Goal: Answer question/provide support: Share knowledge or assist other users

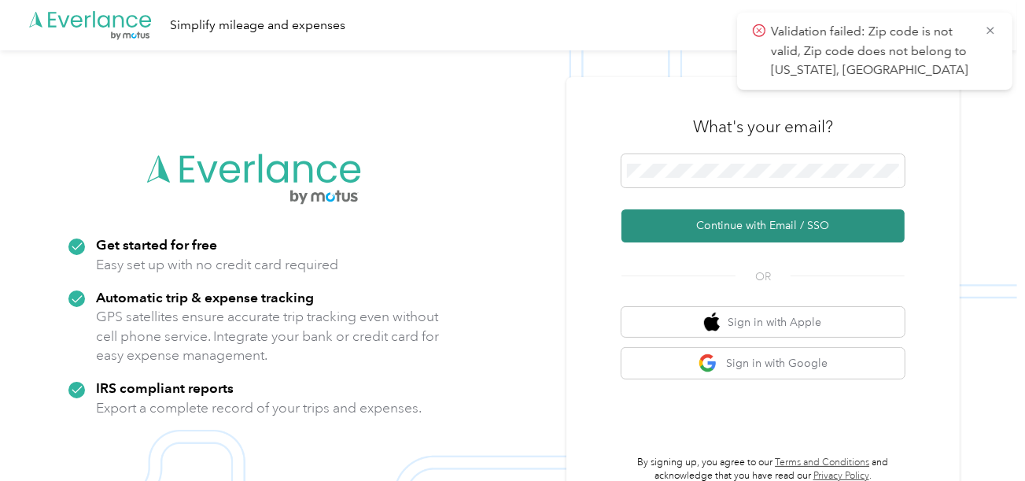
click at [695, 227] on button "Continue with Email / SSO" at bounding box center [763, 225] width 283 height 33
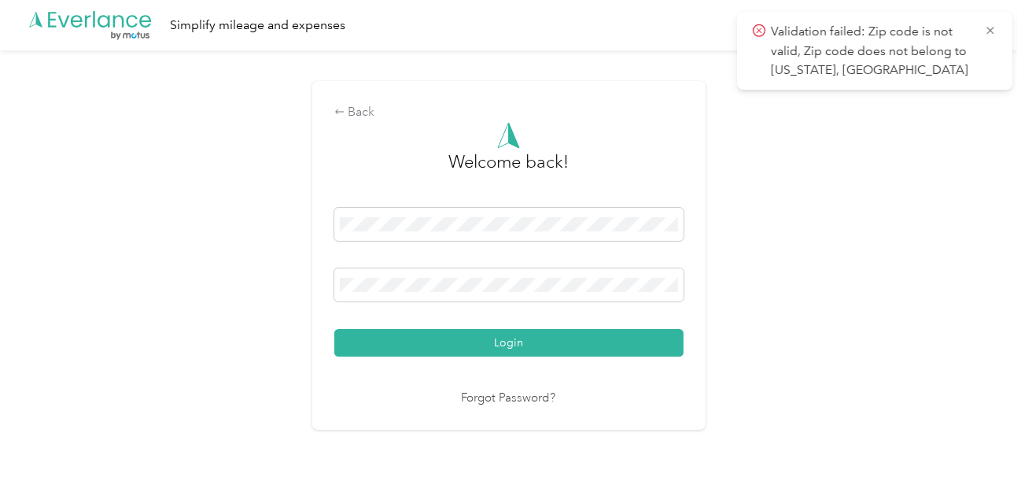
click at [465, 325] on div "Login" at bounding box center [508, 282] width 349 height 149
click at [733, 321] on div "Back Welcome back! Login Forgot Password?" at bounding box center [509, 261] width 1018 height 423
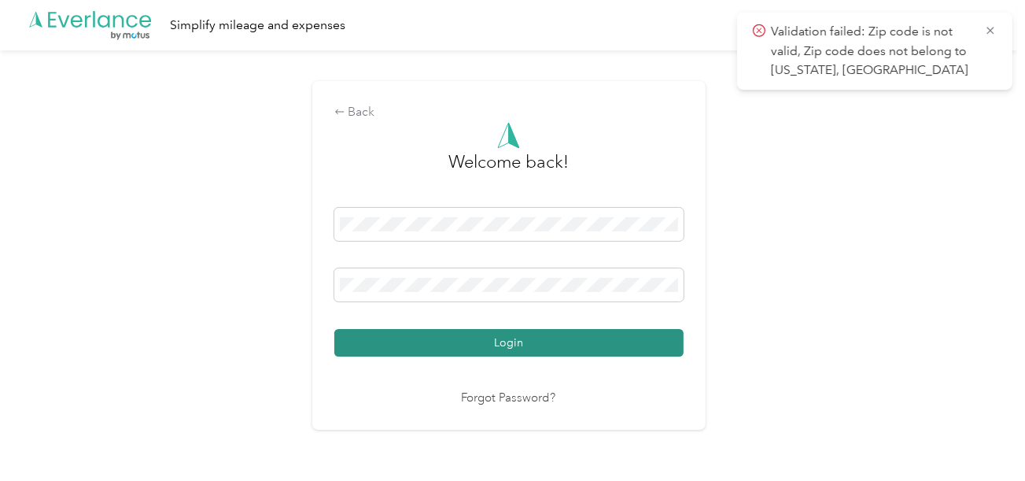
drag, startPoint x: 599, startPoint y: 350, endPoint x: 680, endPoint y: 348, distance: 81.1
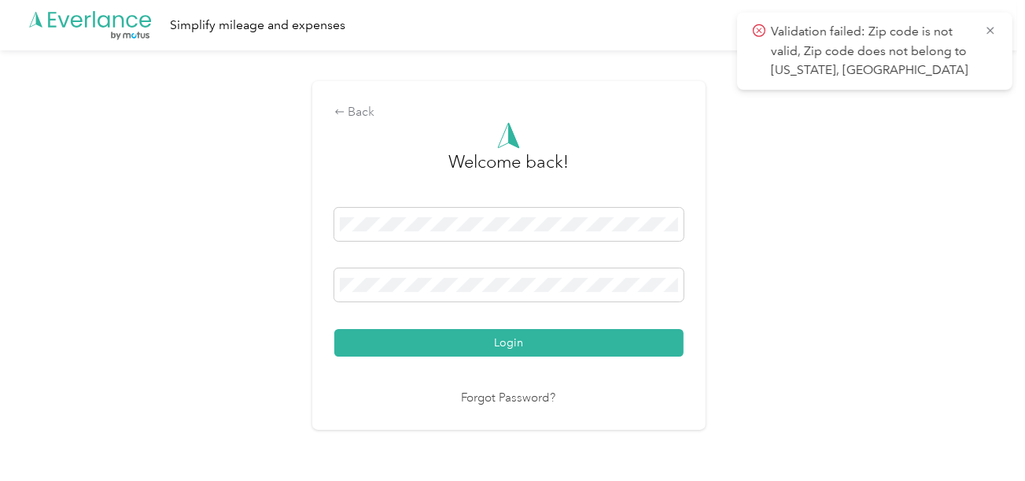
click at [600, 350] on button "Login" at bounding box center [508, 343] width 349 height 28
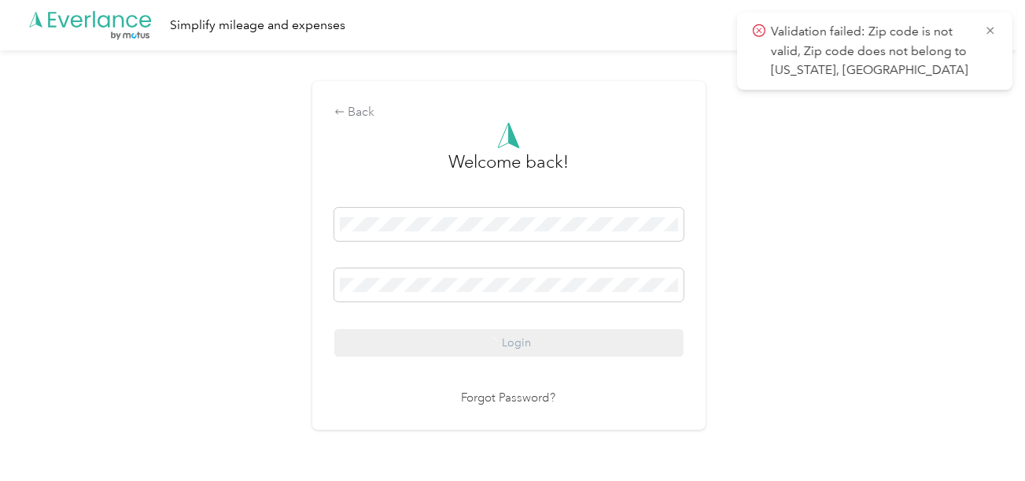
drag, startPoint x: 810, startPoint y: 323, endPoint x: 855, endPoint y: 340, distance: 48.8
click at [810, 323] on div "Back Welcome back! Login Forgot Password?" at bounding box center [509, 261] width 1018 height 423
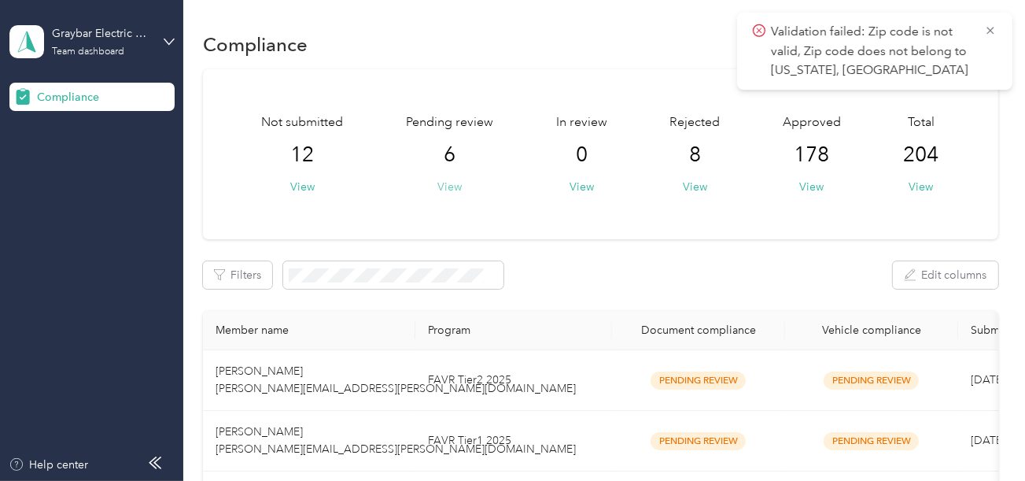
click at [452, 183] on button "View" at bounding box center [450, 187] width 24 height 17
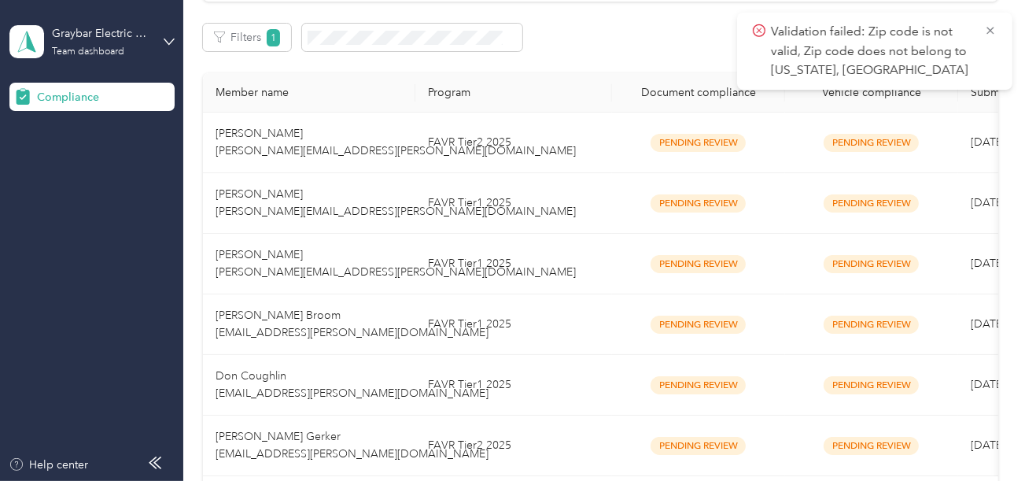
scroll to position [315, 0]
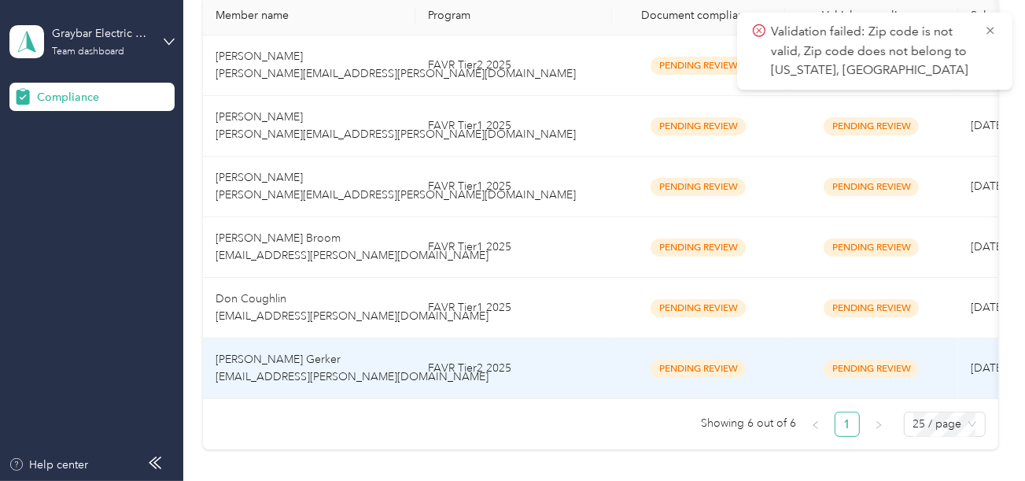
click at [482, 364] on td "FAVR Tier2 2025" at bounding box center [514, 368] width 197 height 61
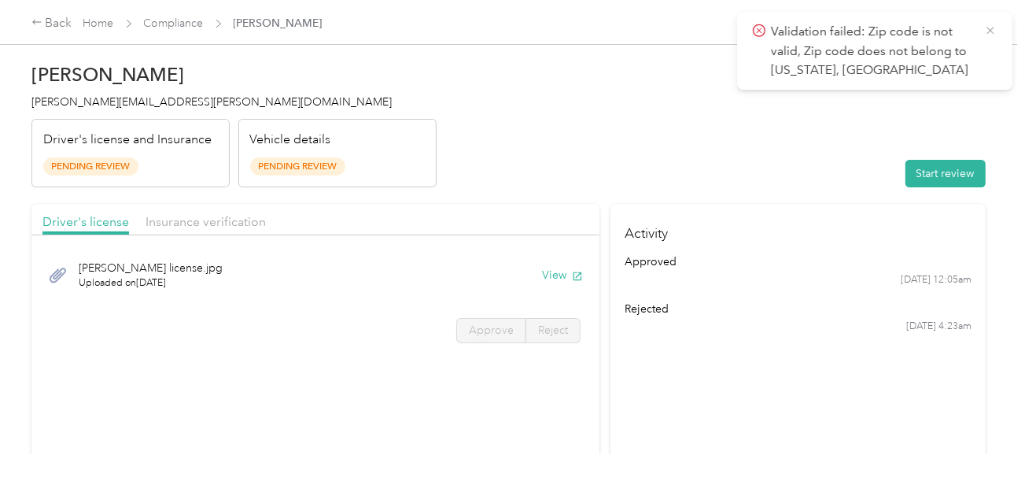
click at [990, 29] on icon at bounding box center [990, 30] width 7 height 7
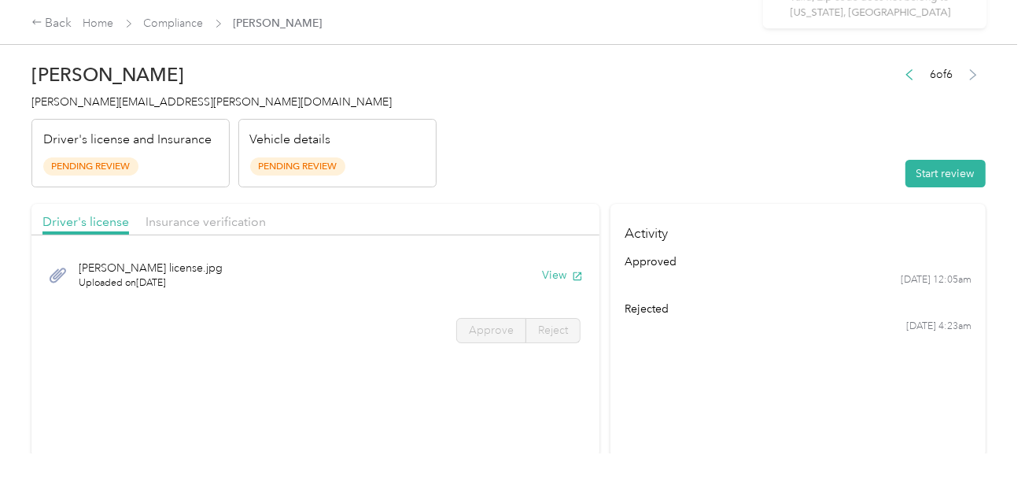
drag, startPoint x: 842, startPoint y: 86, endPoint x: 848, endPoint y: 93, distance: 9.0
click at [844, 89] on header "[PERSON_NAME] Gerker [EMAIL_ADDRESS][PERSON_NAME][DOMAIN_NAME] Driver's license…" at bounding box center [508, 121] width 955 height 132
click at [925, 171] on button "Start review" at bounding box center [946, 174] width 80 height 28
drag, startPoint x: 658, startPoint y: 156, endPoint x: 687, endPoint y: 173, distance: 33.9
click at [659, 156] on header "[PERSON_NAME] Gerker [EMAIL_ADDRESS][PERSON_NAME][DOMAIN_NAME] Driver's license…" at bounding box center [508, 121] width 955 height 132
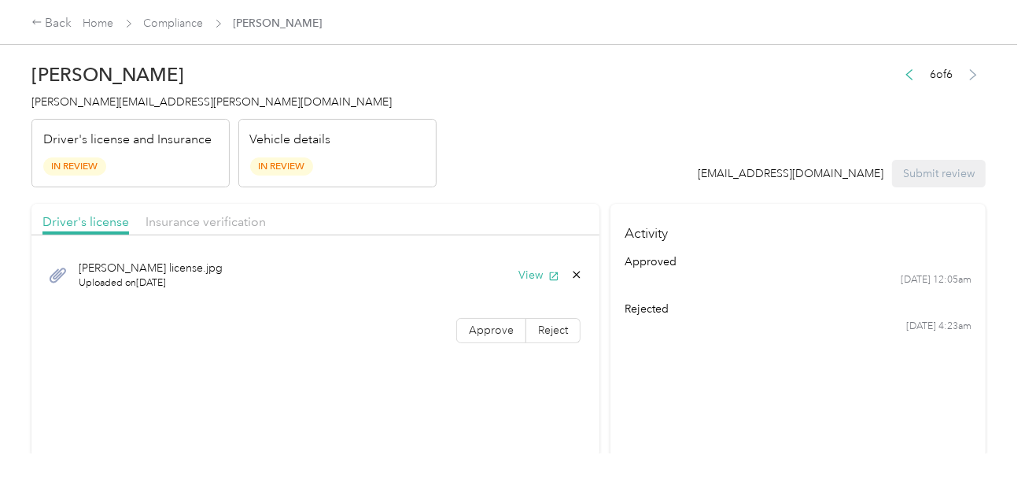
drag, startPoint x: 609, startPoint y: 183, endPoint x: 627, endPoint y: 263, distance: 81.5
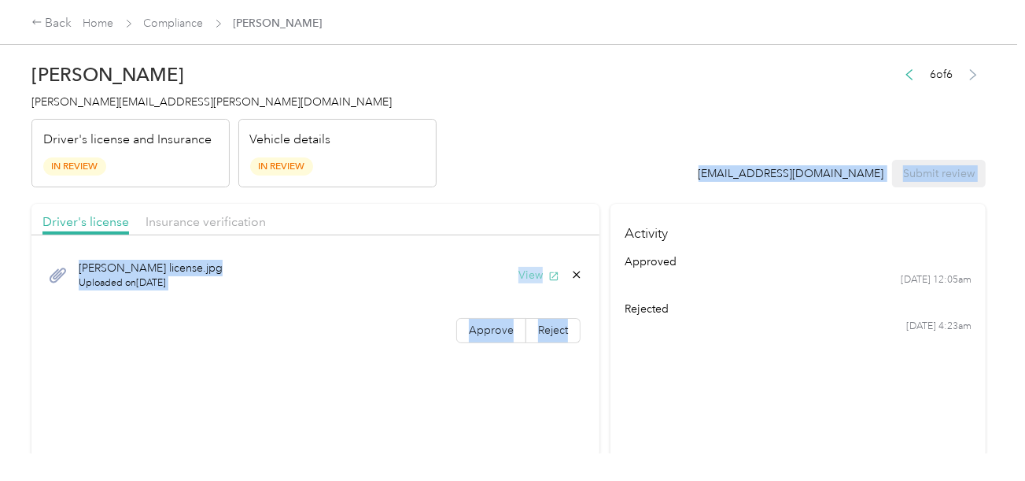
click at [529, 271] on button "View" at bounding box center [539, 275] width 41 height 17
click at [485, 333] on span "Approve" at bounding box center [491, 329] width 45 height 13
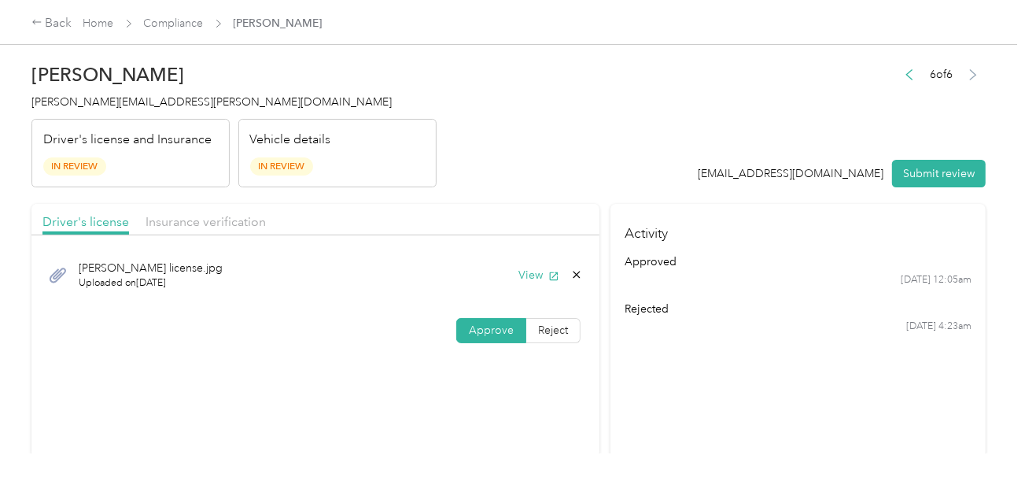
scroll to position [393, 0]
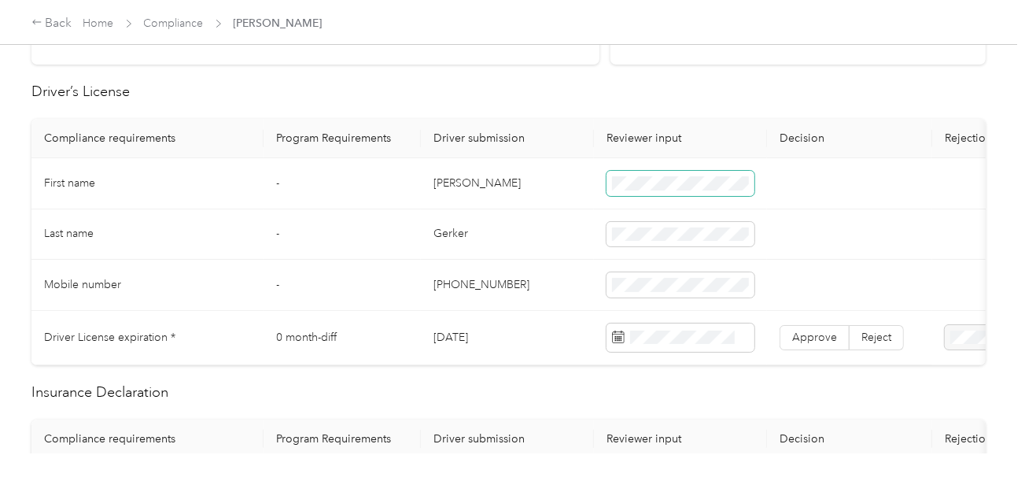
click at [657, 191] on span at bounding box center [681, 183] width 148 height 25
click at [445, 234] on td "Gerker" at bounding box center [507, 234] width 173 height 51
copy td "Gerker"
drag, startPoint x: 556, startPoint y: 250, endPoint x: 1014, endPoint y: 348, distance: 467.5
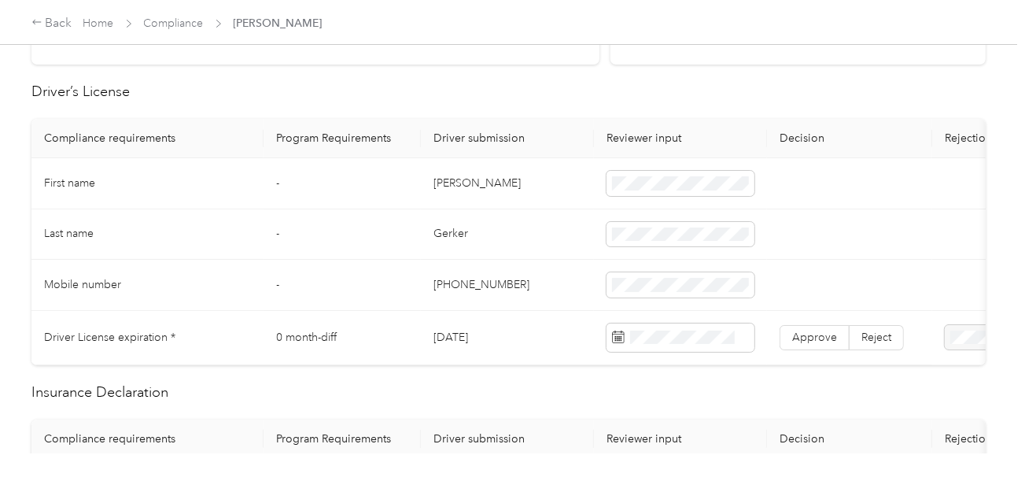
click at [558, 253] on td "Gerker" at bounding box center [507, 234] width 173 height 51
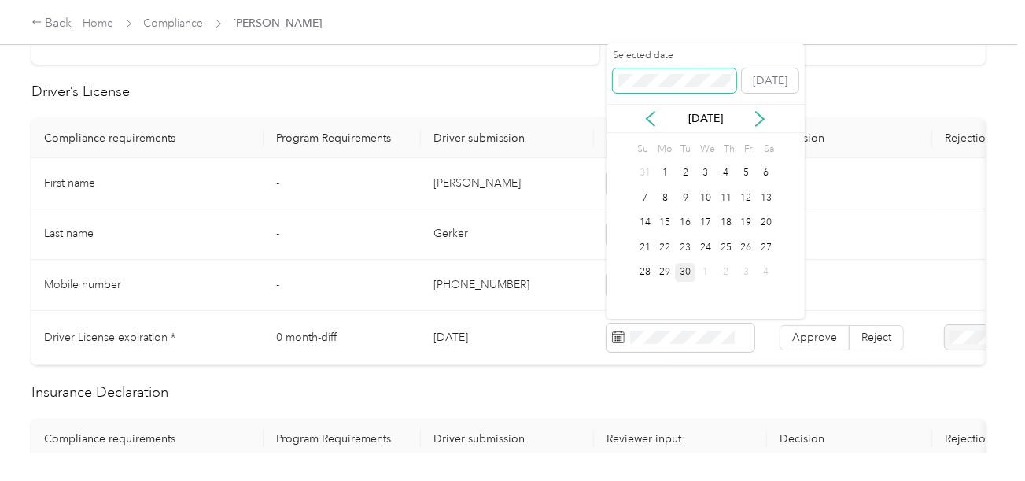
click at [653, 74] on span at bounding box center [675, 80] width 124 height 25
click at [640, 245] on div "16" at bounding box center [645, 248] width 20 height 20
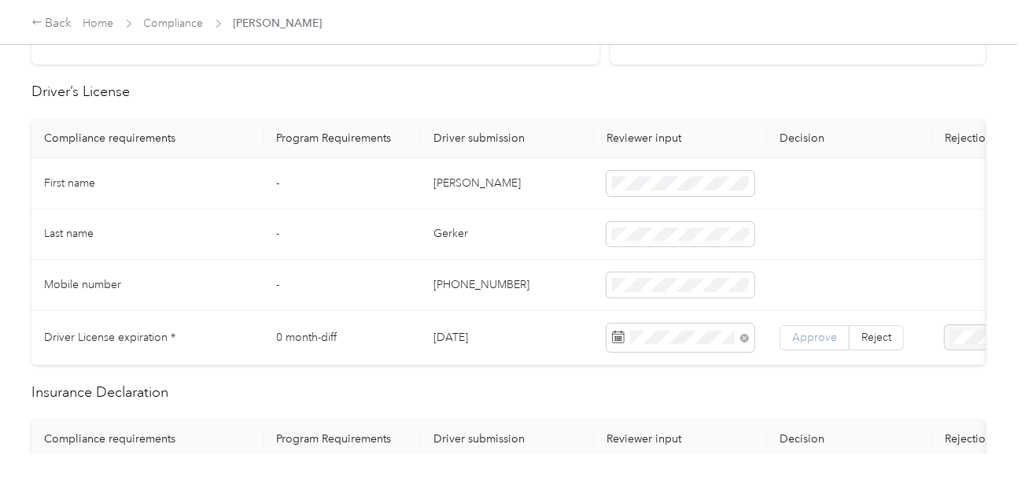
click at [799, 333] on span "Approve" at bounding box center [814, 337] width 45 height 13
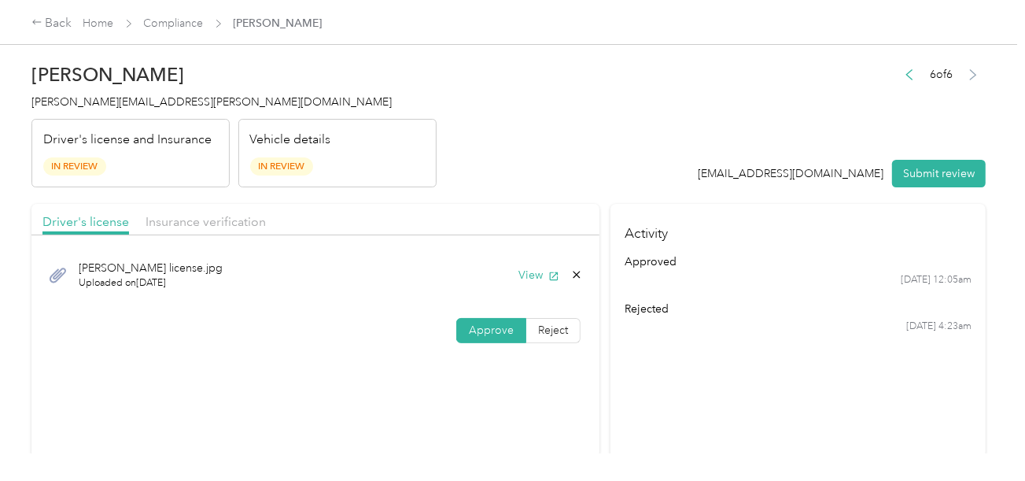
drag, startPoint x: 192, startPoint y: 226, endPoint x: 300, endPoint y: 207, distance: 109.5
click at [209, 221] on span "Insurance verification" at bounding box center [206, 221] width 120 height 15
drag, startPoint x: 529, startPoint y: 215, endPoint x: 529, endPoint y: 239, distance: 24.4
click at [529, 220] on div "Driver's license Insurance verification" at bounding box center [315, 219] width 568 height 31
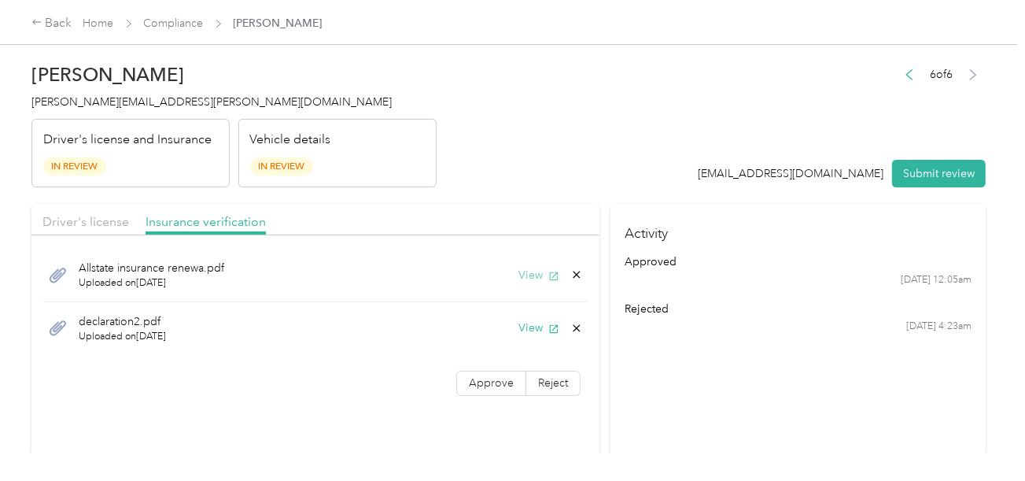
click at [526, 272] on button "View" at bounding box center [539, 275] width 41 height 17
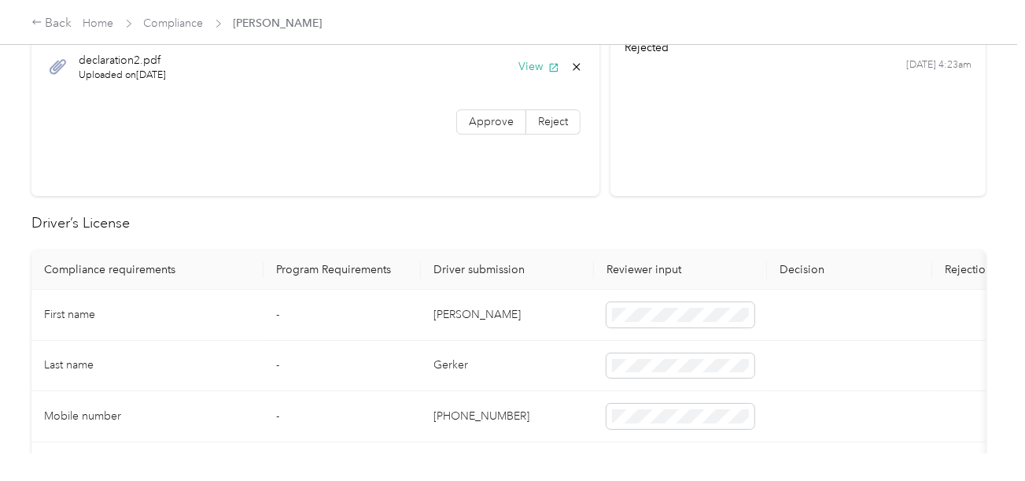
scroll to position [630, 0]
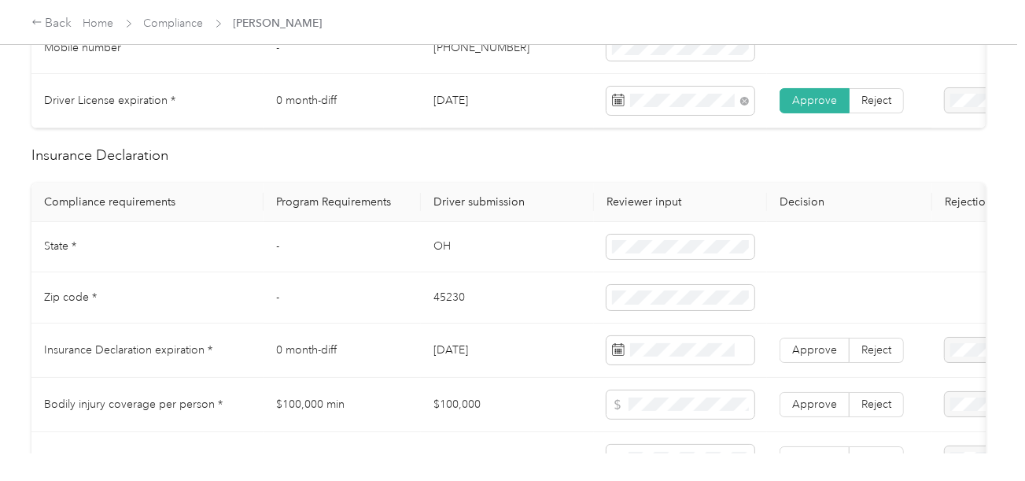
click at [449, 256] on td "OH" at bounding box center [507, 247] width 173 height 51
click at [430, 255] on td "OH" at bounding box center [507, 247] width 173 height 51
copy td "OH"
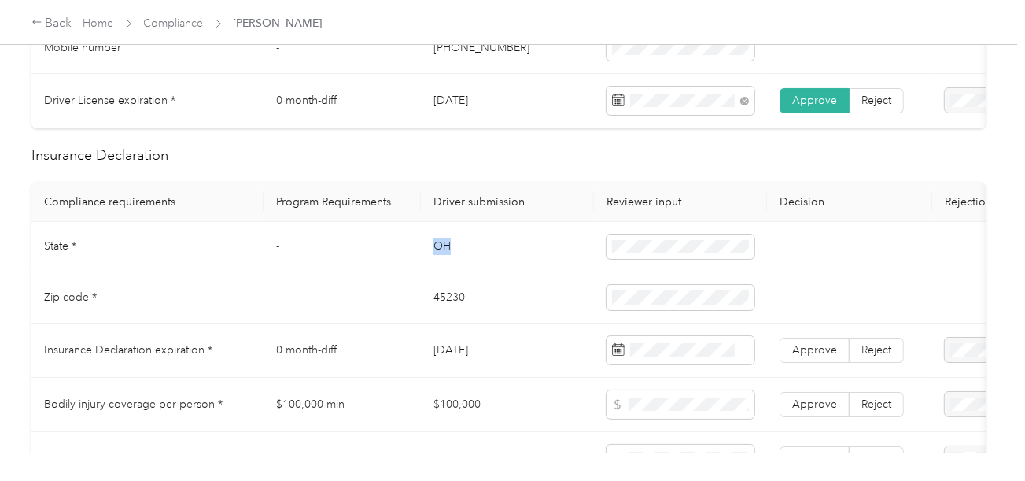
click at [430, 255] on td "OH" at bounding box center [507, 247] width 173 height 51
click at [570, 261] on tr "State * - [US_STATE]" at bounding box center [586, 247] width 1110 height 51
click at [434, 304] on td "45230" at bounding box center [507, 297] width 173 height 51
copy td "45230"
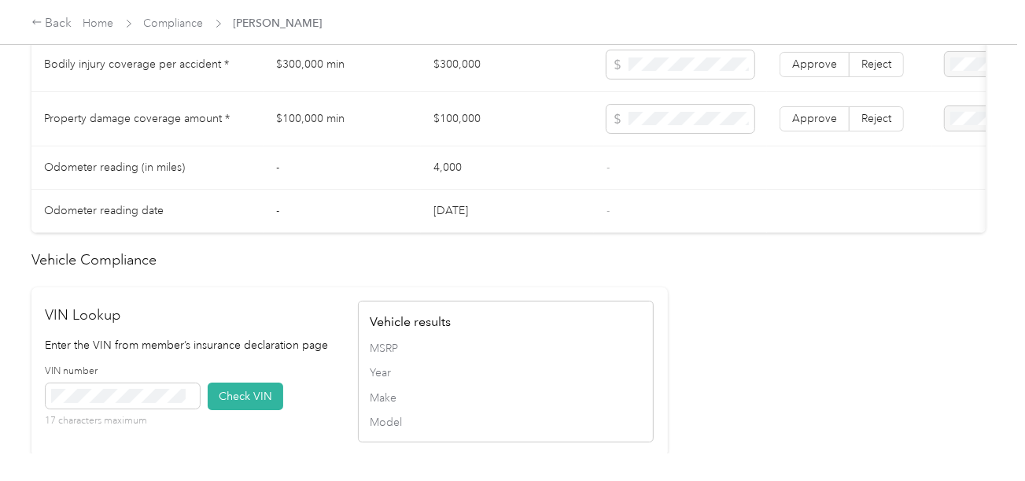
scroll to position [1259, 0]
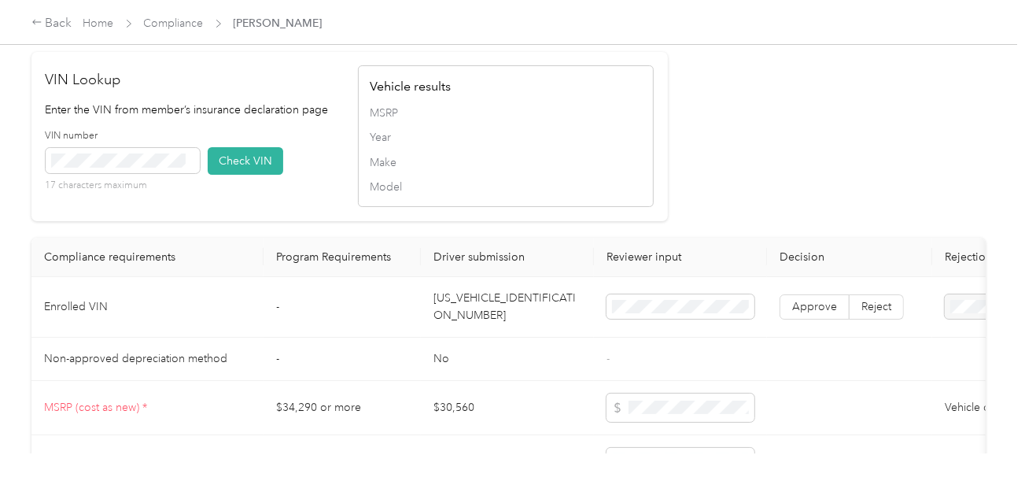
click at [471, 329] on td "[US_VEHICLE_IDENTIFICATION_NUMBER]" at bounding box center [507, 307] width 173 height 61
copy td "[US_VEHICLE_IDENTIFICATION_NUMBER]"
drag, startPoint x: 248, startPoint y: 178, endPoint x: 718, endPoint y: 193, distance: 470.8
click at [249, 175] on button "Check VIN" at bounding box center [246, 161] width 76 height 28
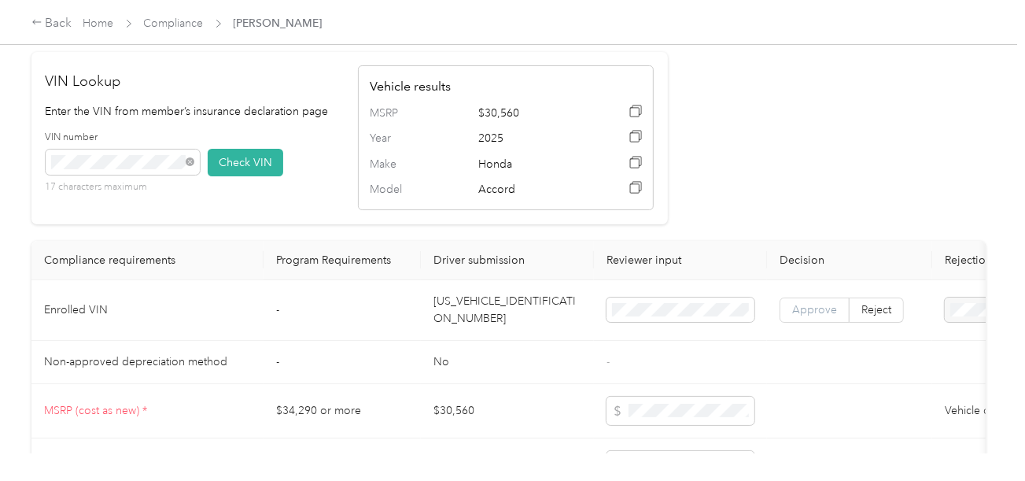
click at [817, 316] on span "Approve" at bounding box center [814, 309] width 45 height 13
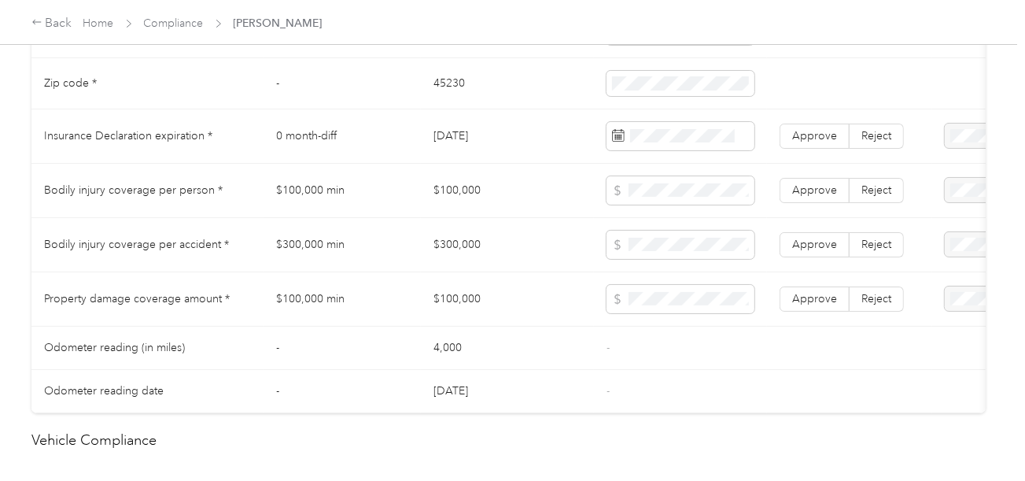
scroll to position [787, 0]
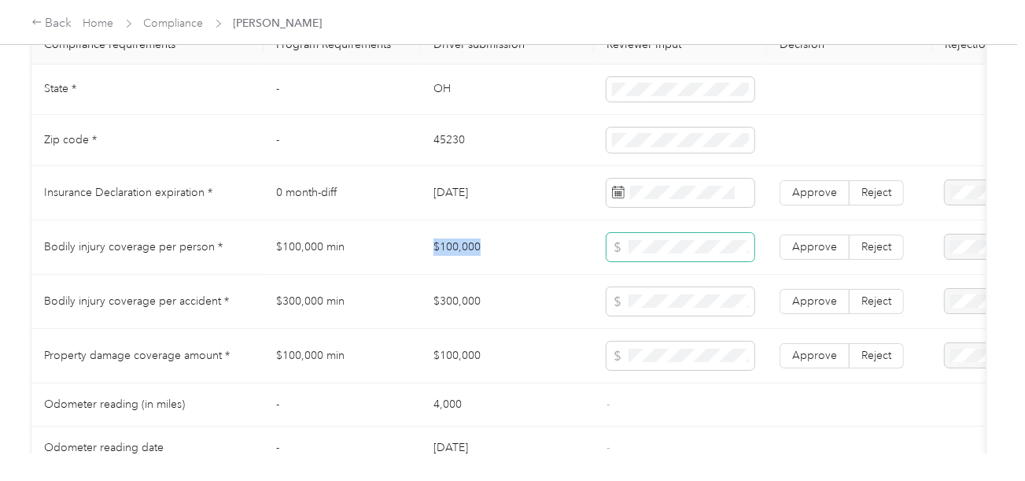
drag, startPoint x: 419, startPoint y: 242, endPoint x: 615, endPoint y: 252, distance: 196.2
click at [507, 249] on tr "Bodily injury coverage per person * $100,000 min $100,000 Approve Reject" at bounding box center [586, 247] width 1110 height 54
copy tr "$100,000"
copy td "$300,000"
drag, startPoint x: 480, startPoint y: 306, endPoint x: 575, endPoint y: 306, distance: 95.2
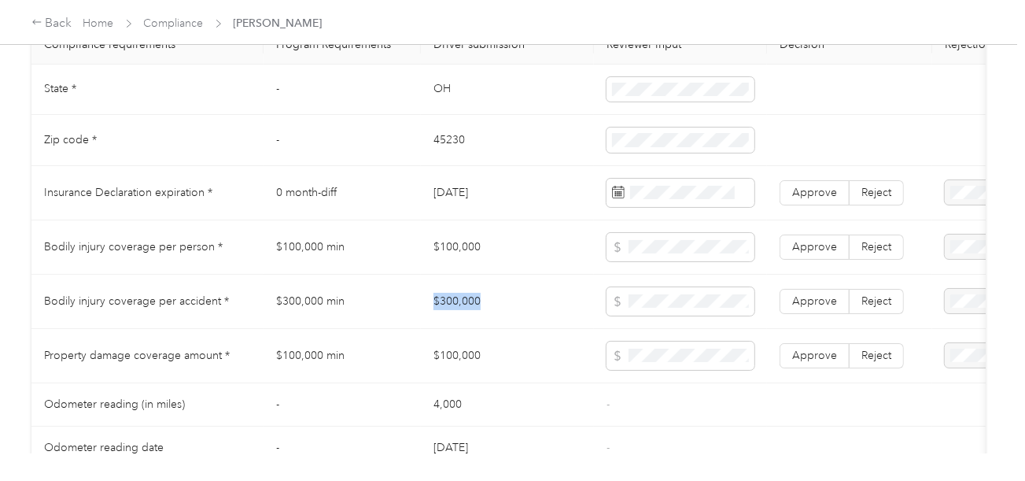
click at [518, 306] on td "$300,000" at bounding box center [507, 302] width 173 height 54
drag, startPoint x: 792, startPoint y: 310, endPoint x: 806, endPoint y: 263, distance: 49.3
click at [792, 308] on span "Approve" at bounding box center [814, 300] width 45 height 13
drag, startPoint x: 807, startPoint y: 253, endPoint x: 805, endPoint y: 307, distance: 54.4
click at [808, 253] on span "Approve" at bounding box center [814, 246] width 45 height 13
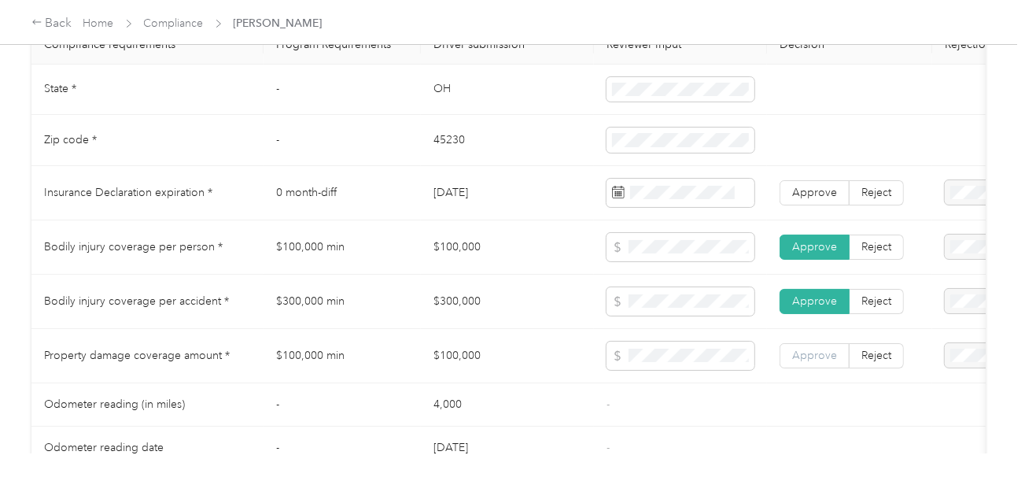
click at [807, 354] on label "Approve" at bounding box center [815, 355] width 70 height 25
drag, startPoint x: 644, startPoint y: 211, endPoint x: 652, endPoint y: 210, distance: 8.7
click at [645, 207] on span at bounding box center [681, 193] width 148 height 28
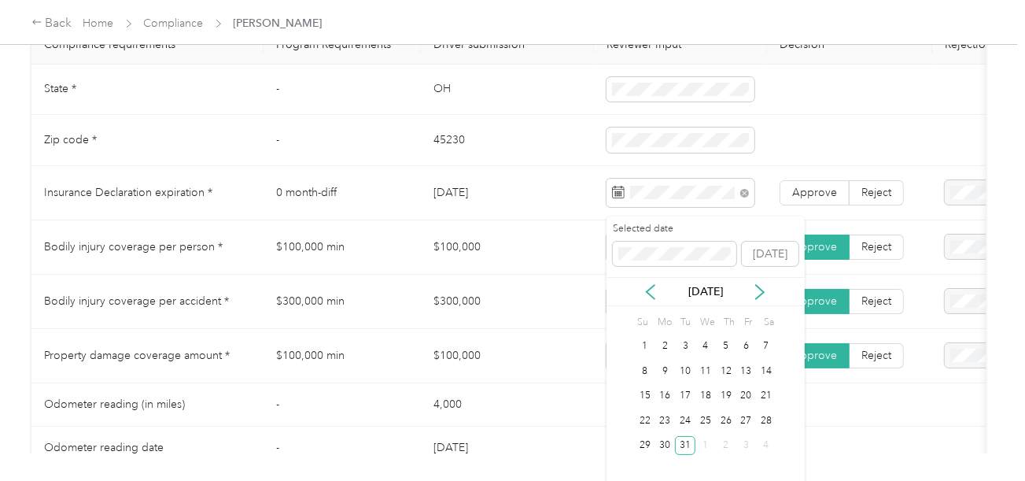
drag, startPoint x: 682, startPoint y: 443, endPoint x: 795, endPoint y: 219, distance: 250.9
click at [682, 442] on div "31" at bounding box center [685, 446] width 20 height 20
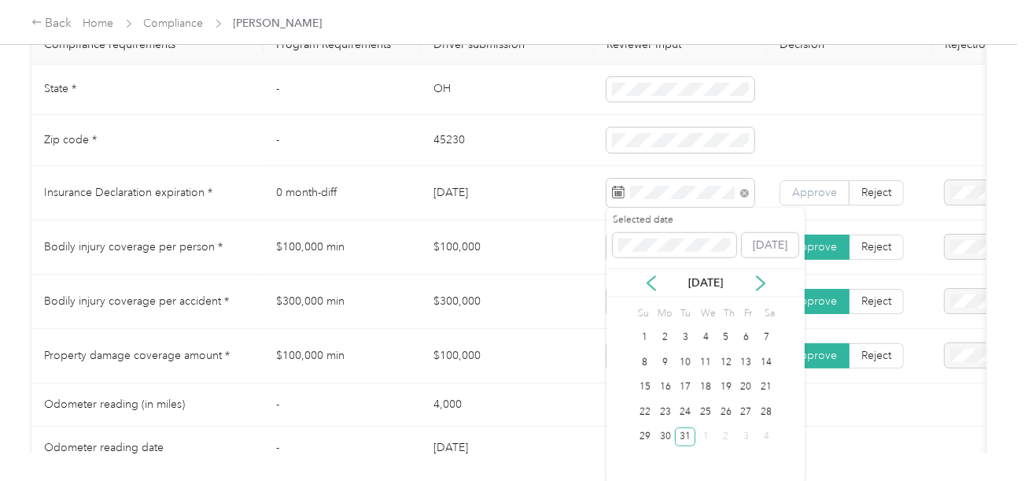
click at [809, 199] on span "Approve" at bounding box center [814, 192] width 45 height 13
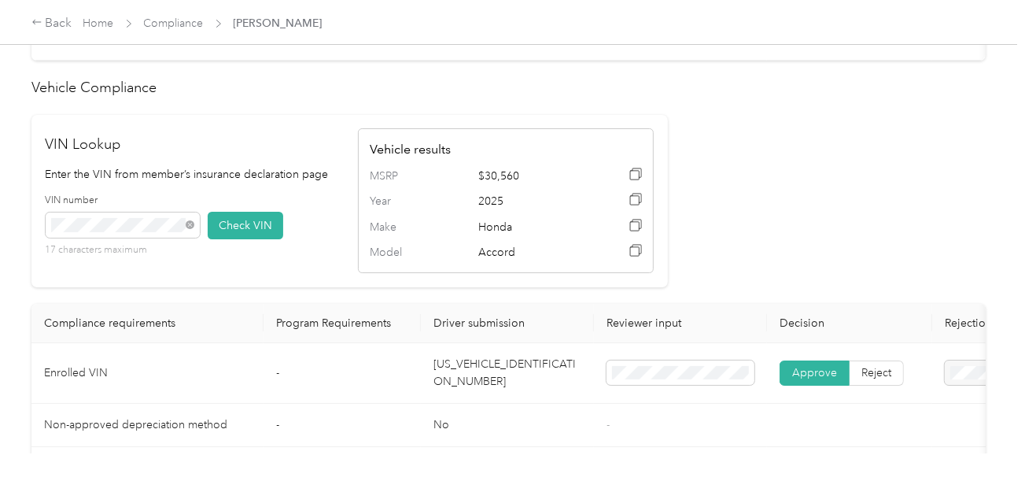
scroll to position [1417, 0]
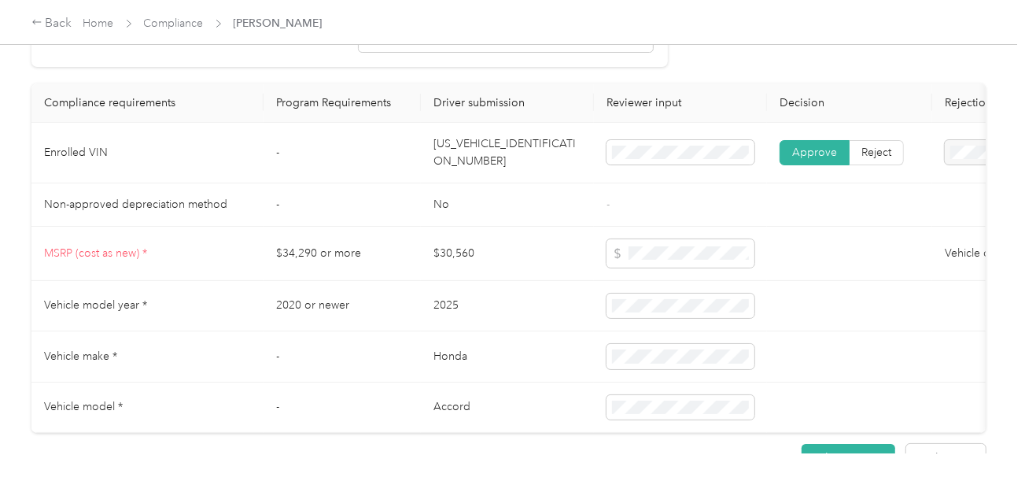
click at [480, 164] on td "[US_VEHICLE_IDENTIFICATION_NUMBER]" at bounding box center [507, 153] width 173 height 61
copy td "[US_VEHICLE_IDENTIFICATION_NUMBER]"
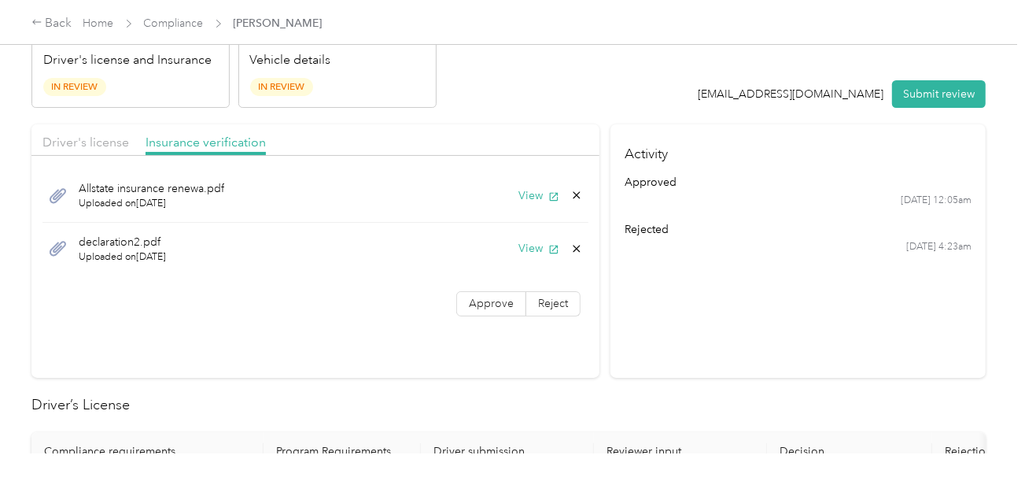
scroll to position [0, 0]
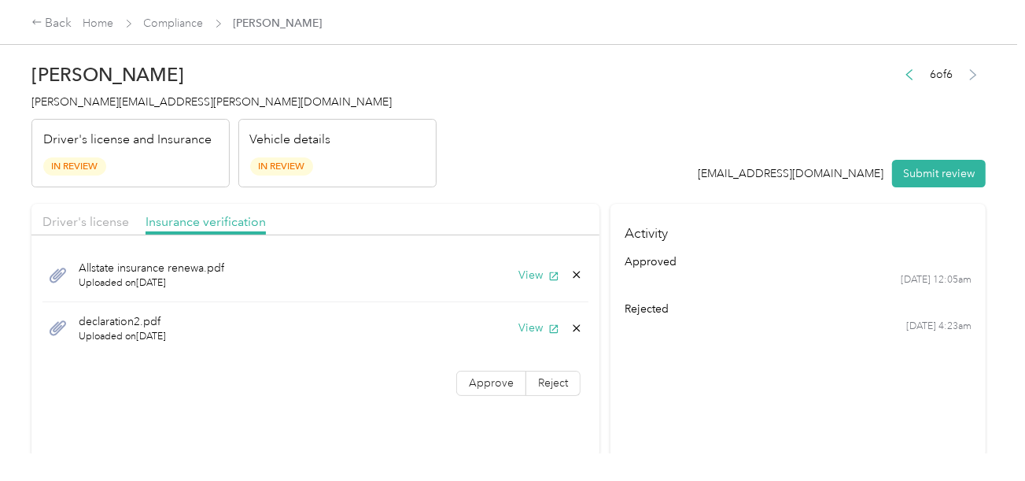
drag, startPoint x: 486, startPoint y: 370, endPoint x: 501, endPoint y: 355, distance: 21.1
click at [488, 371] on label "Approve" at bounding box center [491, 383] width 70 height 25
click at [519, 324] on button "View" at bounding box center [539, 328] width 41 height 17
drag, startPoint x: 731, startPoint y: 176, endPoint x: 724, endPoint y: 183, distance: 9.5
click at [730, 178] on div "[EMAIL_ADDRESS][DOMAIN_NAME]" at bounding box center [792, 173] width 186 height 17
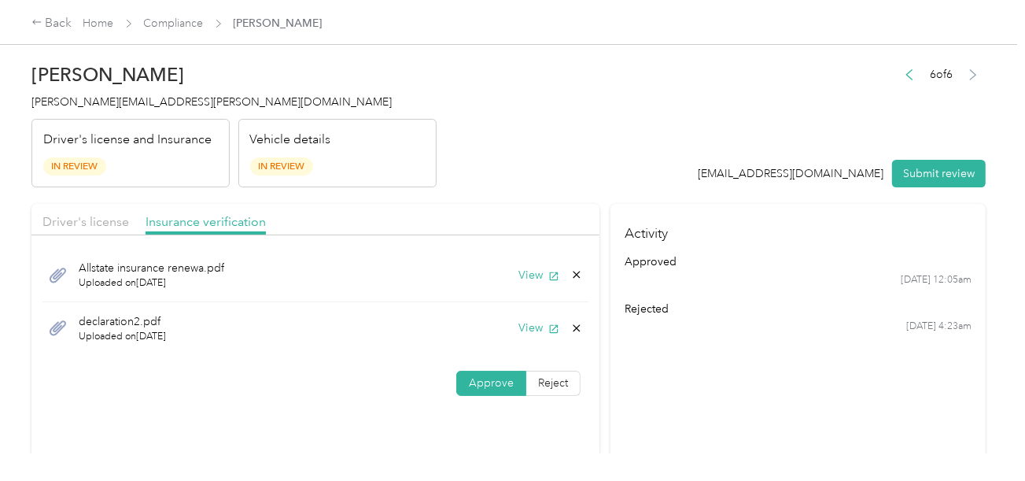
click at [571, 327] on icon at bounding box center [577, 328] width 13 height 13
drag, startPoint x: 541, startPoint y: 337, endPoint x: 624, endPoint y: 331, distance: 83.7
click at [545, 338] on button "Yes" at bounding box center [535, 339] width 31 height 25
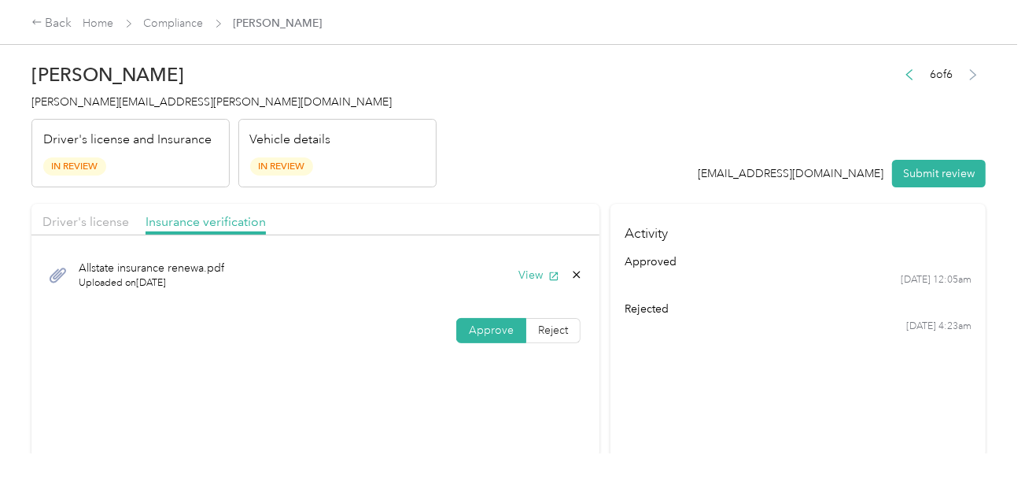
click at [687, 328] on div "[DATE] 4:23am" at bounding box center [799, 327] width 348 height 14
click at [90, 212] on div "Driver's license" at bounding box center [85, 222] width 87 height 20
drag, startPoint x: 533, startPoint y: 159, endPoint x: 636, endPoint y: 180, distance: 105.3
click at [544, 161] on header "[PERSON_NAME] Gerker [EMAIL_ADDRESS][PERSON_NAME][DOMAIN_NAME] Driver's license…" at bounding box center [508, 121] width 955 height 132
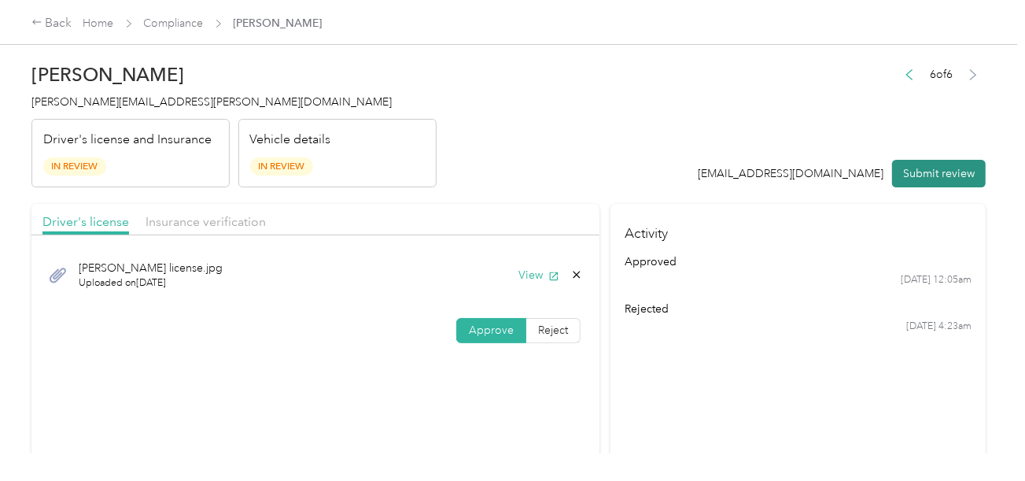
click at [915, 175] on button "Submit review" at bounding box center [939, 174] width 94 height 28
click at [546, 163] on header "[PERSON_NAME] Gerker [EMAIL_ADDRESS][PERSON_NAME][DOMAIN_NAME] Driver's license…" at bounding box center [508, 121] width 955 height 132
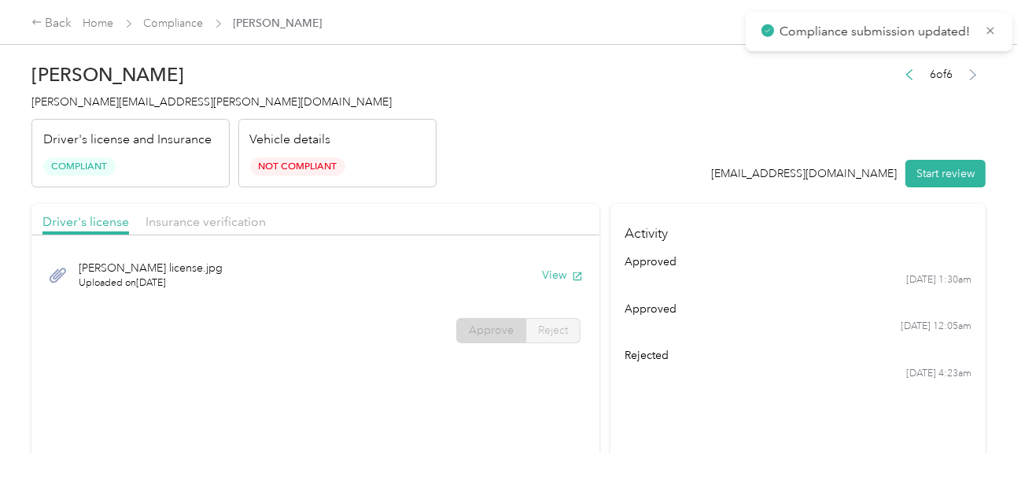
click at [153, 90] on div "[PERSON_NAME] Gerker [EMAIL_ADDRESS][PERSON_NAME][DOMAIN_NAME] Driver's license…" at bounding box center [233, 121] width 405 height 132
click at [146, 102] on span "[PERSON_NAME][EMAIL_ADDRESS][PERSON_NAME][DOMAIN_NAME]" at bounding box center [211, 101] width 360 height 13
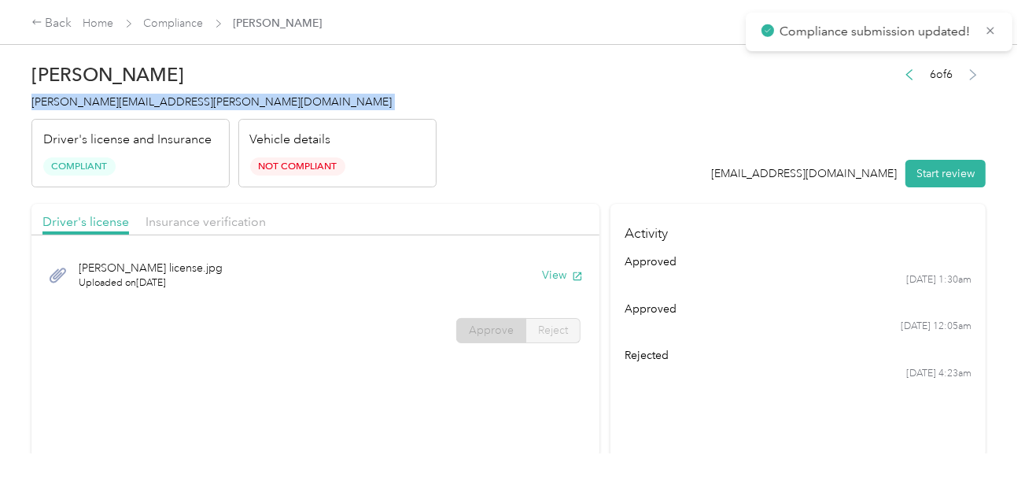
click at [146, 102] on span "[PERSON_NAME][EMAIL_ADDRESS][PERSON_NAME][DOMAIN_NAME]" at bounding box center [211, 101] width 360 height 13
copy span "[PERSON_NAME][EMAIL_ADDRESS][PERSON_NAME][DOMAIN_NAME]"
drag, startPoint x: 350, startPoint y: 104, endPoint x: 311, endPoint y: 99, distance: 39.6
click at [350, 104] on h4 "[PERSON_NAME][EMAIL_ADDRESS][PERSON_NAME][DOMAIN_NAME]" at bounding box center [233, 102] width 405 height 17
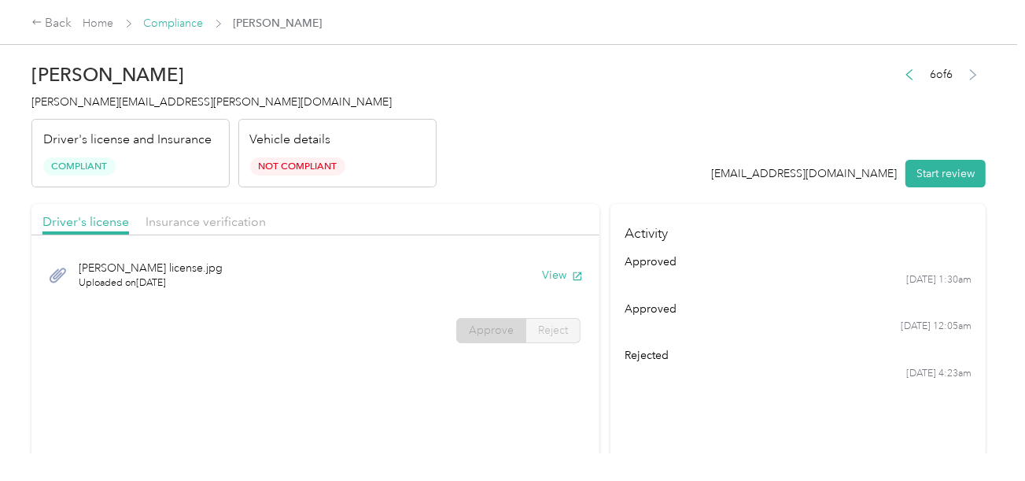
click at [185, 24] on link "Compliance" at bounding box center [174, 23] width 60 height 13
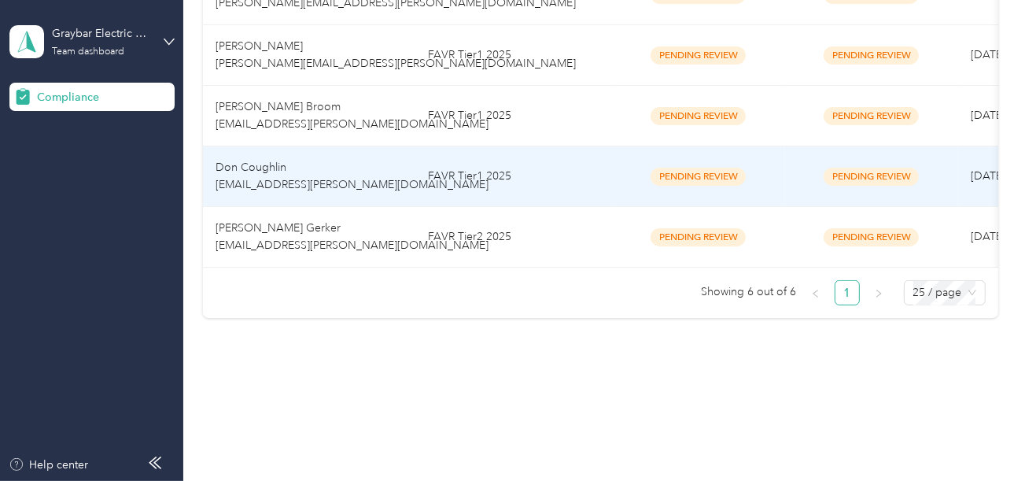
scroll to position [394, 0]
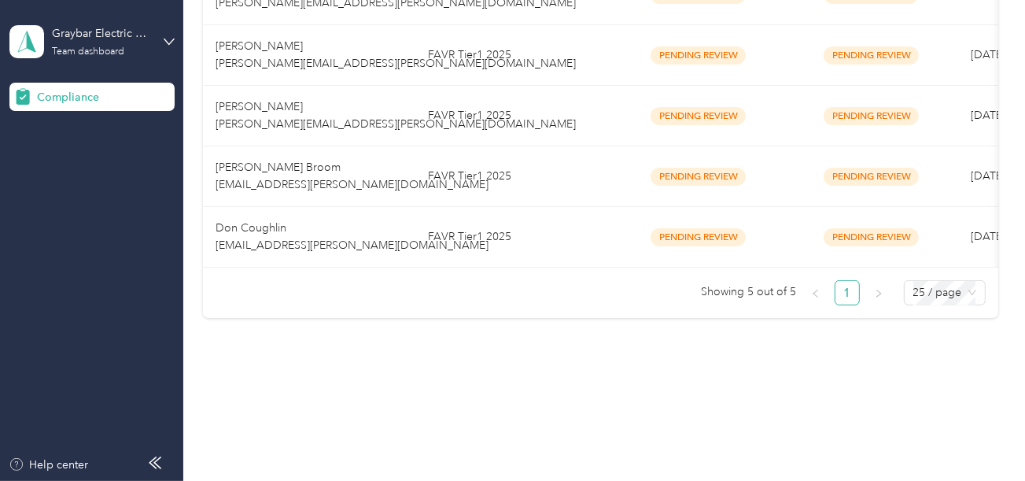
click at [493, 304] on ul "Showing 5 out of 5 1 25 / page" at bounding box center [594, 292] width 783 height 25
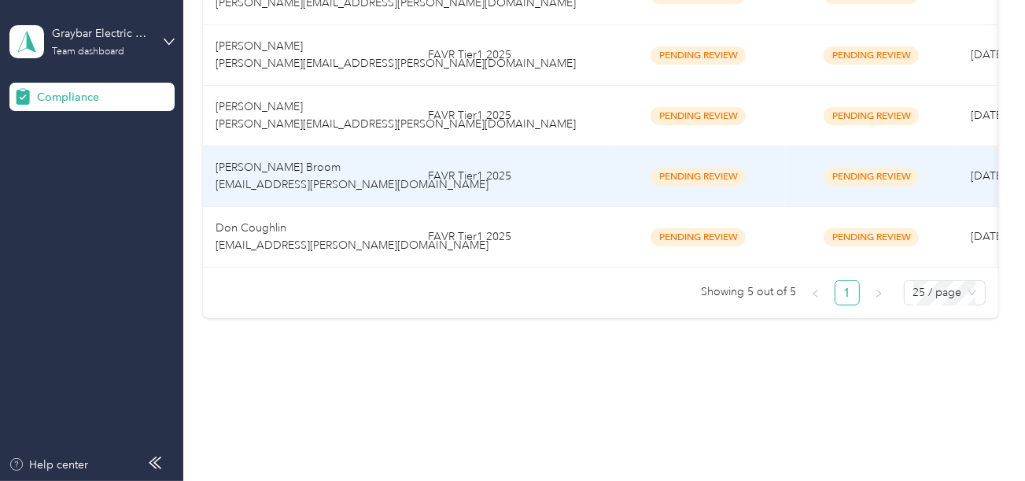
click at [467, 172] on td "FAVR Tier1 2025" at bounding box center [514, 176] width 197 height 61
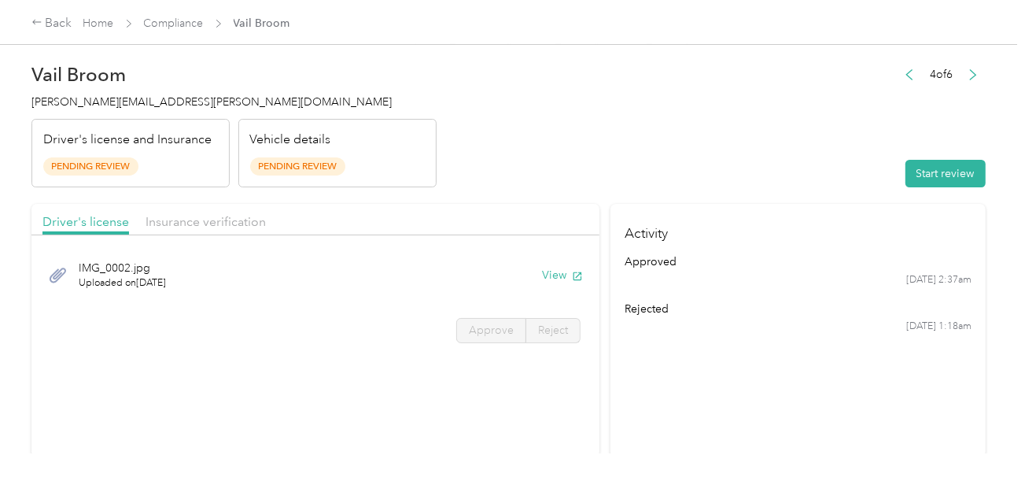
click at [676, 147] on header "Vail Broom [EMAIL_ADDRESS][PERSON_NAME][DOMAIN_NAME] Driver's license and Insur…" at bounding box center [508, 121] width 955 height 132
click at [933, 161] on button "Start review" at bounding box center [946, 174] width 80 height 28
click at [679, 157] on header "Vail Broom [EMAIL_ADDRESS][PERSON_NAME][DOMAIN_NAME] Driver's license and Insur…" at bounding box center [508, 121] width 955 height 132
click at [640, 146] on header "Vail Broom [EMAIL_ADDRESS][PERSON_NAME][DOMAIN_NAME] Driver's license and Insur…" at bounding box center [508, 121] width 955 height 132
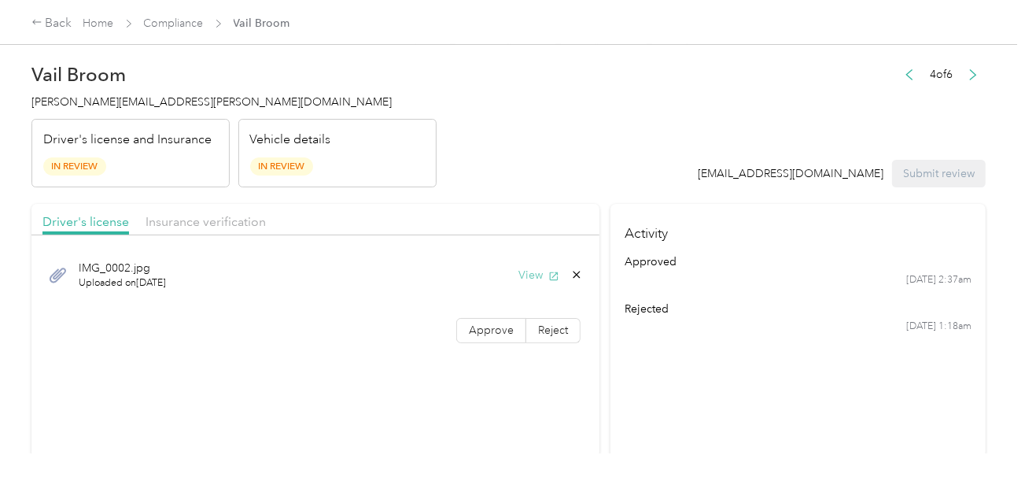
click at [524, 278] on button "View" at bounding box center [539, 275] width 41 height 17
drag, startPoint x: 479, startPoint y: 326, endPoint x: 583, endPoint y: 248, distance: 129.8
click at [481, 326] on span "Approve" at bounding box center [491, 329] width 45 height 13
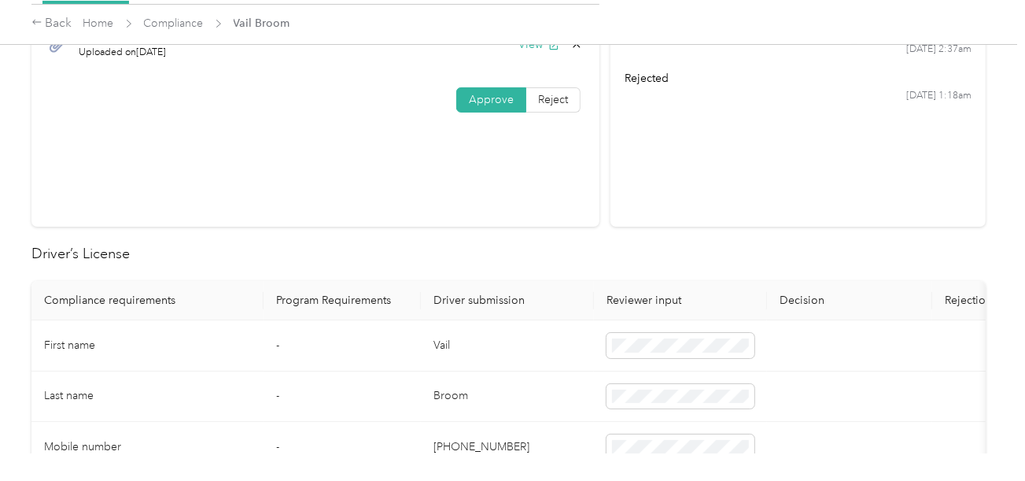
scroll to position [236, 0]
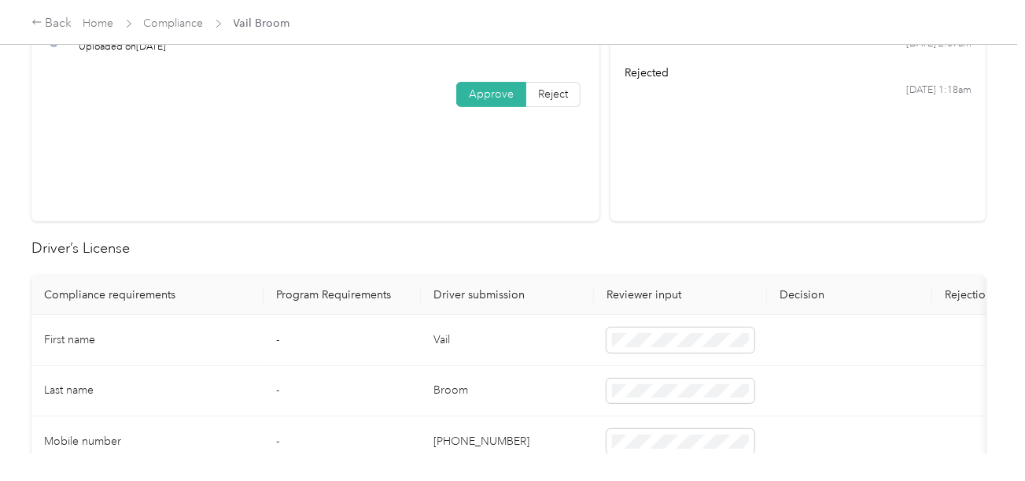
drag, startPoint x: 1029, startPoint y: 342, endPoint x: 435, endPoint y: 342, distance: 593.4
click at [435, 342] on td "Vail" at bounding box center [507, 340] width 173 height 51
click at [442, 338] on td "Vail" at bounding box center [507, 340] width 173 height 51
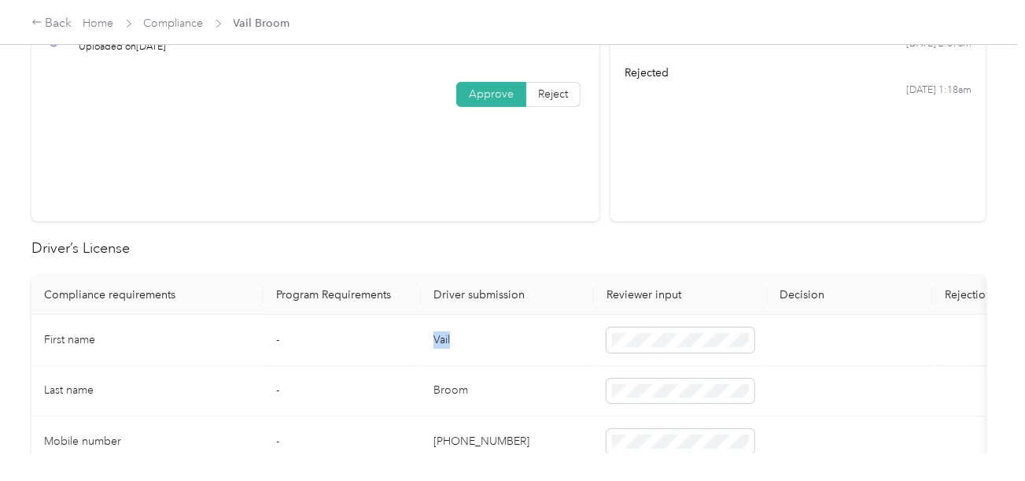
copy td "Vail"
click at [442, 338] on td "Vail" at bounding box center [507, 340] width 173 height 51
click at [450, 384] on td "Broom" at bounding box center [507, 391] width 173 height 51
copy td "Broom"
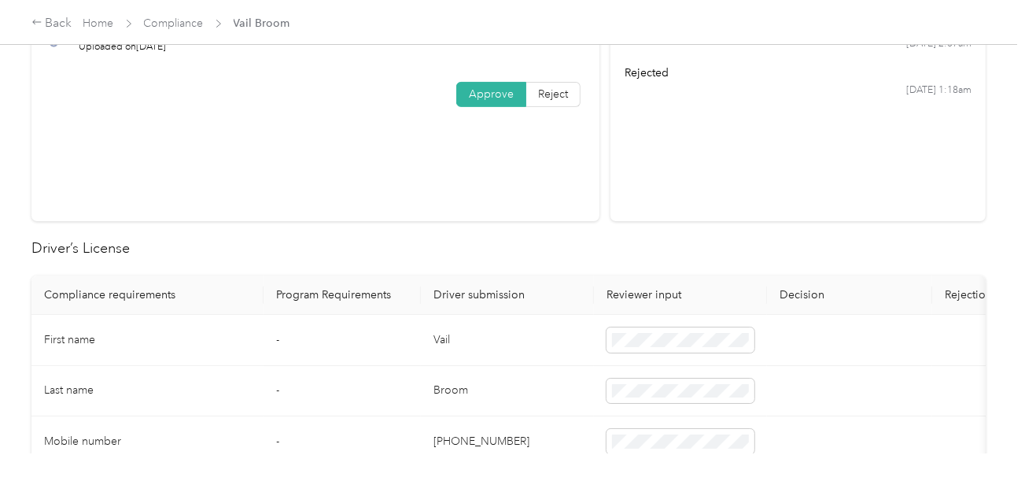
click at [540, 382] on td "Broom" at bounding box center [507, 391] width 173 height 51
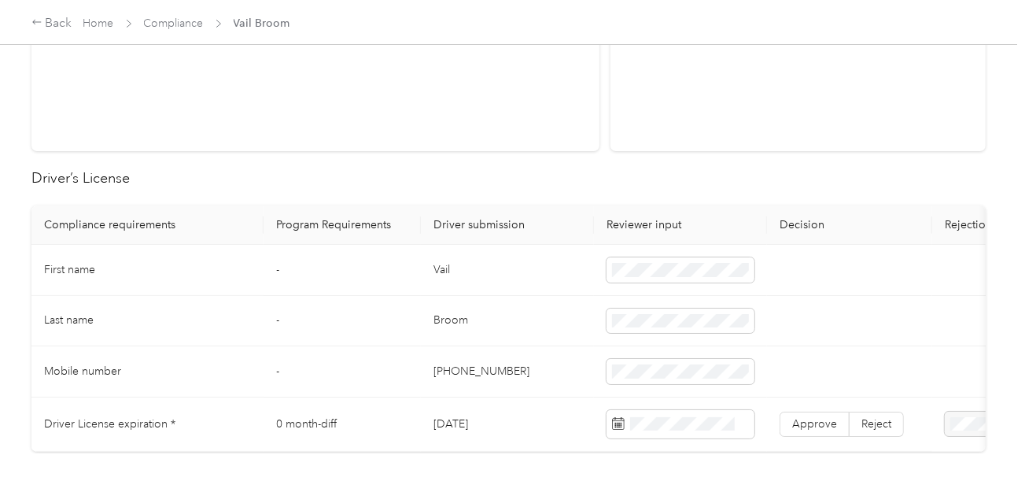
scroll to position [393, 0]
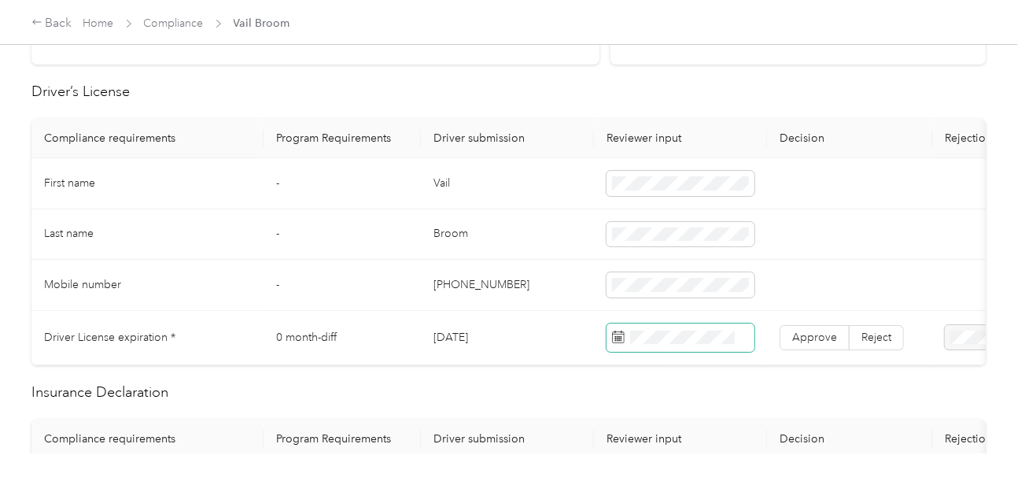
drag, startPoint x: 684, startPoint y: 326, endPoint x: 682, endPoint y: 147, distance: 178.7
click at [684, 324] on span at bounding box center [681, 337] width 148 height 28
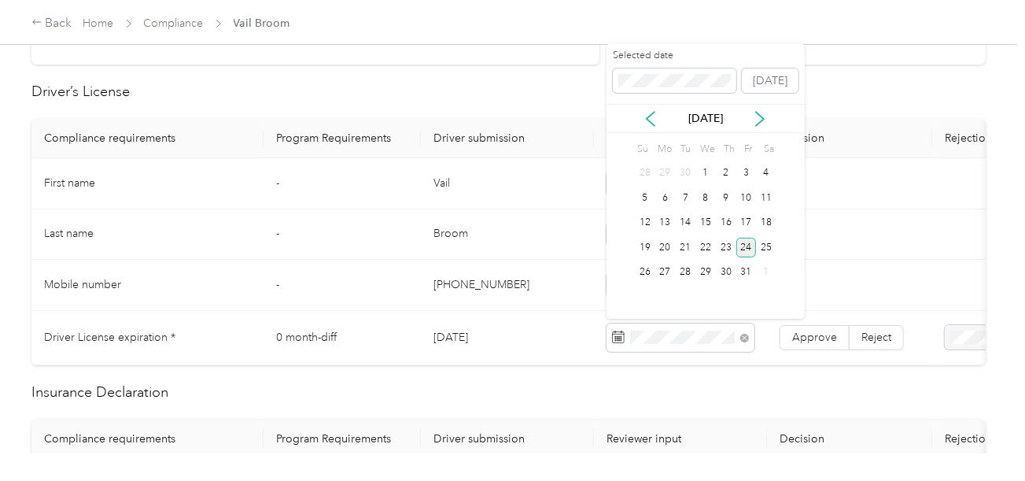
click at [739, 242] on div "24" at bounding box center [747, 248] width 20 height 20
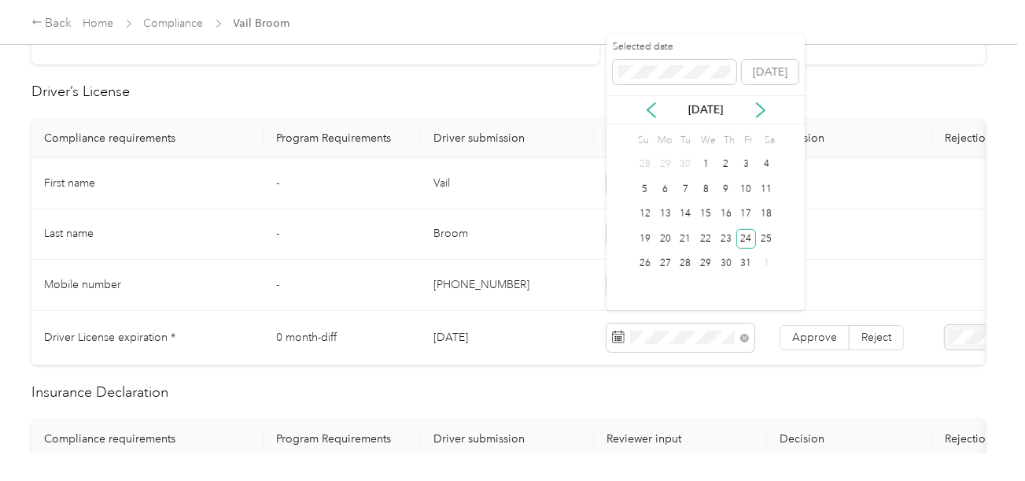
click at [821, 349] on td "Approve Reject" at bounding box center [849, 338] width 165 height 54
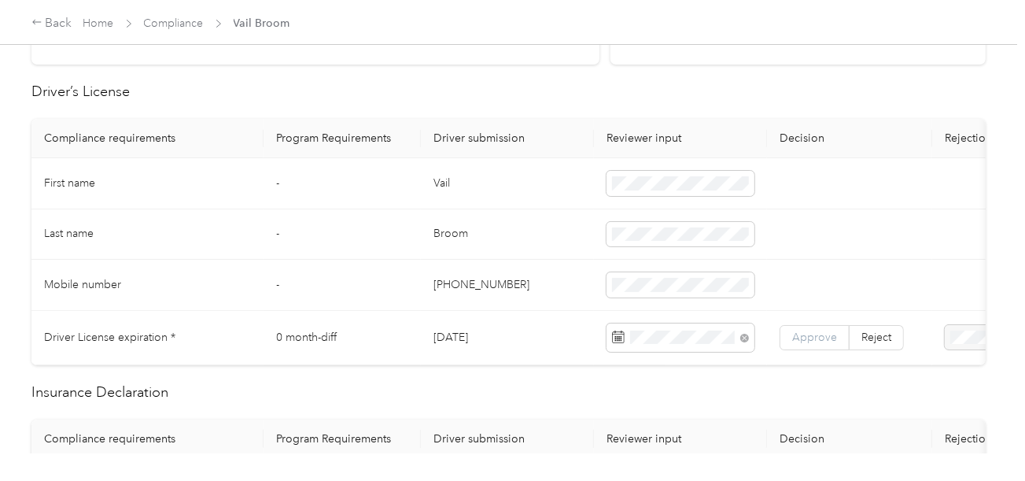
drag, startPoint x: 817, startPoint y: 333, endPoint x: 794, endPoint y: 338, distance: 23.5
click at [817, 333] on span "Approve" at bounding box center [814, 337] width 45 height 13
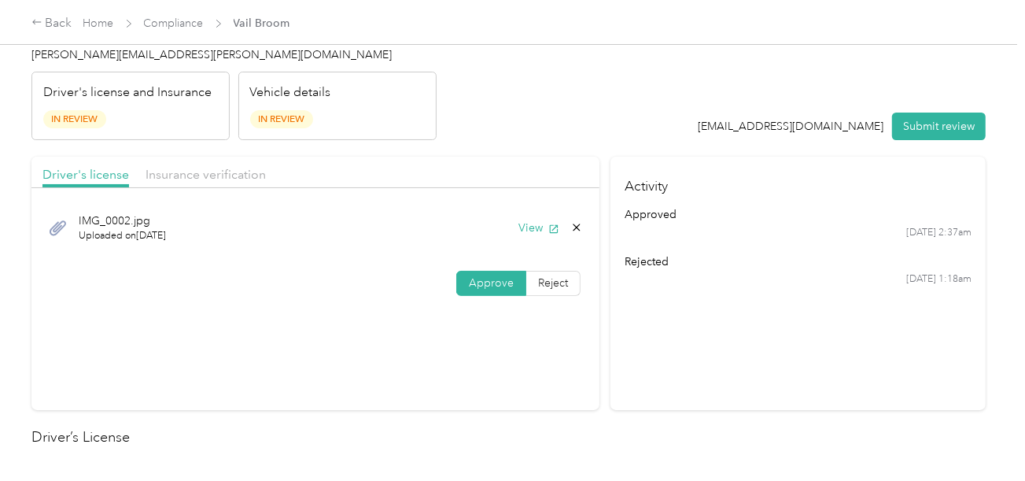
scroll to position [0, 0]
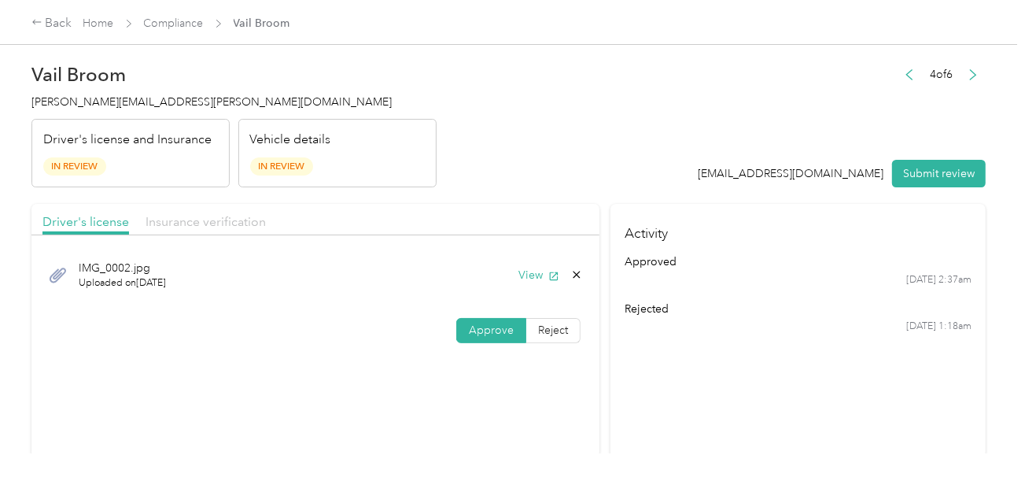
click at [226, 227] on span "Insurance verification" at bounding box center [206, 221] width 120 height 15
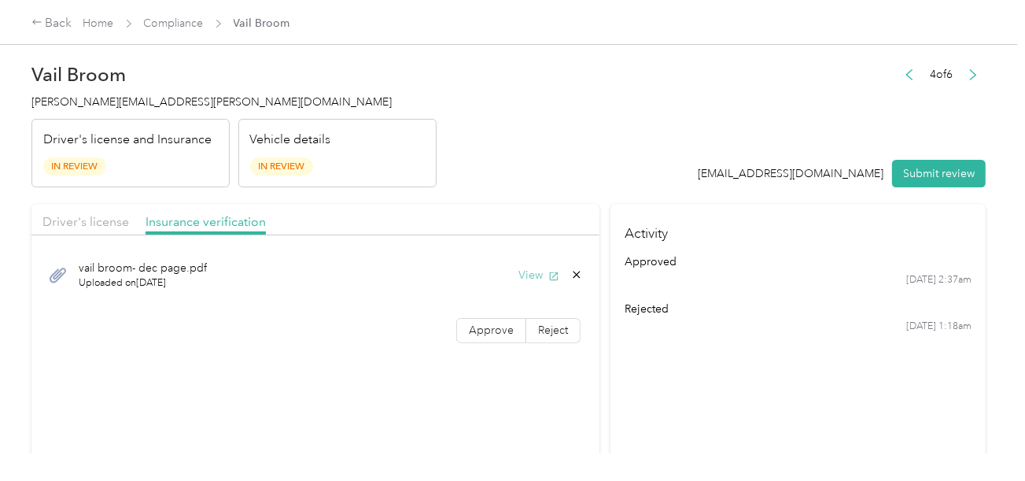
click at [519, 267] on button "View" at bounding box center [539, 275] width 41 height 17
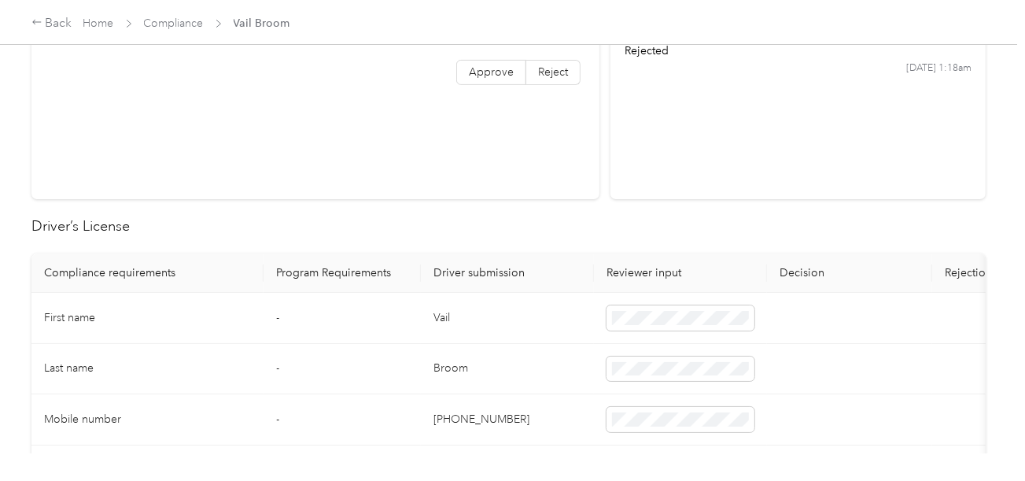
scroll to position [551, 0]
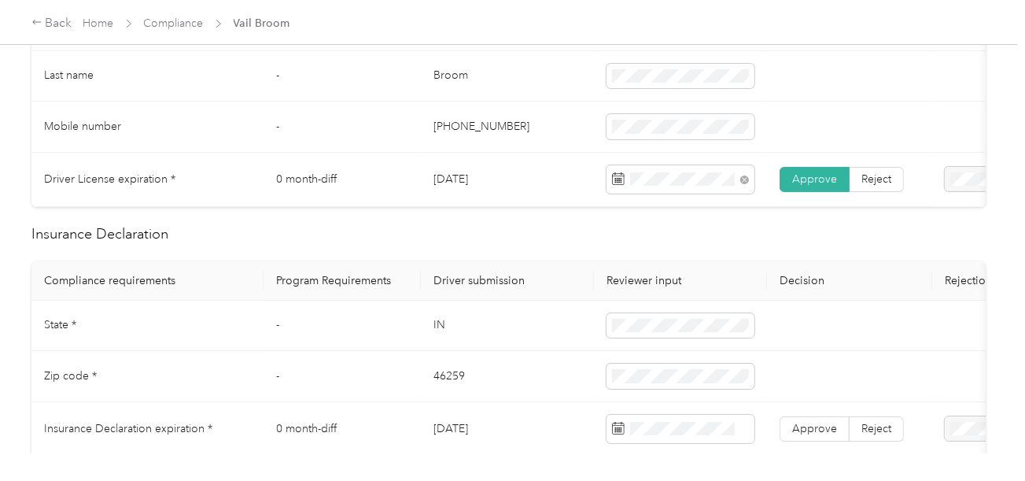
click at [430, 329] on td "IN" at bounding box center [507, 326] width 173 height 51
click at [671, 316] on td at bounding box center [680, 326] width 173 height 51
click at [448, 390] on td "46259" at bounding box center [507, 376] width 173 height 51
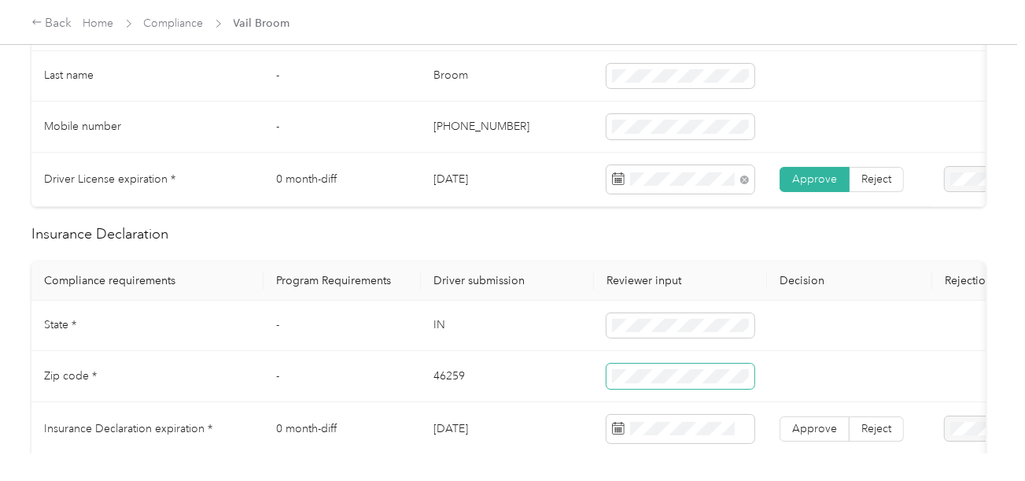
click at [710, 389] on span at bounding box center [681, 376] width 148 height 25
drag, startPoint x: 560, startPoint y: 393, endPoint x: 562, endPoint y: 356, distance: 37.1
click at [560, 392] on td "46259" at bounding box center [507, 376] width 173 height 51
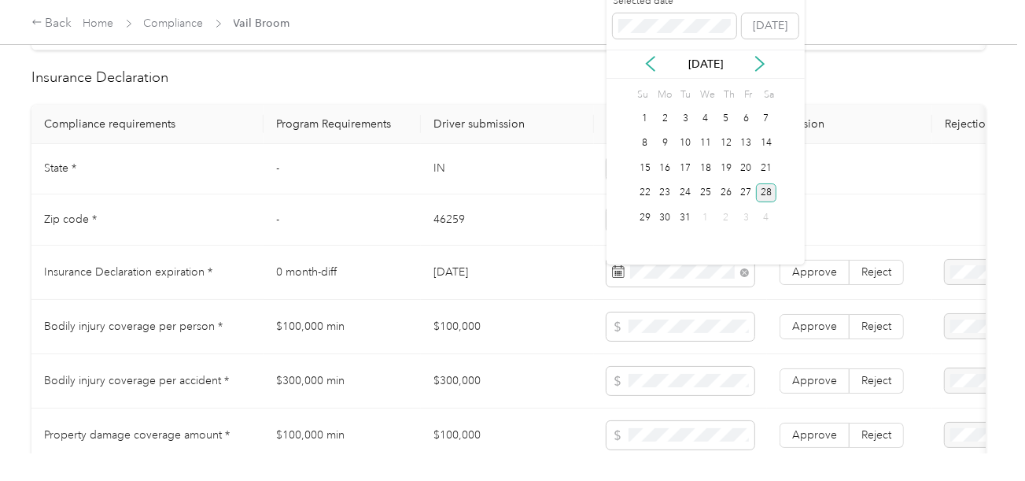
click at [770, 190] on div "28" at bounding box center [766, 193] width 20 height 20
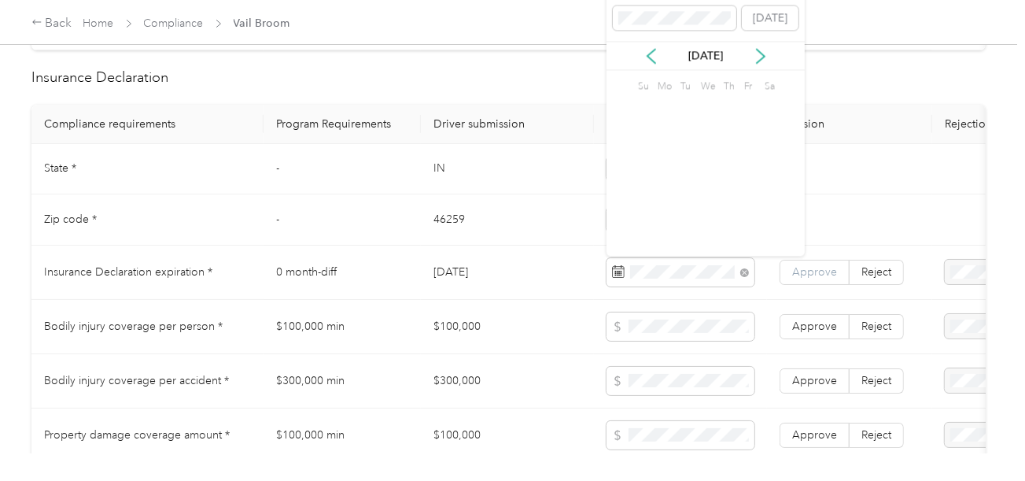
click at [817, 276] on span "Approve" at bounding box center [814, 271] width 45 height 13
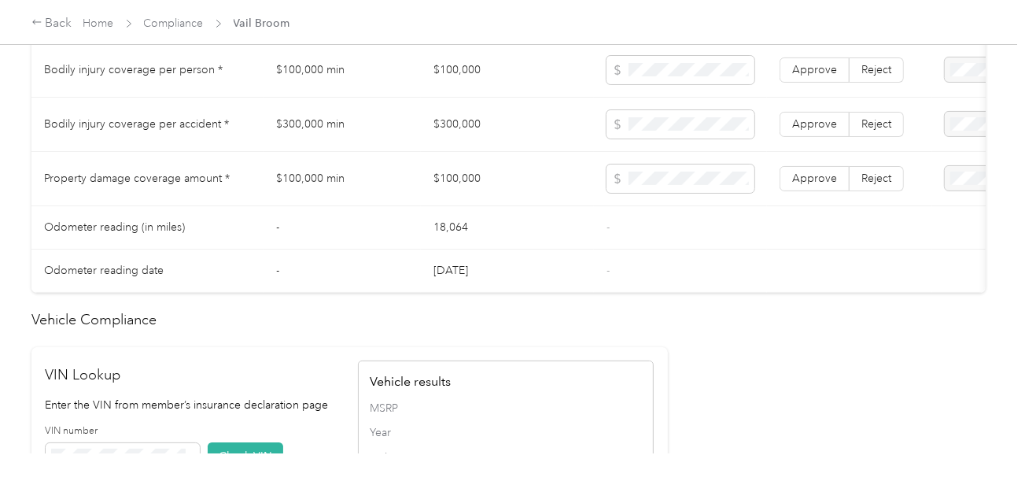
scroll to position [1337, 0]
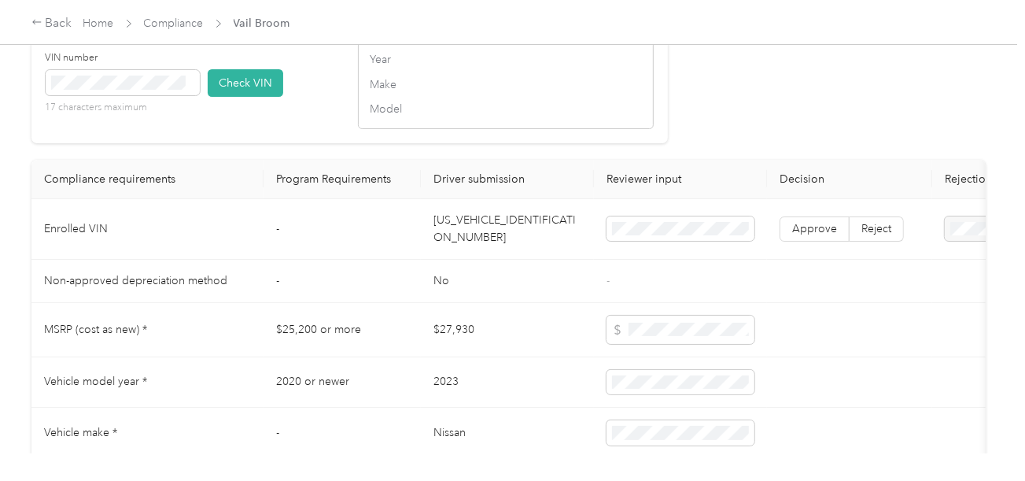
click at [488, 242] on td "[US_VEHICLE_IDENTIFICATION_NUMBER]" at bounding box center [507, 229] width 173 height 61
drag, startPoint x: 221, startPoint y: 98, endPoint x: 663, endPoint y: 153, distance: 444.9
click at [224, 97] on button "Check VIN" at bounding box center [246, 83] width 76 height 28
drag, startPoint x: 682, startPoint y: 152, endPoint x: 741, endPoint y: 162, distance: 59.9
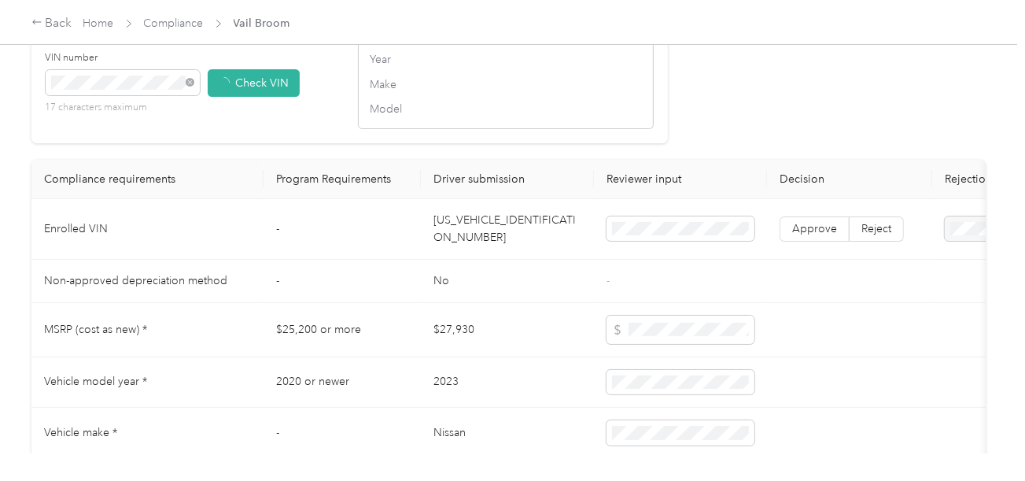
click at [816, 237] on span "Approve" at bounding box center [814, 229] width 45 height 13
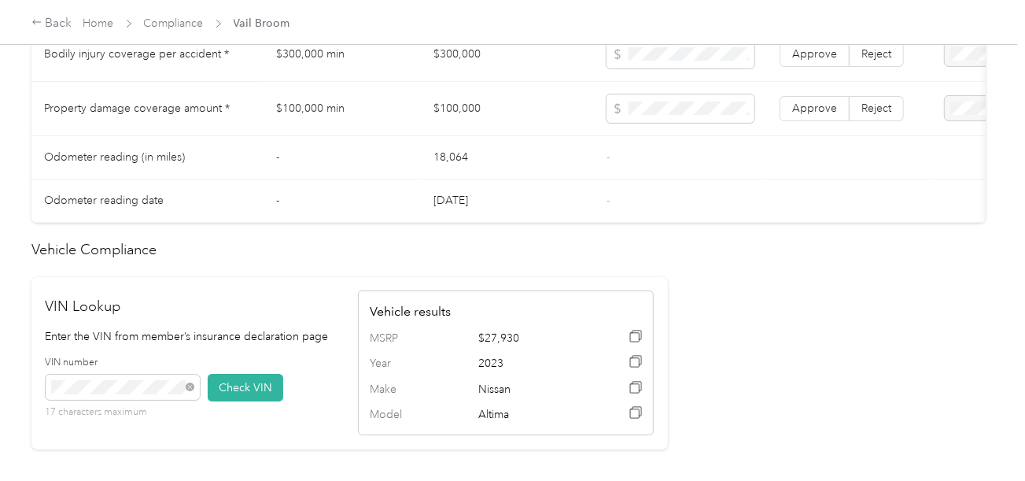
scroll to position [789, 0]
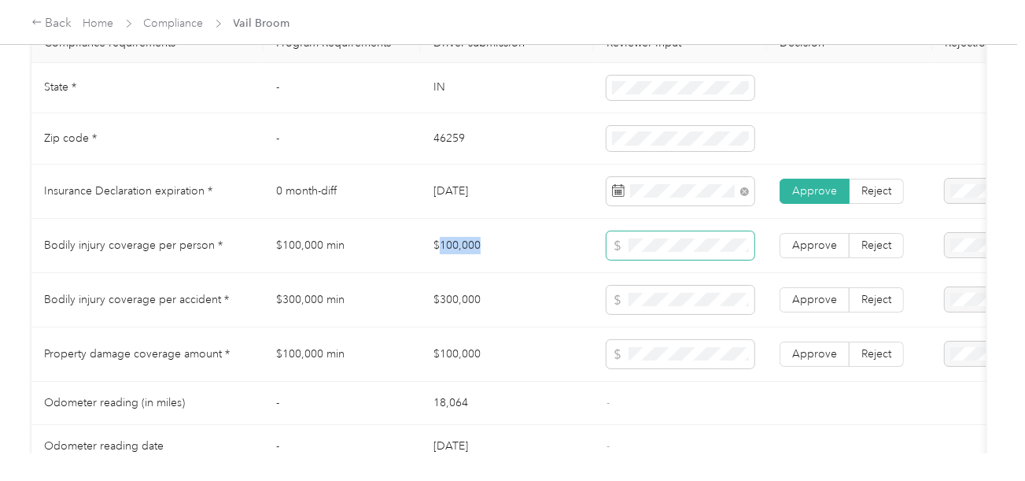
drag, startPoint x: 437, startPoint y: 249, endPoint x: 615, endPoint y: 248, distance: 178.6
click at [504, 248] on td "$100,000" at bounding box center [507, 246] width 173 height 54
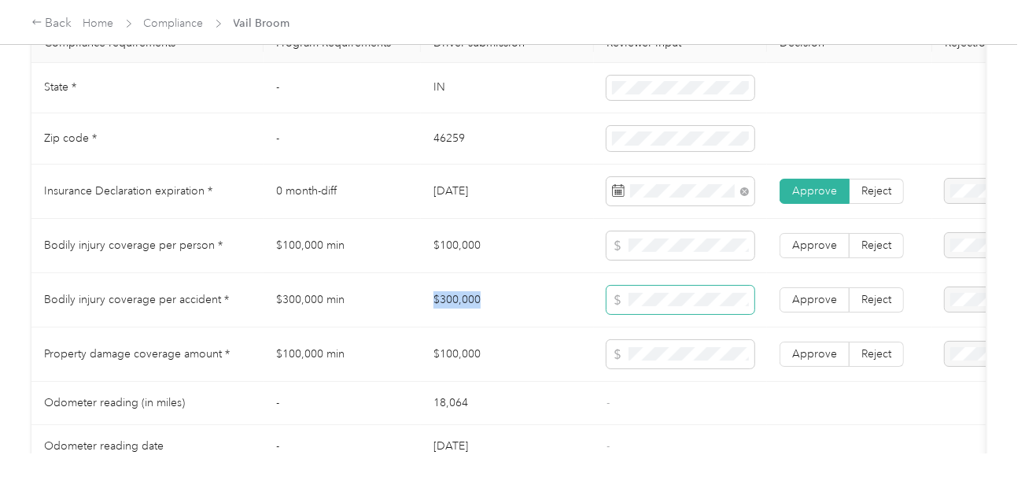
drag, startPoint x: 484, startPoint y: 308, endPoint x: 620, endPoint y: 308, distance: 136.1
click at [512, 308] on td "$300,000" at bounding box center [507, 300] width 173 height 54
drag, startPoint x: 569, startPoint y: 327, endPoint x: 582, endPoint y: 326, distance: 12.7
click at [574, 327] on td "$300,000" at bounding box center [507, 300] width 173 height 54
click at [792, 306] on span "Approve" at bounding box center [814, 299] width 45 height 13
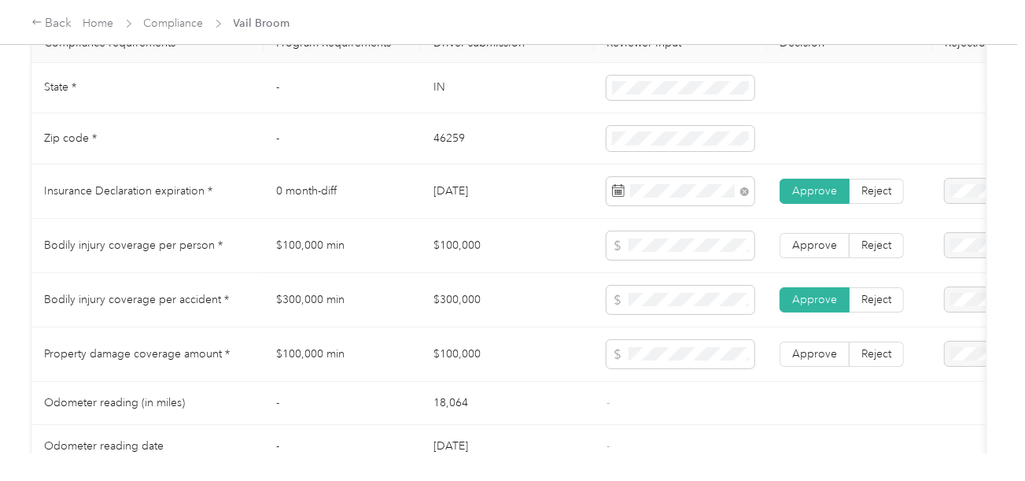
drag, startPoint x: 811, startPoint y: 259, endPoint x: 813, endPoint y: 274, distance: 15.0
click at [812, 258] on label "Approve" at bounding box center [815, 245] width 70 height 25
click at [811, 360] on span "Approve" at bounding box center [814, 353] width 45 height 13
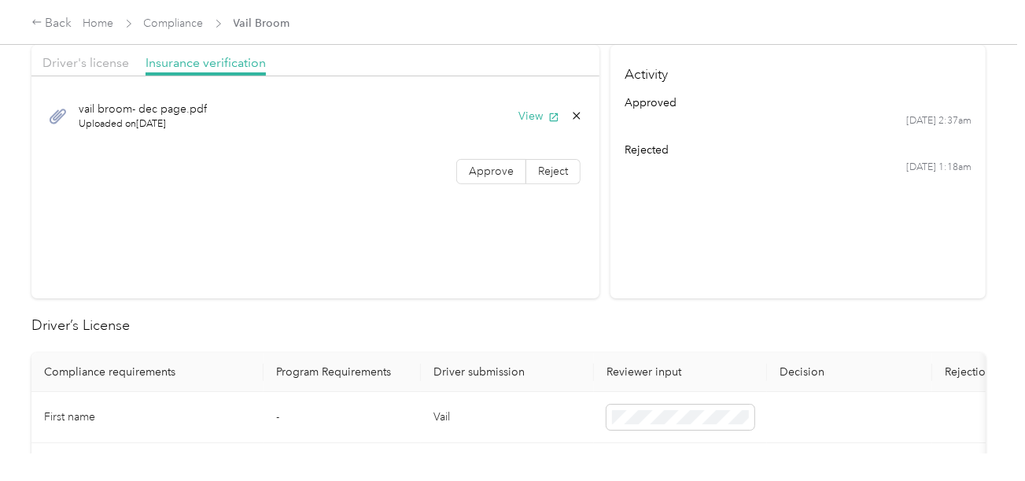
scroll to position [0, 0]
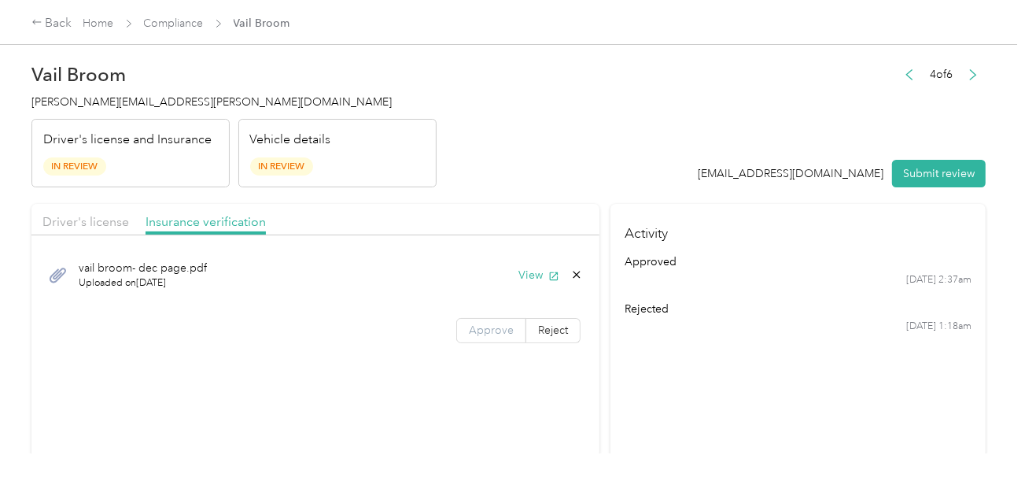
click at [505, 338] on label "Approve" at bounding box center [491, 330] width 70 height 25
drag, startPoint x: 568, startPoint y: 179, endPoint x: 418, endPoint y: 222, distance: 156.2
click at [568, 179] on header "Vail Broom [EMAIL_ADDRESS][PERSON_NAME][DOMAIN_NAME] Driver's license and Insur…" at bounding box center [508, 121] width 955 height 132
drag, startPoint x: 79, startPoint y: 220, endPoint x: 139, endPoint y: 210, distance: 60.7
click at [85, 219] on span "Driver's license" at bounding box center [85, 221] width 87 height 15
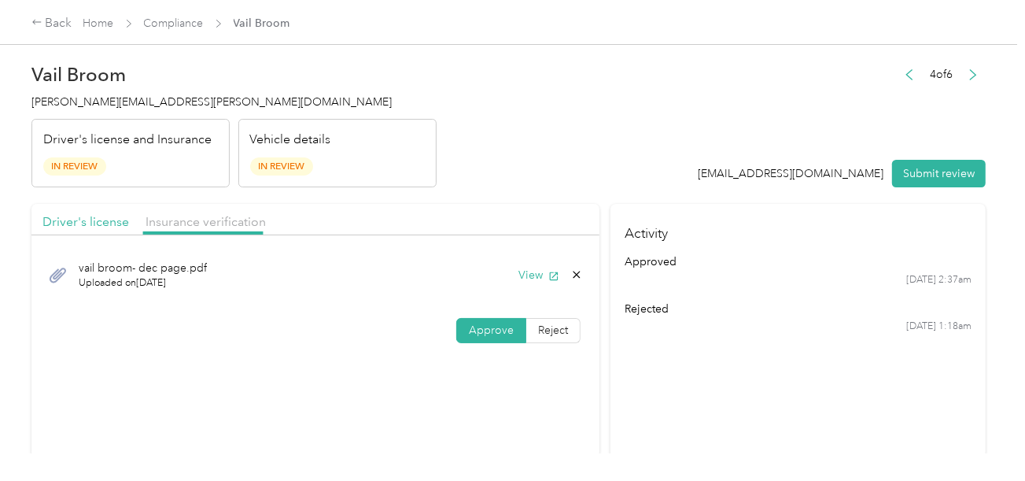
click at [476, 167] on header "Vail Broom [EMAIL_ADDRESS][PERSON_NAME][DOMAIN_NAME] Driver's license and Insur…" at bounding box center [508, 121] width 955 height 132
click at [916, 180] on button "Submit review" at bounding box center [939, 174] width 94 height 28
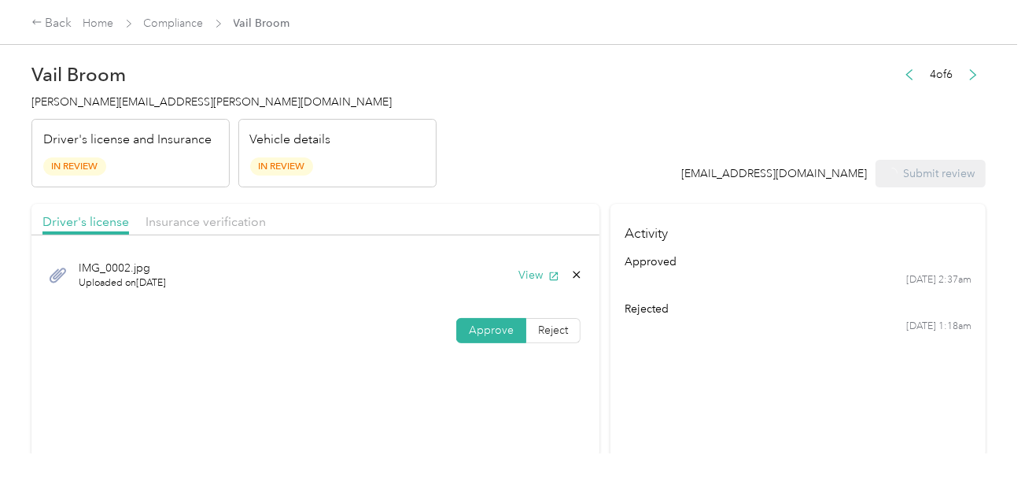
drag, startPoint x: 586, startPoint y: 170, endPoint x: 561, endPoint y: 170, distance: 25.2
click at [582, 170] on header "Vail Broom [EMAIL_ADDRESS][PERSON_NAME][DOMAIN_NAME] Driver's license and Insur…" at bounding box center [508, 121] width 955 height 132
click at [102, 102] on span "[PERSON_NAME][EMAIL_ADDRESS][PERSON_NAME][DOMAIN_NAME]" at bounding box center [211, 101] width 360 height 13
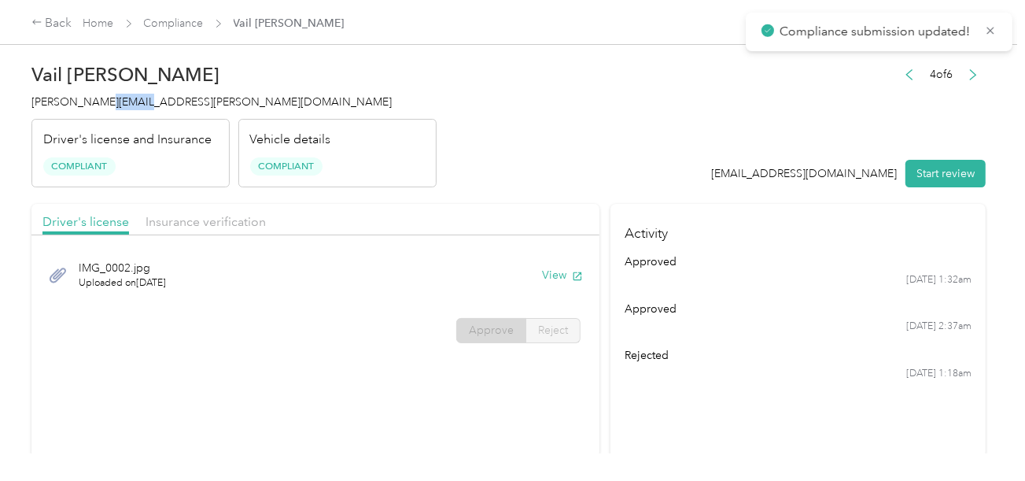
click at [102, 102] on span "[PERSON_NAME][EMAIL_ADDRESS][PERSON_NAME][DOMAIN_NAME]" at bounding box center [211, 101] width 360 height 13
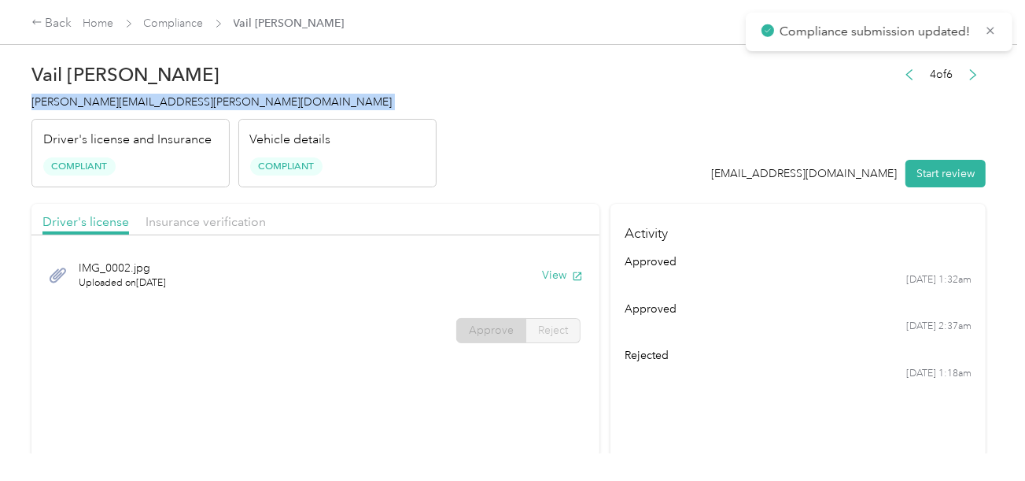
click at [102, 102] on span "[PERSON_NAME][EMAIL_ADDRESS][PERSON_NAME][DOMAIN_NAME]" at bounding box center [211, 101] width 360 height 13
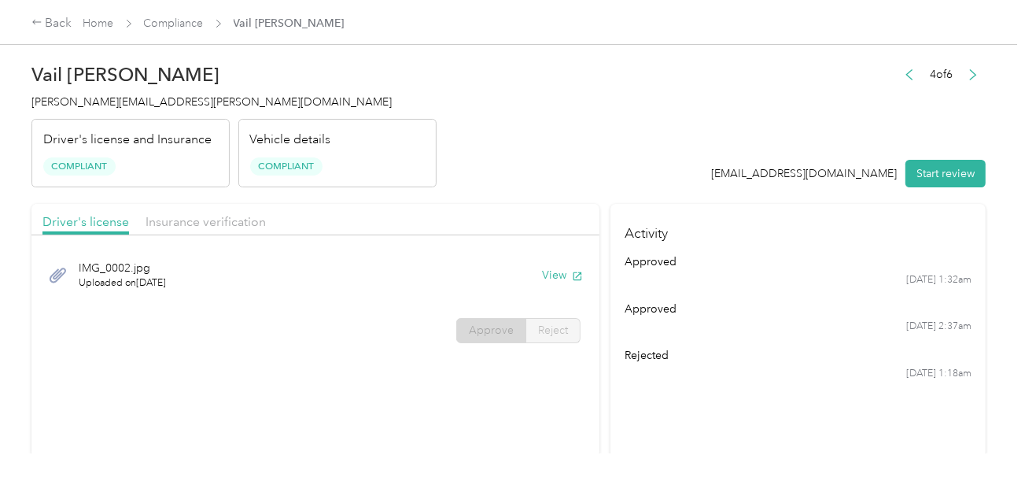
click at [534, 274] on div "IMG_0002.jpg Uploaded on [DATE] View" at bounding box center [315, 275] width 546 height 53
click at [542, 273] on button "View" at bounding box center [562, 275] width 41 height 17
drag, startPoint x: 492, startPoint y: 125, endPoint x: 422, endPoint y: 105, distance: 73.0
click at [485, 122] on header "Vail S. Broom [EMAIL_ADDRESS][PERSON_NAME][DOMAIN_NAME] Driver's license and In…" at bounding box center [508, 121] width 955 height 132
click at [172, 24] on link "Compliance" at bounding box center [174, 23] width 60 height 13
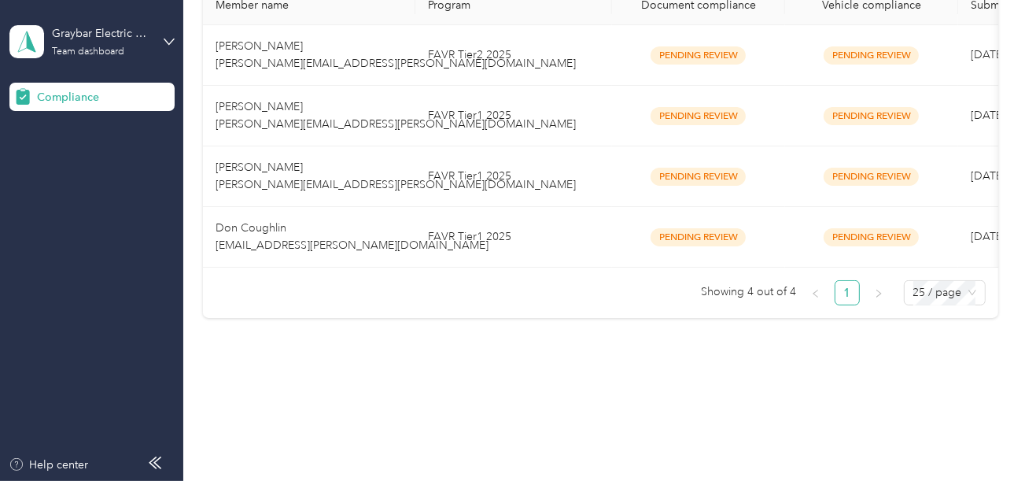
scroll to position [334, 0]
drag, startPoint x: 483, startPoint y: 323, endPoint x: 478, endPoint y: 184, distance: 138.6
click at [478, 304] on div "Compliance Not submitted 12 View Pending review 5 View In review 0 View Rejecte…" at bounding box center [600, 39] width 834 height 729
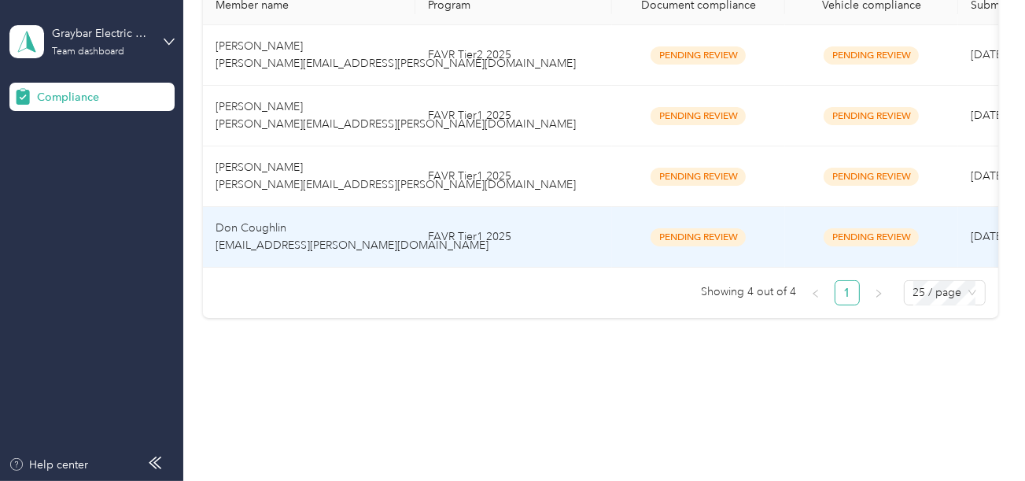
click at [482, 172] on td "FAVR Tier1 2025" at bounding box center [514, 176] width 197 height 61
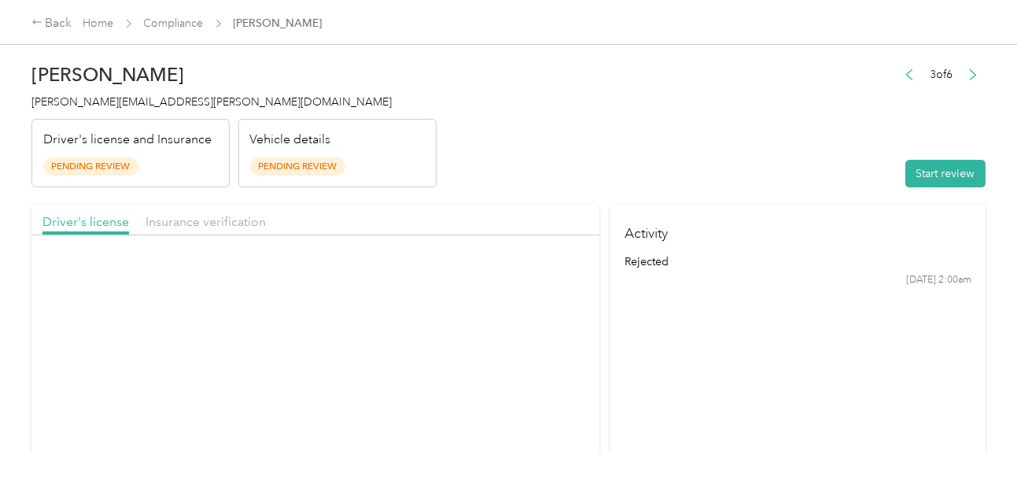
click at [604, 83] on header "[PERSON_NAME] [PERSON_NAME][EMAIL_ADDRESS][PERSON_NAME][DOMAIN_NAME] Driver's l…" at bounding box center [508, 121] width 955 height 132
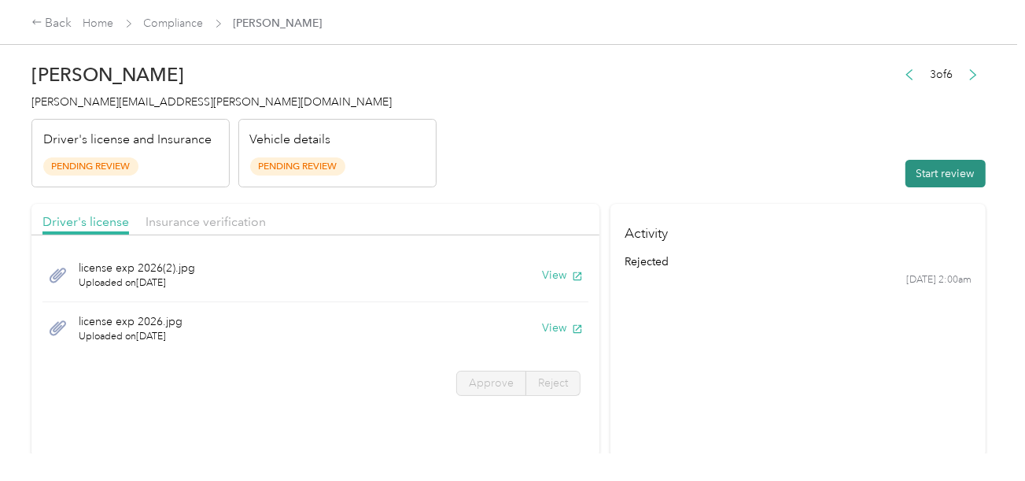
click at [927, 169] on button "Start review" at bounding box center [946, 174] width 80 height 28
click at [808, 146] on header "[PERSON_NAME] [PERSON_NAME][EMAIL_ADDRESS][PERSON_NAME][DOMAIN_NAME] Driver's l…" at bounding box center [508, 121] width 955 height 132
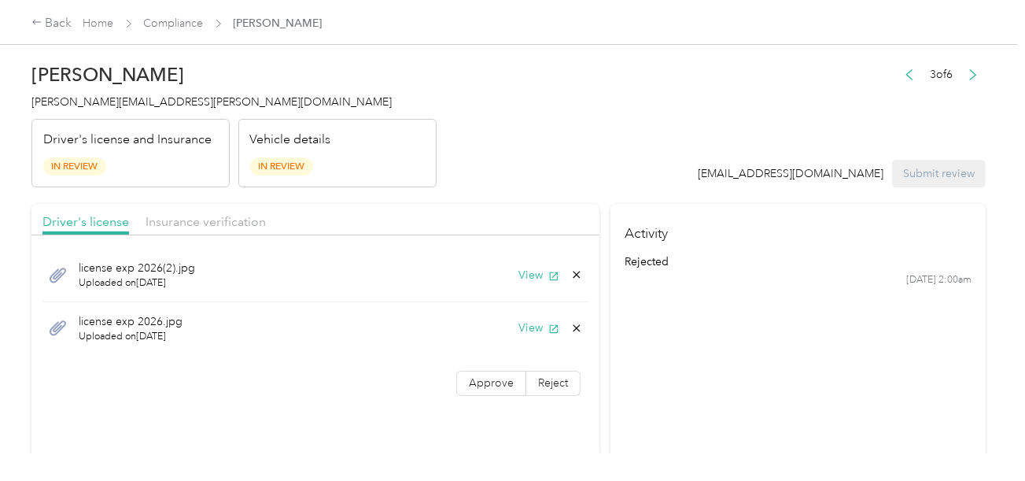
click at [519, 286] on div "license exp 2026(2).jpg Uploaded on [DATE] View" at bounding box center [315, 276] width 546 height 54
click at [530, 274] on button "View" at bounding box center [539, 275] width 41 height 17
click at [522, 326] on button "View" at bounding box center [539, 328] width 41 height 17
click at [571, 320] on div "View" at bounding box center [551, 328] width 65 height 17
click at [571, 325] on icon at bounding box center [577, 328] width 13 height 13
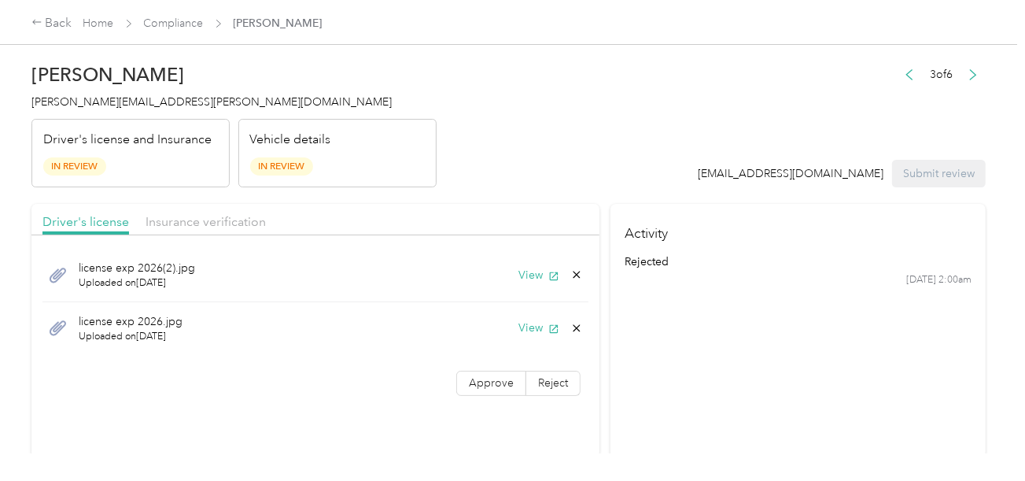
click at [543, 331] on button "Yes" at bounding box center [535, 338] width 31 height 25
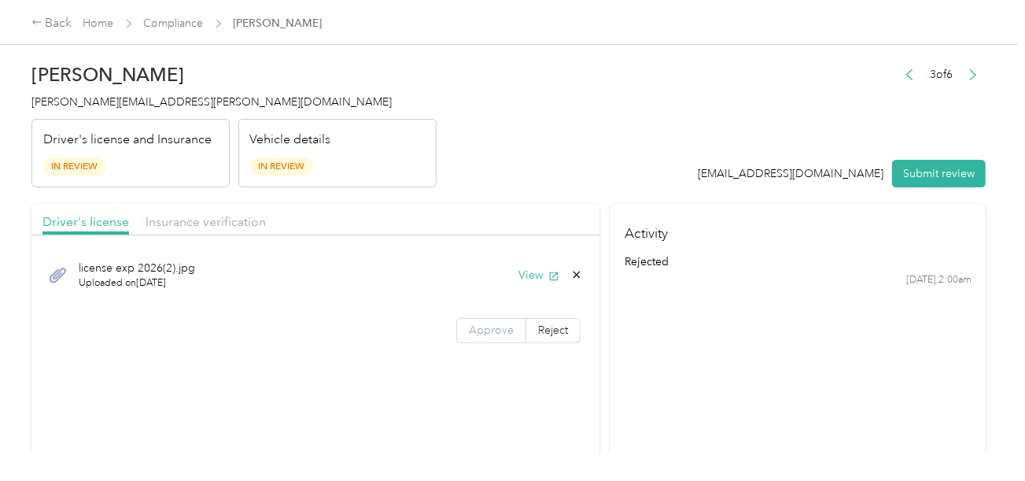
click at [507, 333] on span "Approve" at bounding box center [491, 329] width 45 height 13
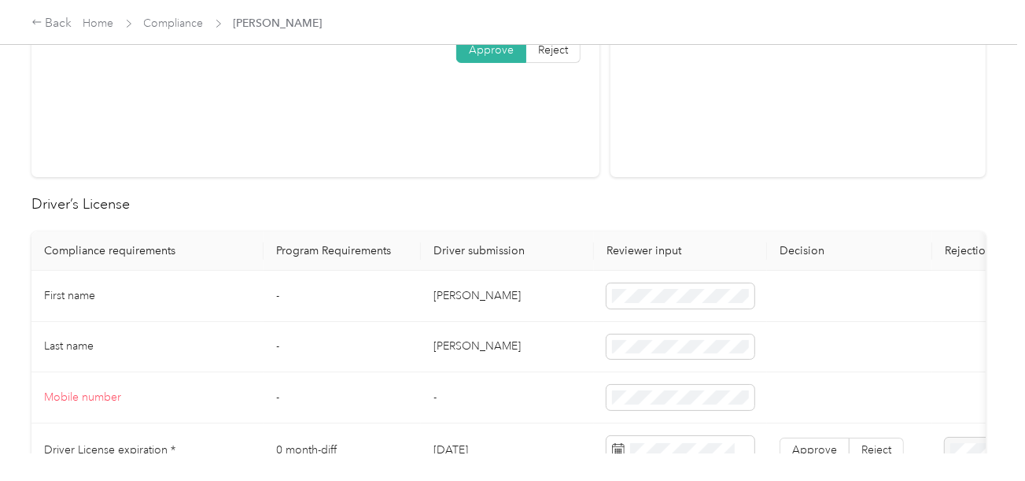
scroll to position [315, 0]
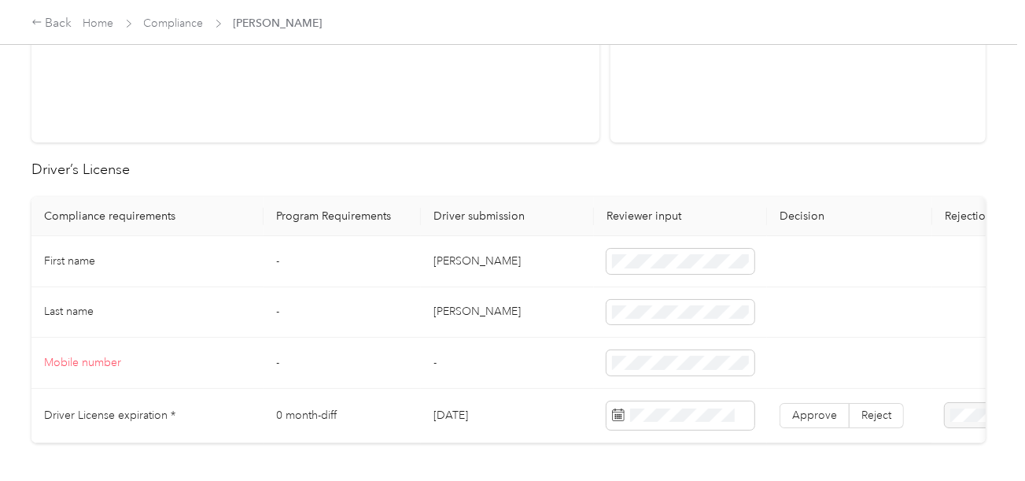
click at [447, 258] on td "[PERSON_NAME]" at bounding box center [507, 261] width 173 height 51
click at [451, 314] on td "[PERSON_NAME]" at bounding box center [507, 312] width 173 height 51
click at [808, 353] on td at bounding box center [849, 363] width 165 height 51
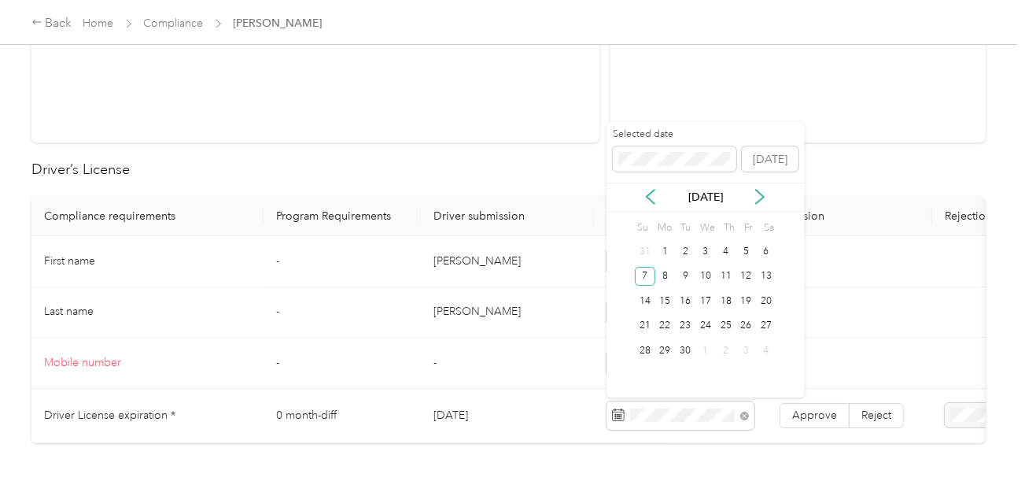
drag, startPoint x: 638, startPoint y: 277, endPoint x: 774, endPoint y: 404, distance: 185.4
click at [641, 278] on div "7" at bounding box center [645, 277] width 20 height 20
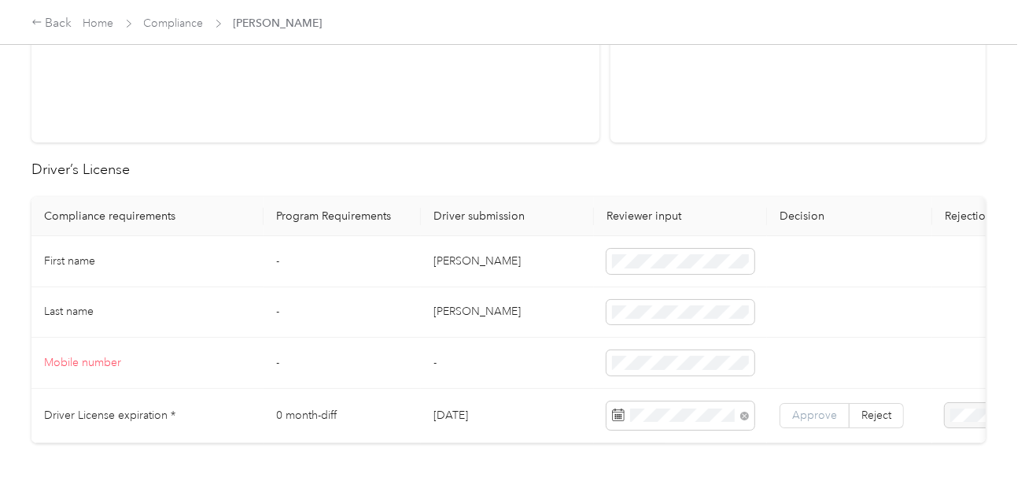
click at [793, 409] on span "Approve" at bounding box center [814, 414] width 45 height 13
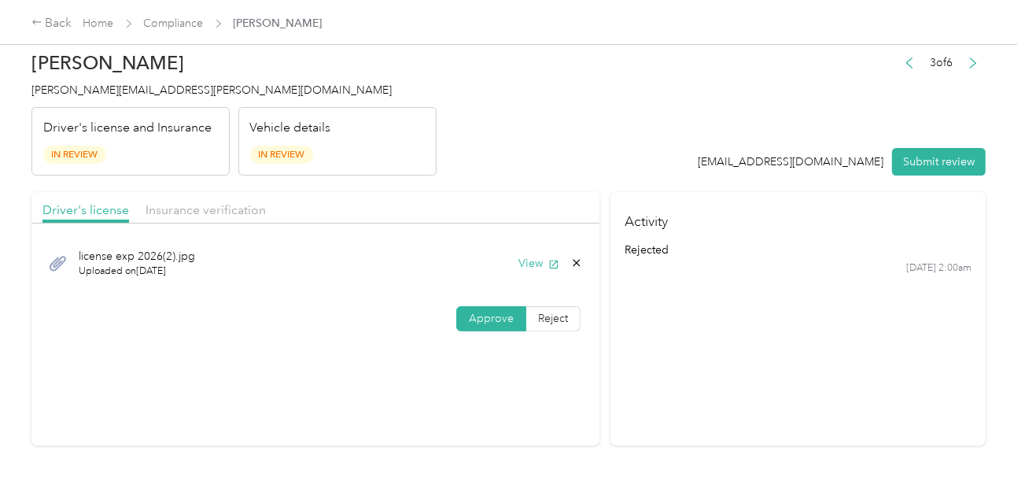
scroll to position [0, 0]
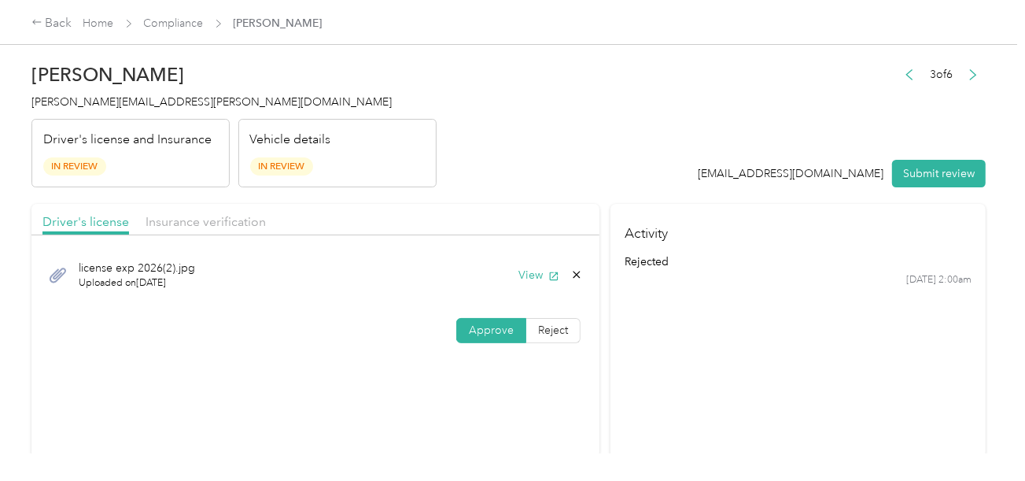
drag, startPoint x: 201, startPoint y: 219, endPoint x: 515, endPoint y: 168, distance: 318.1
click at [233, 219] on span "Insurance verification" at bounding box center [206, 221] width 120 height 15
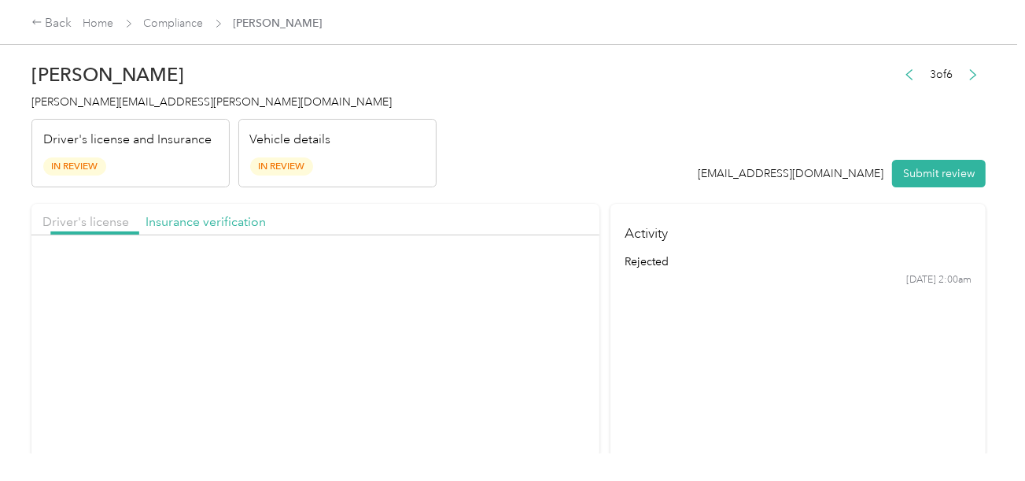
click at [535, 172] on header "[PERSON_NAME] [PERSON_NAME][EMAIL_ADDRESS][PERSON_NAME][DOMAIN_NAME] Driver's l…" at bounding box center [508, 121] width 955 height 132
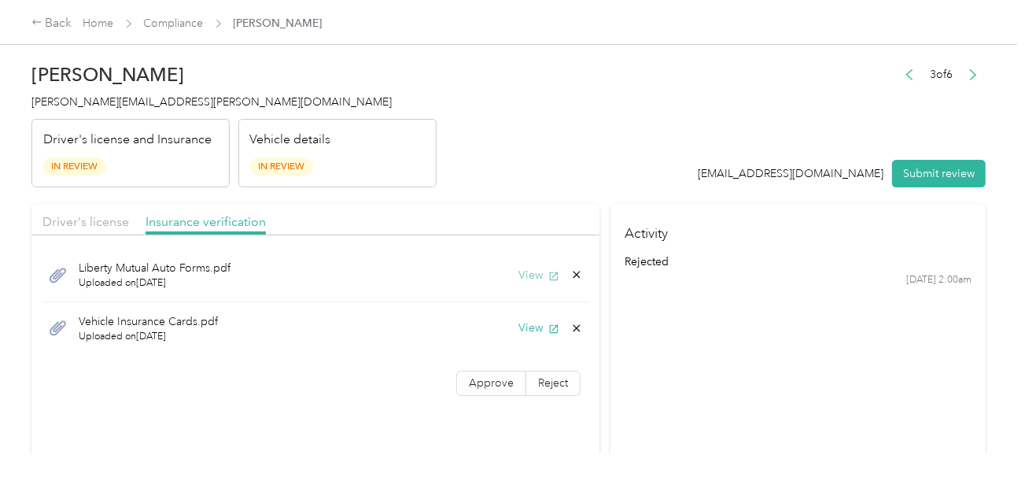
click at [534, 277] on button "View" at bounding box center [539, 275] width 41 height 17
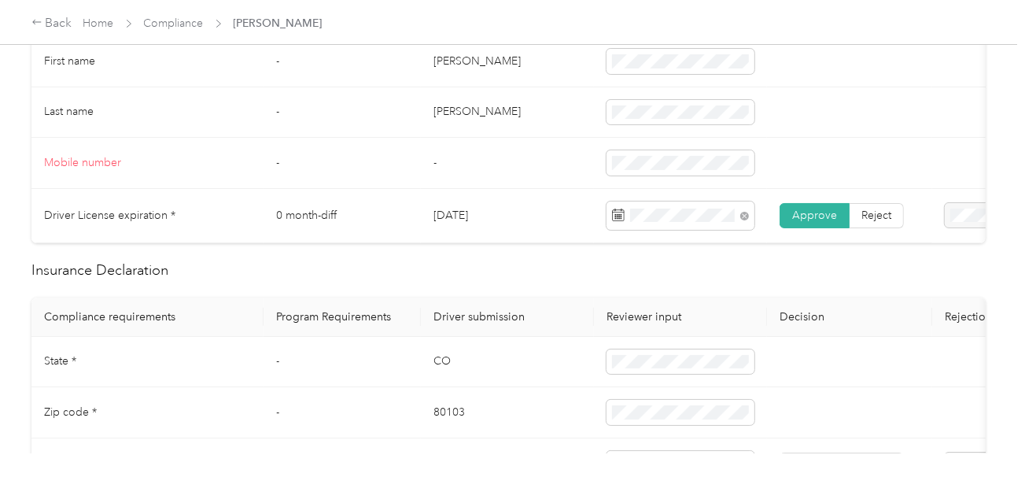
scroll to position [707, 0]
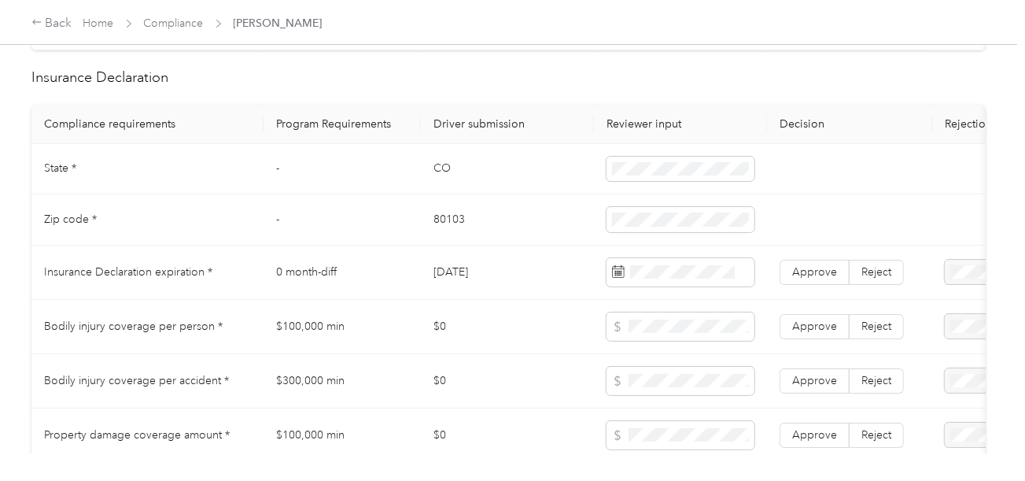
click at [436, 180] on td "CO" at bounding box center [507, 169] width 173 height 51
click at [426, 228] on td "80103" at bounding box center [507, 219] width 173 height 51
click at [618, 232] on span at bounding box center [681, 219] width 148 height 25
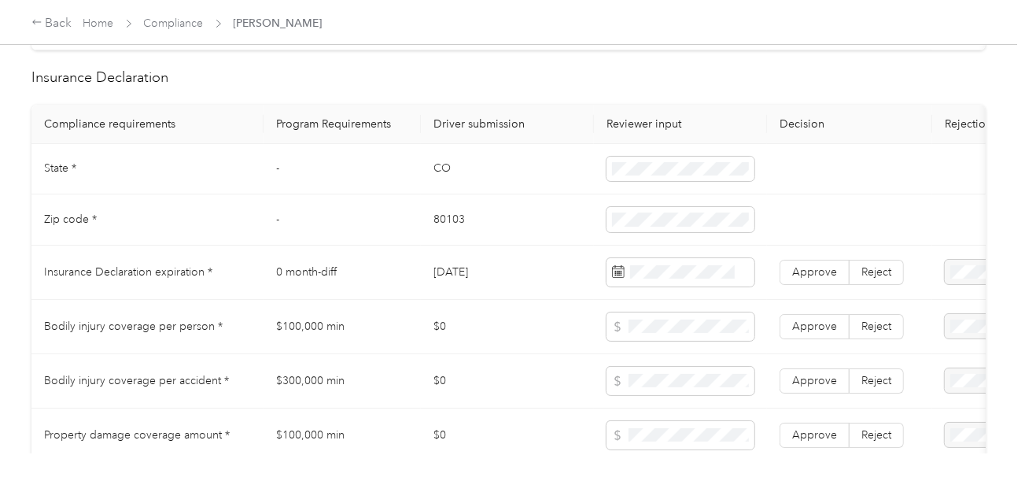
click at [530, 246] on td "80103" at bounding box center [507, 219] width 173 height 51
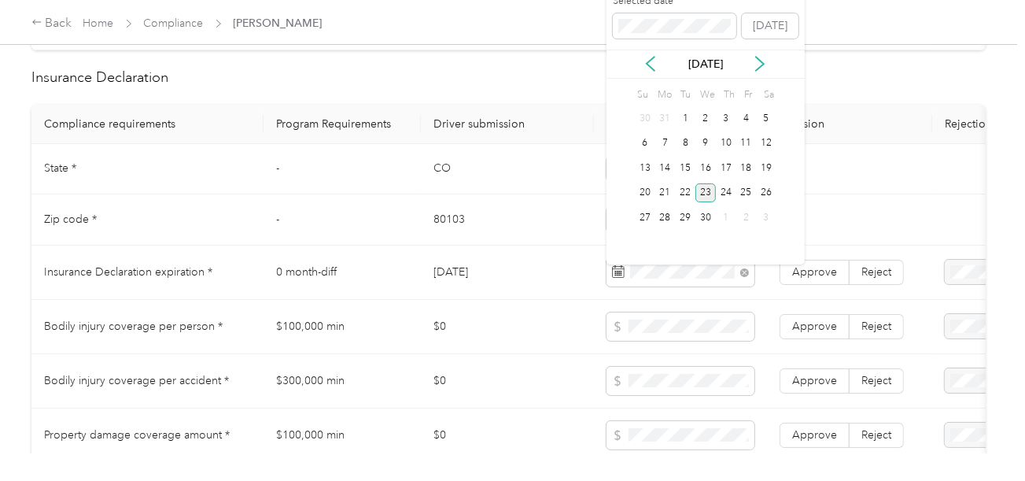
click at [706, 188] on div "23" at bounding box center [706, 193] width 20 height 20
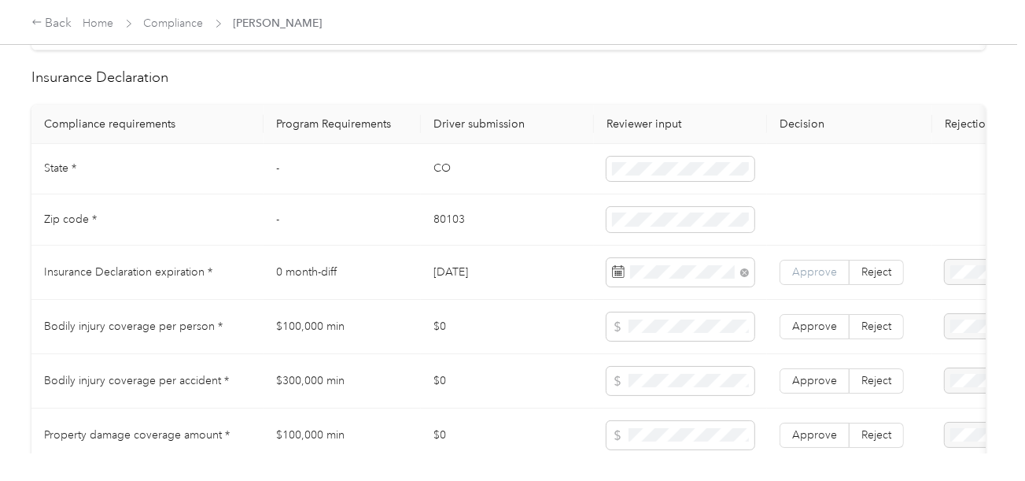
click at [811, 268] on label "Approve" at bounding box center [815, 272] width 70 height 25
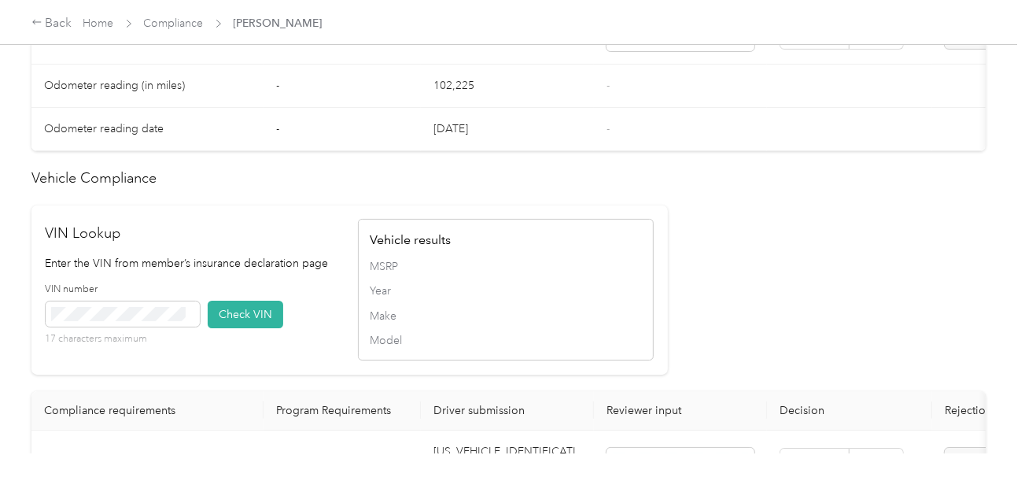
scroll to position [1417, 0]
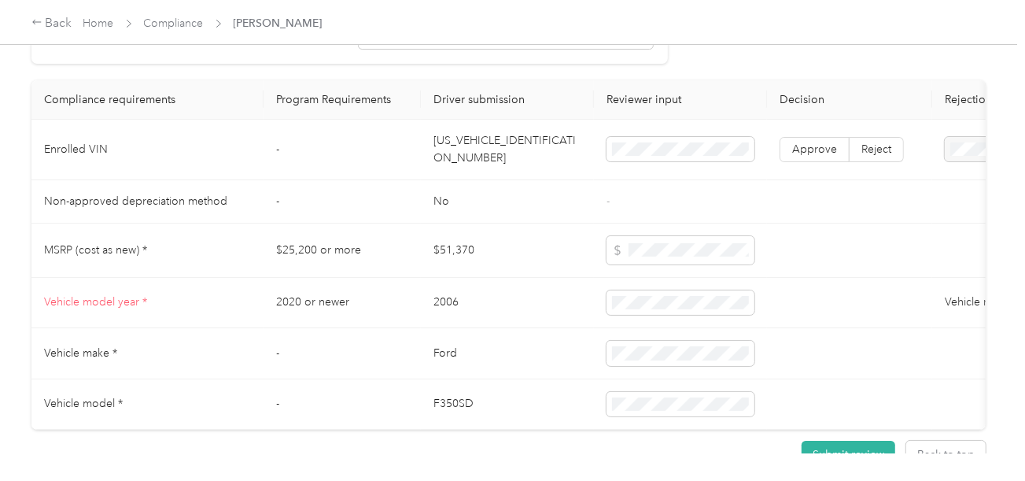
click at [485, 157] on td "[US_VEHICLE_IDENTIFICATION_NUMBER]" at bounding box center [507, 150] width 173 height 61
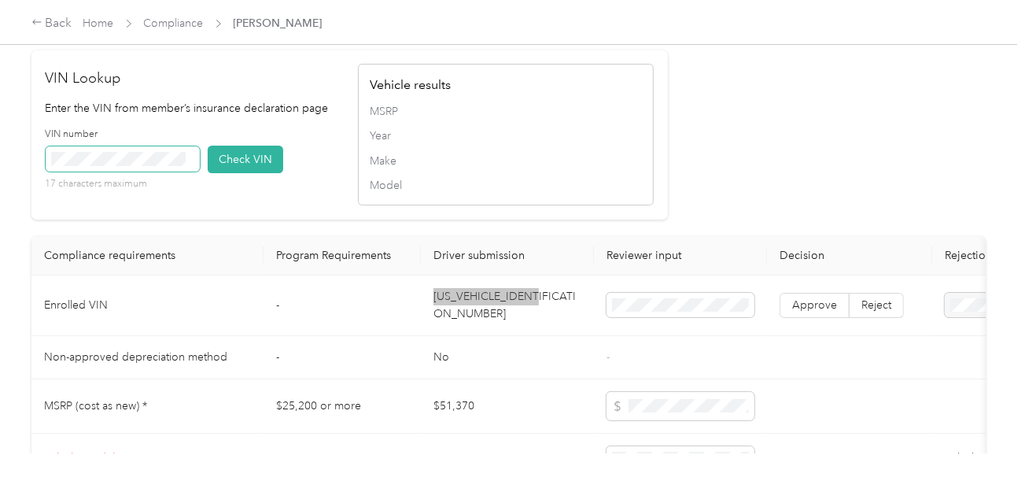
scroll to position [1259, 0]
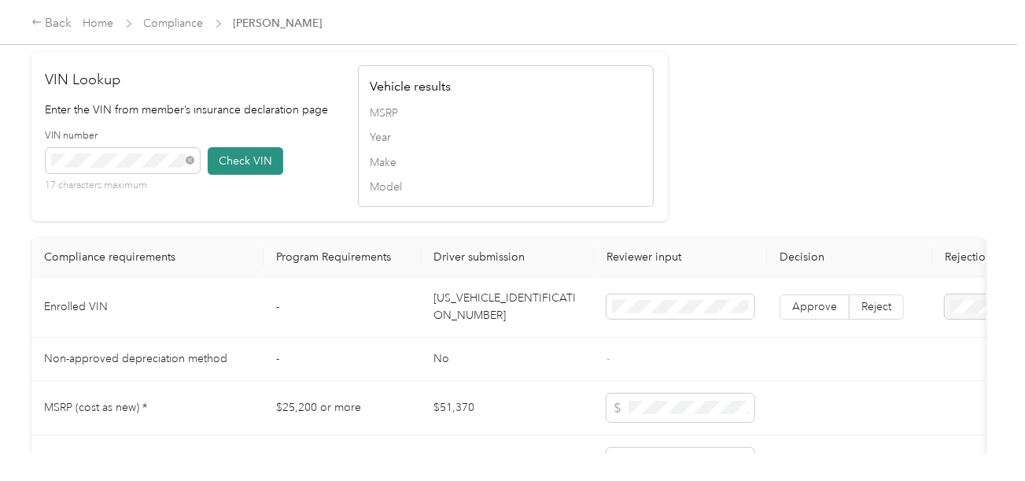
click at [223, 175] on button "Check VIN" at bounding box center [246, 161] width 76 height 28
drag, startPoint x: 748, startPoint y: 205, endPoint x: 783, endPoint y: 305, distance: 106.8
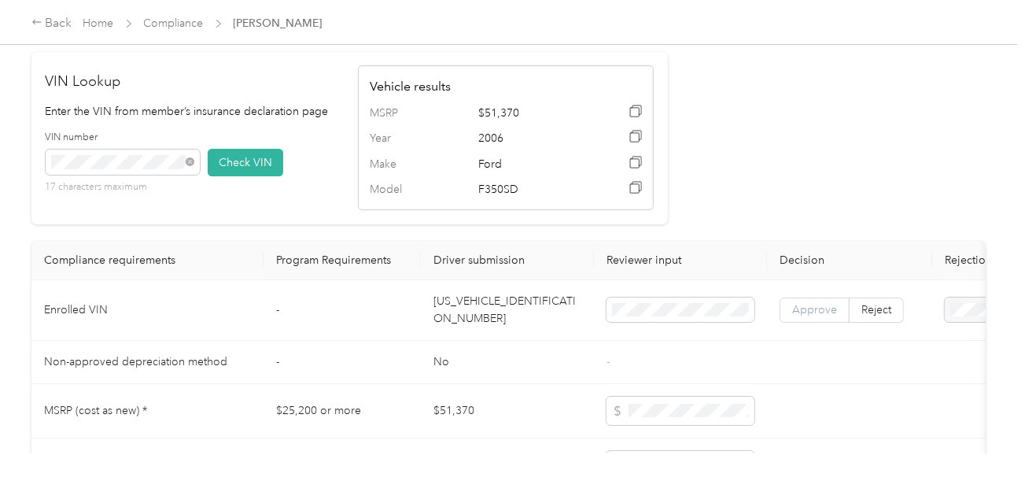
click at [805, 316] on span "Approve" at bounding box center [814, 309] width 45 height 13
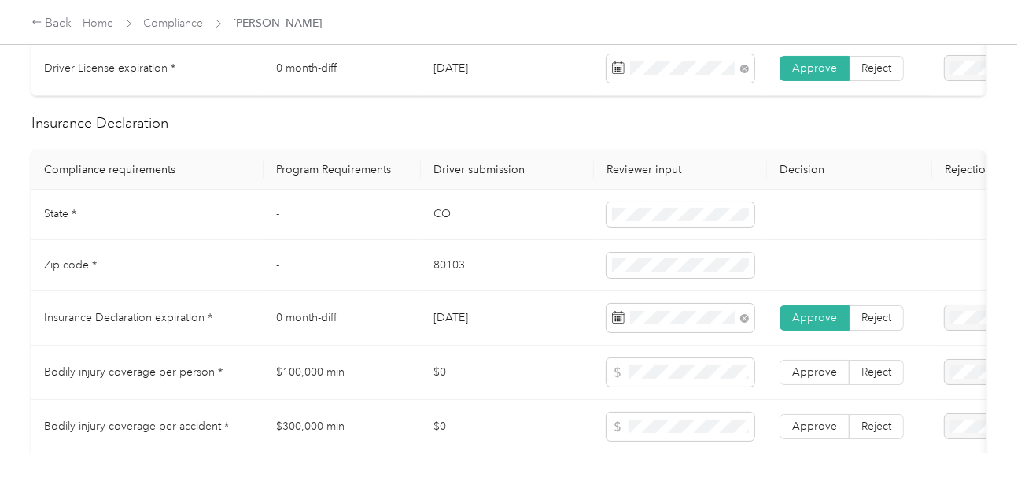
scroll to position [707, 0]
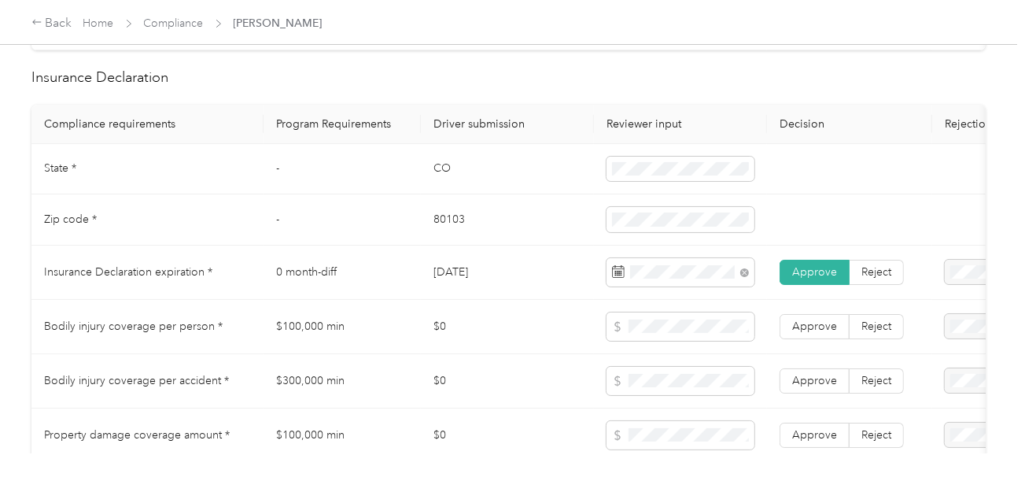
click at [549, 384] on td "$0" at bounding box center [507, 381] width 173 height 54
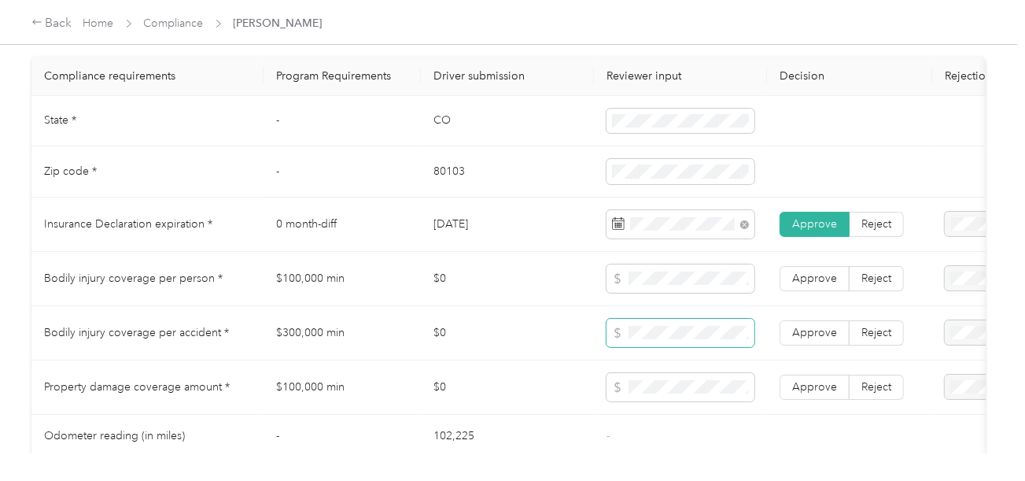
scroll to position [787, 0]
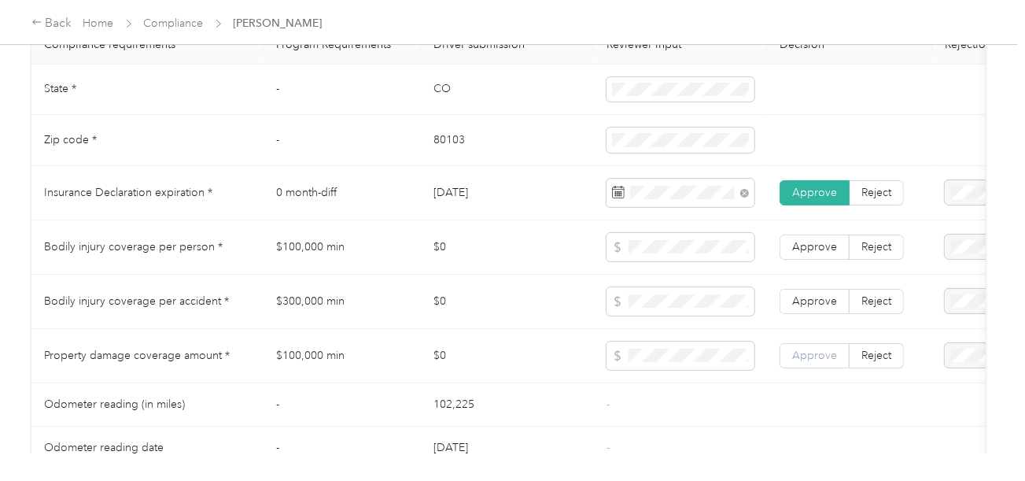
click at [806, 359] on span "Approve" at bounding box center [814, 355] width 45 height 13
click at [811, 314] on label "Approve" at bounding box center [815, 301] width 70 height 25
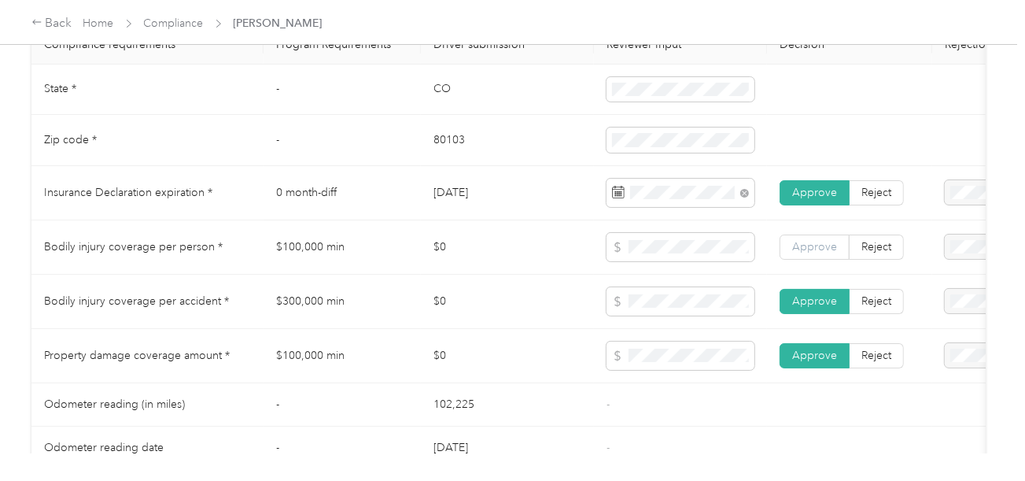
click at [818, 253] on span "Approve" at bounding box center [814, 246] width 45 height 13
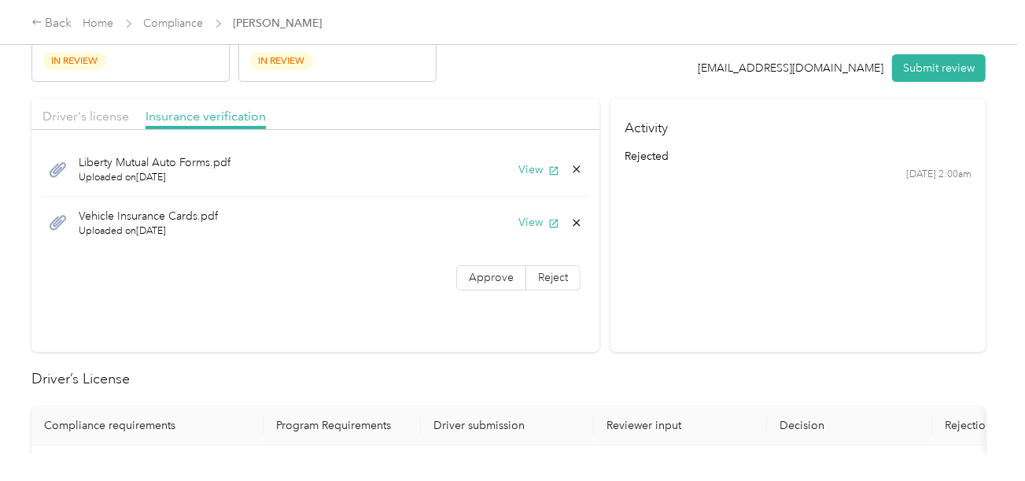
scroll to position [0, 0]
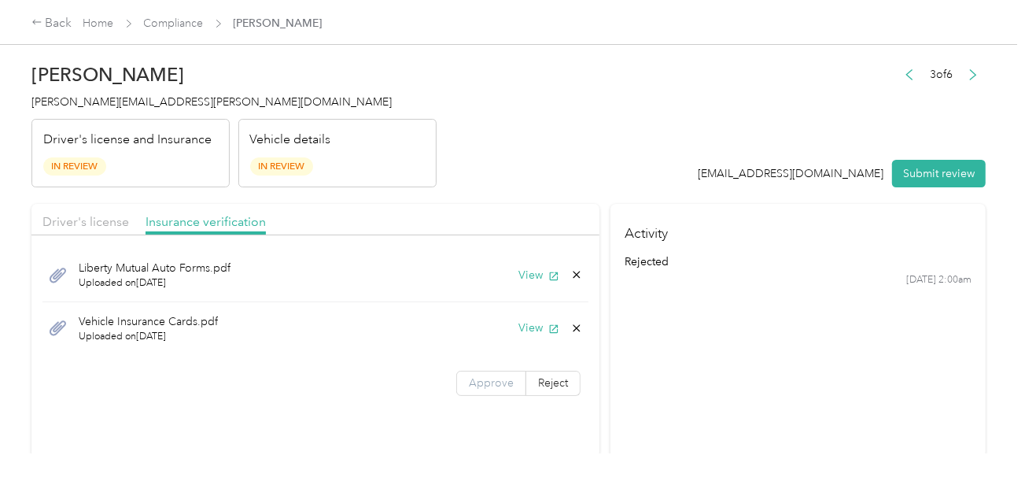
click at [486, 372] on label "Approve" at bounding box center [491, 383] width 70 height 25
click at [729, 339] on section "Activity rejected [DATE] 2:00am" at bounding box center [798, 330] width 375 height 253
click at [529, 326] on button "View" at bounding box center [539, 328] width 41 height 17
drag, startPoint x: 578, startPoint y: 329, endPoint x: 541, endPoint y: 336, distance: 36.9
click at [575, 329] on icon at bounding box center [577, 328] width 13 height 13
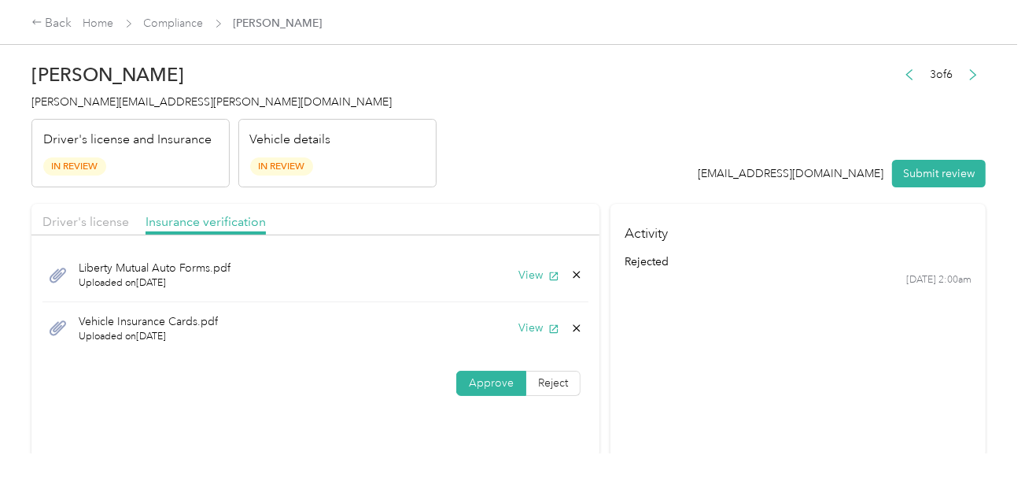
click at [541, 336] on button "Yes" at bounding box center [535, 338] width 31 height 25
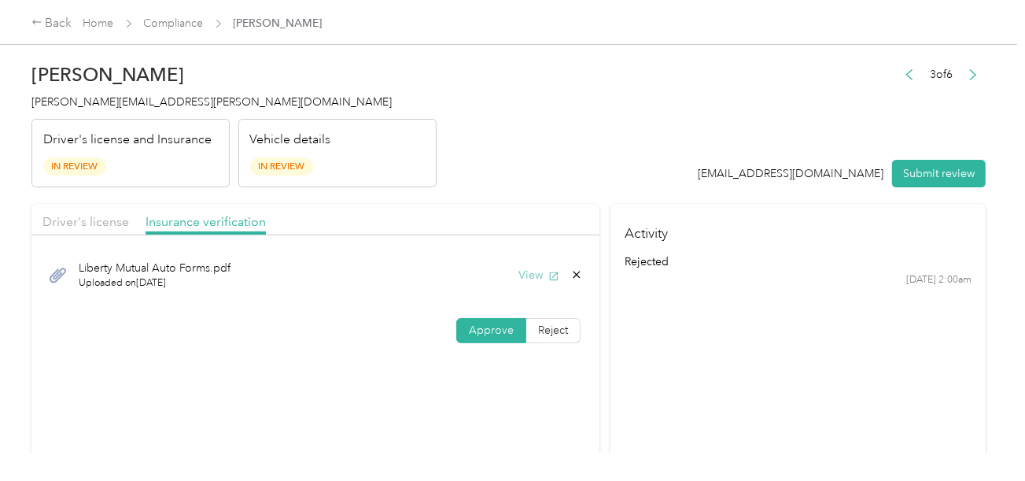
click at [530, 270] on button "View" at bounding box center [539, 275] width 41 height 17
drag, startPoint x: 901, startPoint y: 161, endPoint x: 707, endPoint y: 175, distance: 194.1
click at [893, 164] on button "Submit review" at bounding box center [939, 174] width 94 height 28
click at [703, 175] on header "[PERSON_NAME] [PERSON_NAME][EMAIL_ADDRESS][PERSON_NAME][DOMAIN_NAME] Driver's l…" at bounding box center [508, 121] width 955 height 132
click at [94, 104] on span "[PERSON_NAME][EMAIL_ADDRESS][PERSON_NAME][DOMAIN_NAME]" at bounding box center [211, 101] width 360 height 13
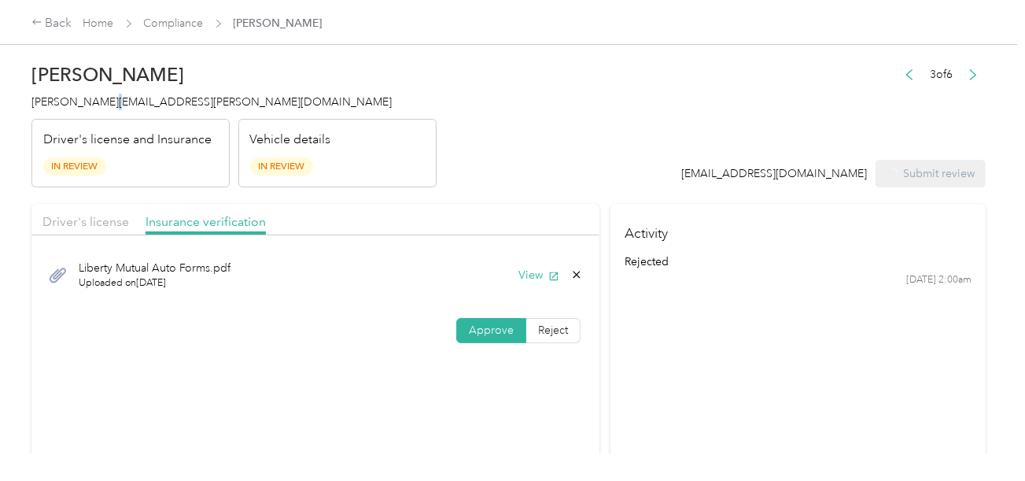
click at [94, 104] on span "[PERSON_NAME][EMAIL_ADDRESS][PERSON_NAME][DOMAIN_NAME]" at bounding box center [211, 101] width 360 height 13
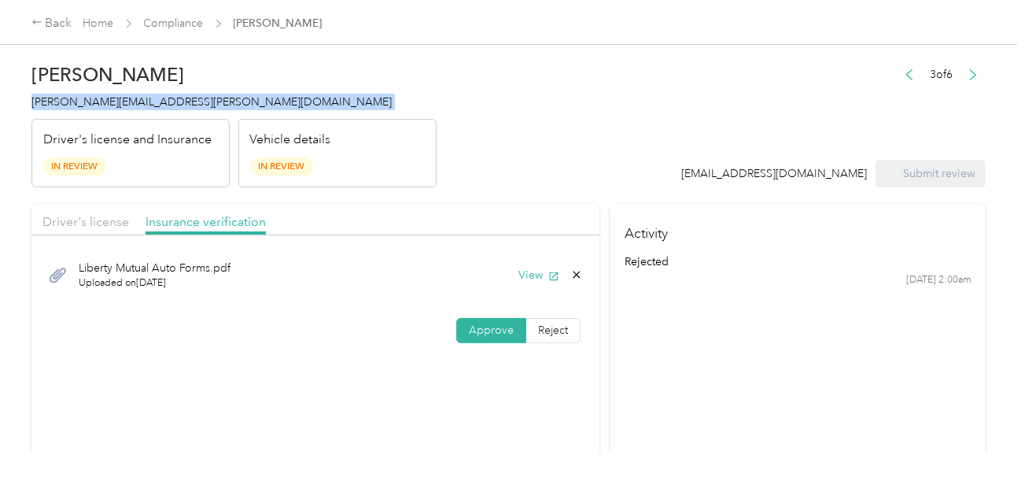
click at [94, 104] on span "[PERSON_NAME][EMAIL_ADDRESS][PERSON_NAME][DOMAIN_NAME]" at bounding box center [211, 101] width 360 height 13
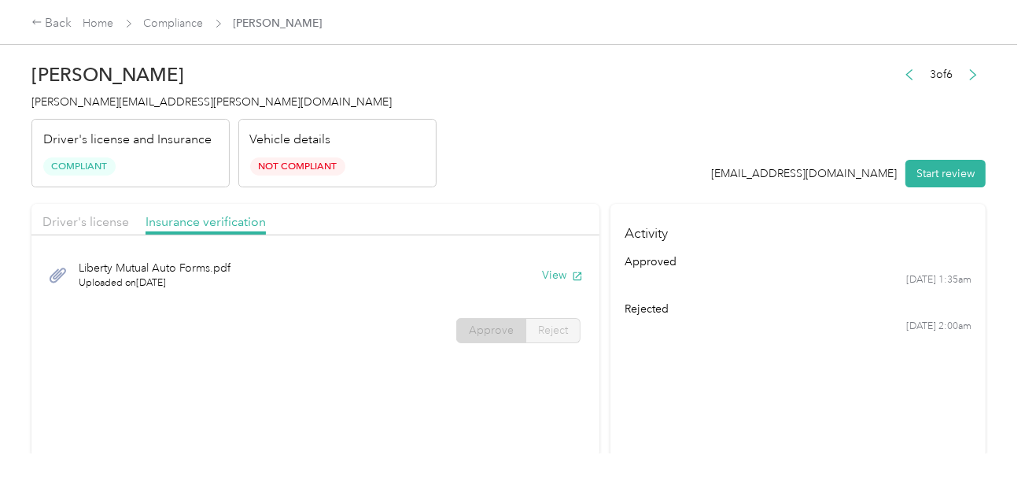
drag, startPoint x: 546, startPoint y: 142, endPoint x: 520, endPoint y: 132, distance: 27.9
click at [546, 142] on header "[PERSON_NAME] Walters [EMAIL_ADDRESS][PERSON_NAME][DOMAIN_NAME] Driver's licens…" at bounding box center [508, 121] width 955 height 132
click at [166, 25] on link "Compliance" at bounding box center [174, 23] width 60 height 13
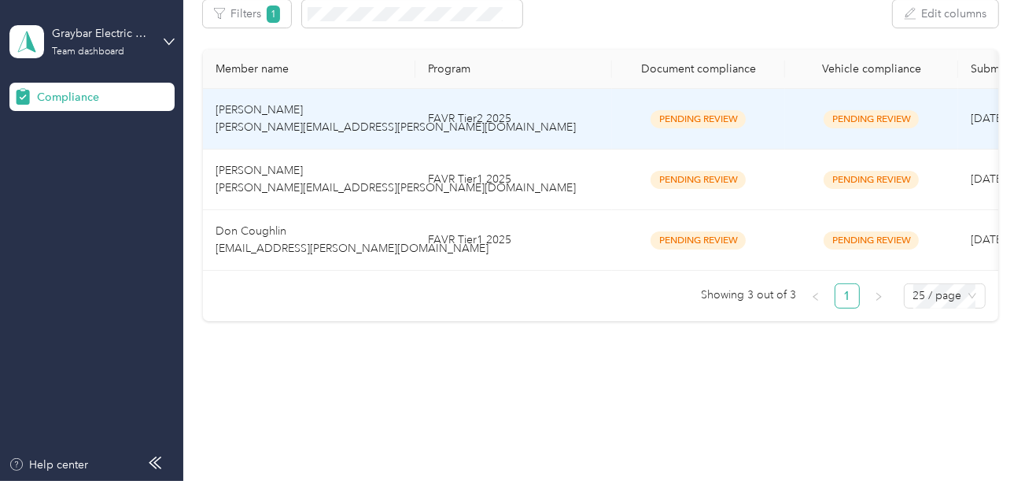
scroll to position [274, 0]
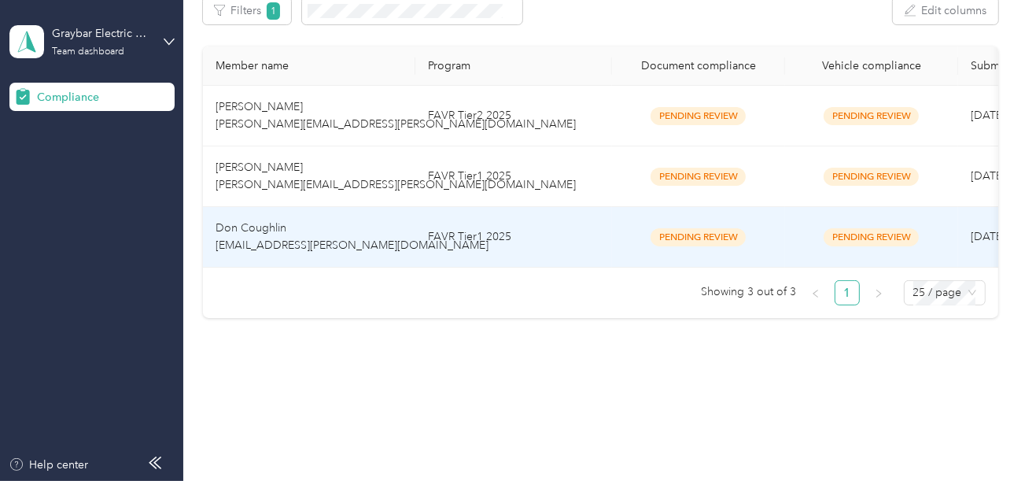
click at [530, 157] on td "FAVR Tier1 2025" at bounding box center [514, 176] width 197 height 61
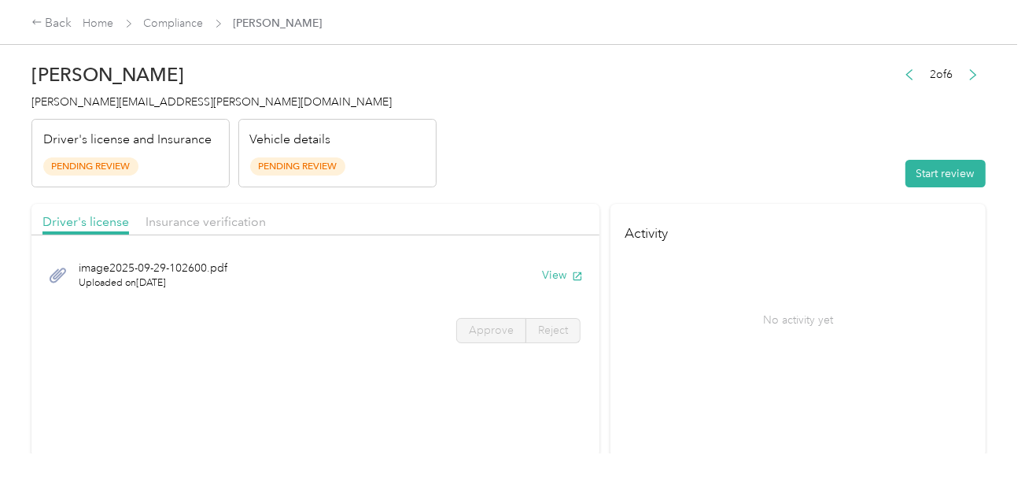
click at [649, 157] on header "[PERSON_NAME] [PERSON_NAME][EMAIL_ADDRESS][PERSON_NAME][DOMAIN_NAME] Driver's l…" at bounding box center [508, 121] width 955 height 132
click at [923, 169] on button "Start review" at bounding box center [946, 174] width 80 height 28
click at [685, 134] on header "[PERSON_NAME] [PERSON_NAME][EMAIL_ADDRESS][PERSON_NAME][DOMAIN_NAME] Driver's l…" at bounding box center [508, 121] width 955 height 132
click at [622, 147] on header "[PERSON_NAME] [PERSON_NAME][EMAIL_ADDRESS][PERSON_NAME][DOMAIN_NAME] Driver's l…" at bounding box center [508, 121] width 955 height 132
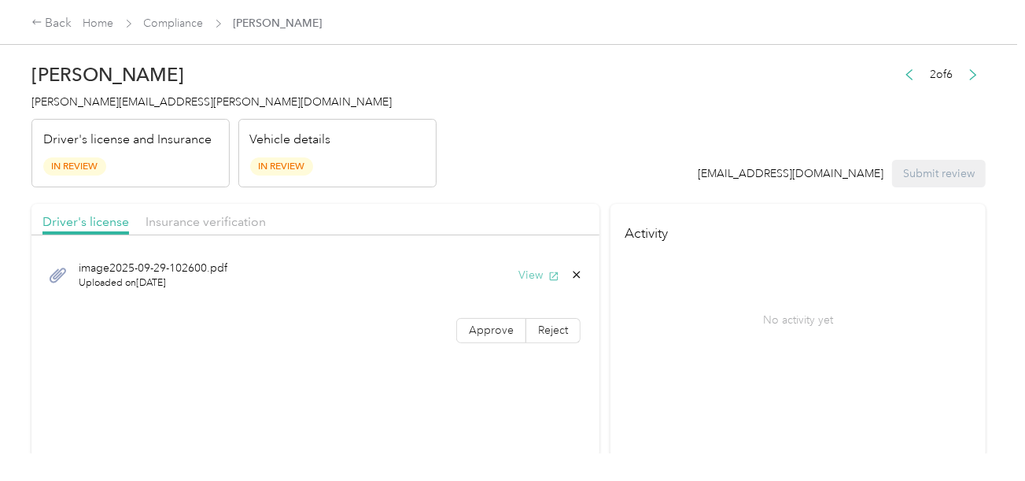
click at [526, 268] on button "View" at bounding box center [539, 275] width 41 height 17
drag, startPoint x: 497, startPoint y: 312, endPoint x: 497, endPoint y: 323, distance: 11.0
click at [496, 314] on div "image2025-09-29-102600.pdf Uploaded on [DATE] View Approve Reject" at bounding box center [315, 298] width 568 height 111
drag, startPoint x: 497, startPoint y: 323, endPoint x: 547, endPoint y: 314, distance: 50.3
click at [498, 323] on span "Approve" at bounding box center [491, 329] width 45 height 13
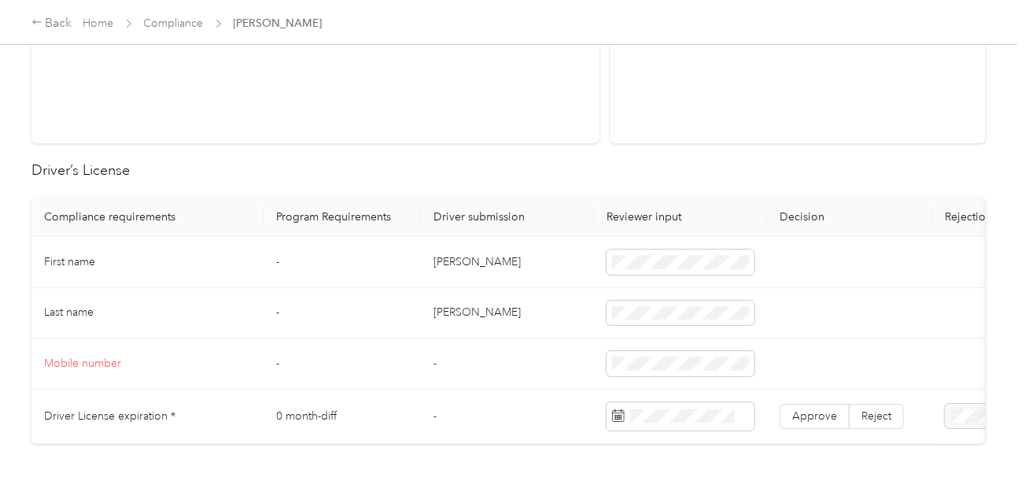
scroll to position [315, 0]
click at [436, 258] on td "[PERSON_NAME]" at bounding box center [507, 261] width 173 height 51
click at [447, 304] on td "[PERSON_NAME]" at bounding box center [507, 312] width 173 height 51
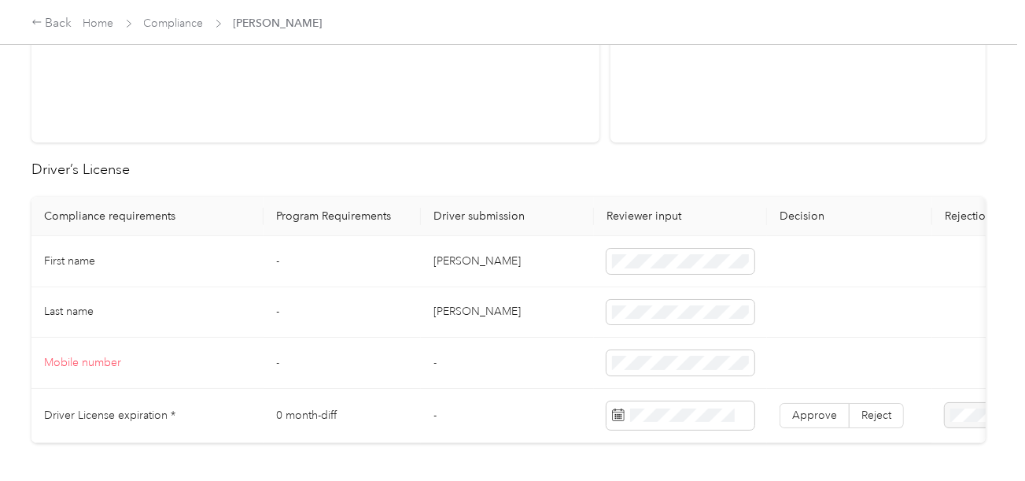
click at [564, 338] on td "-" at bounding box center [507, 363] width 173 height 51
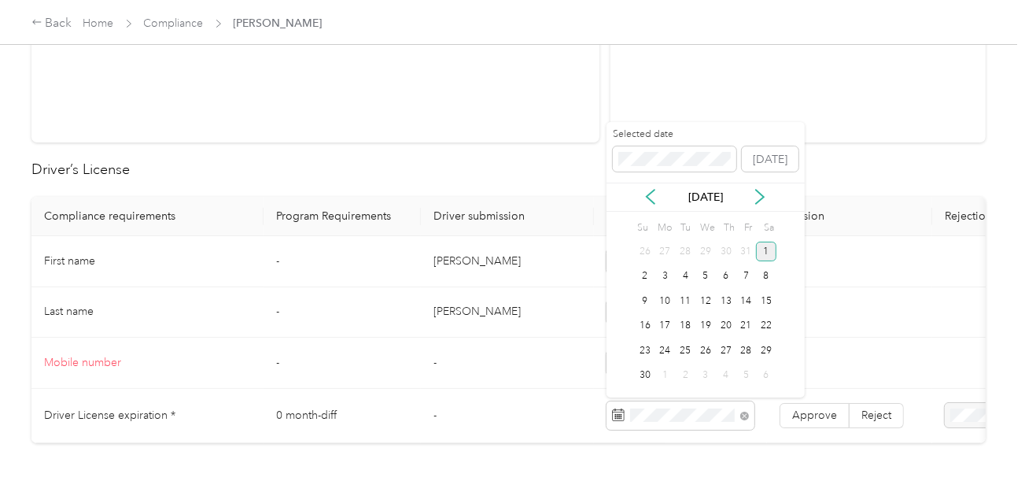
click at [772, 244] on div "1" at bounding box center [766, 252] width 20 height 20
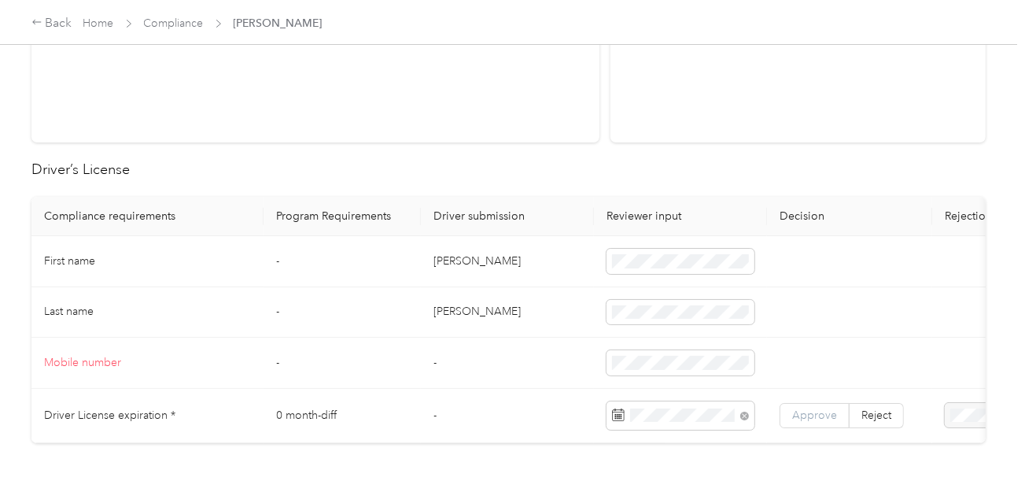
click at [810, 412] on span "Approve" at bounding box center [814, 414] width 45 height 13
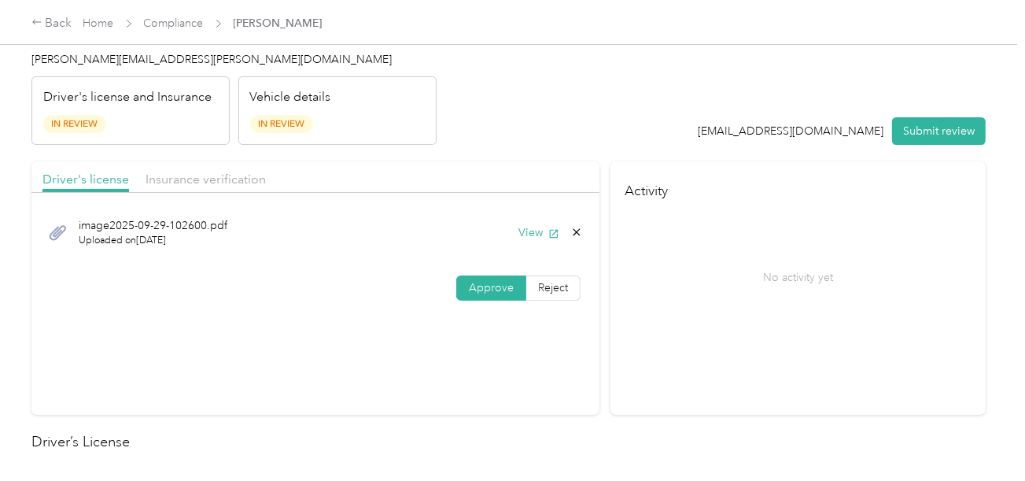
scroll to position [0, 0]
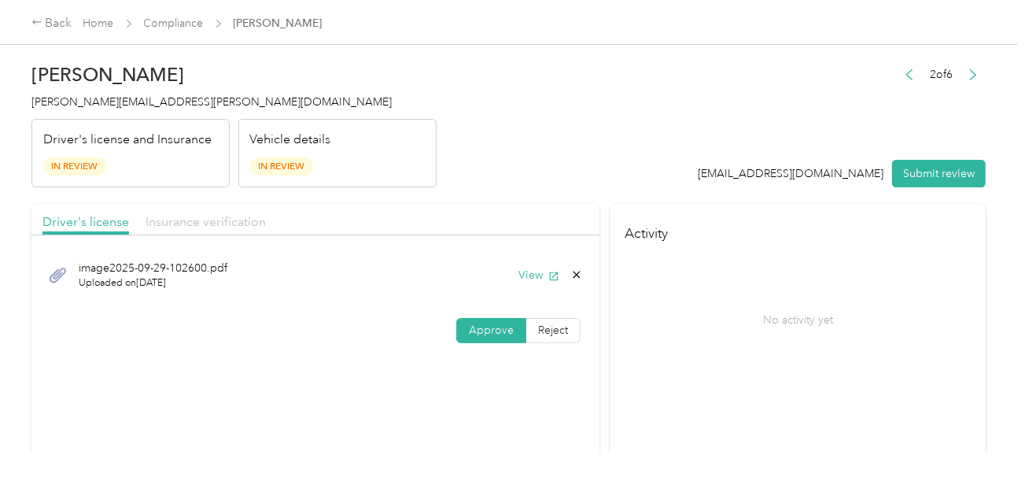
click at [209, 219] on span "Insurance verification" at bounding box center [206, 221] width 120 height 15
click at [595, 159] on header "[PERSON_NAME] [PERSON_NAME][EMAIL_ADDRESS][PERSON_NAME][DOMAIN_NAME] Driver's l…" at bounding box center [508, 121] width 955 height 132
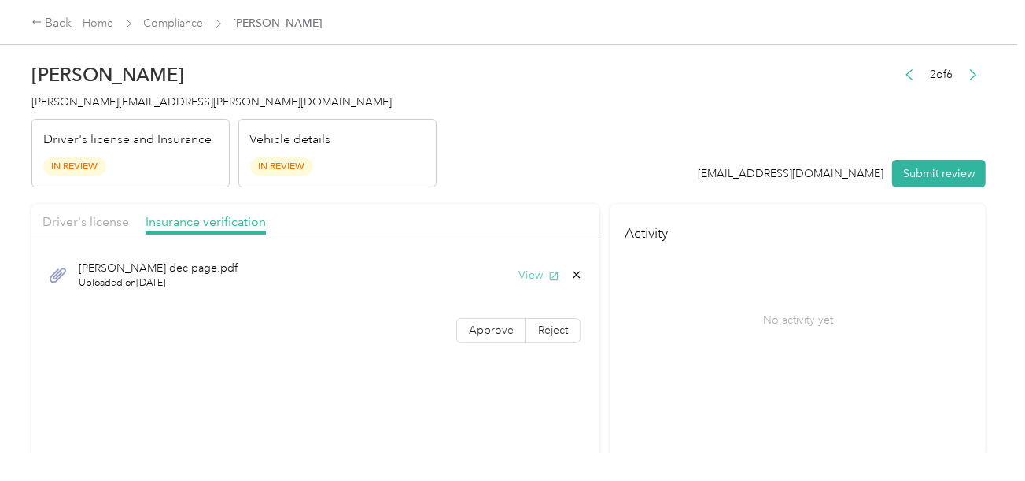
click at [529, 268] on button "View" at bounding box center [539, 275] width 41 height 17
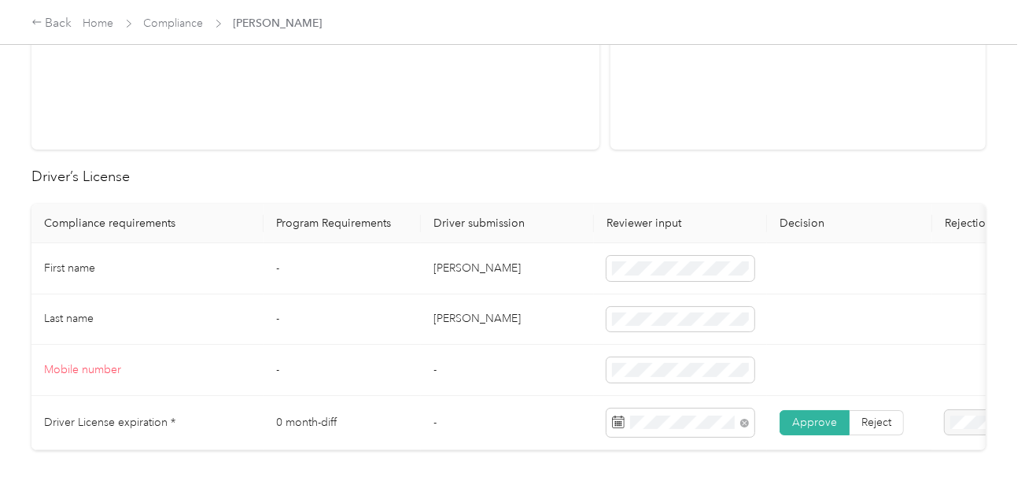
scroll to position [551, 0]
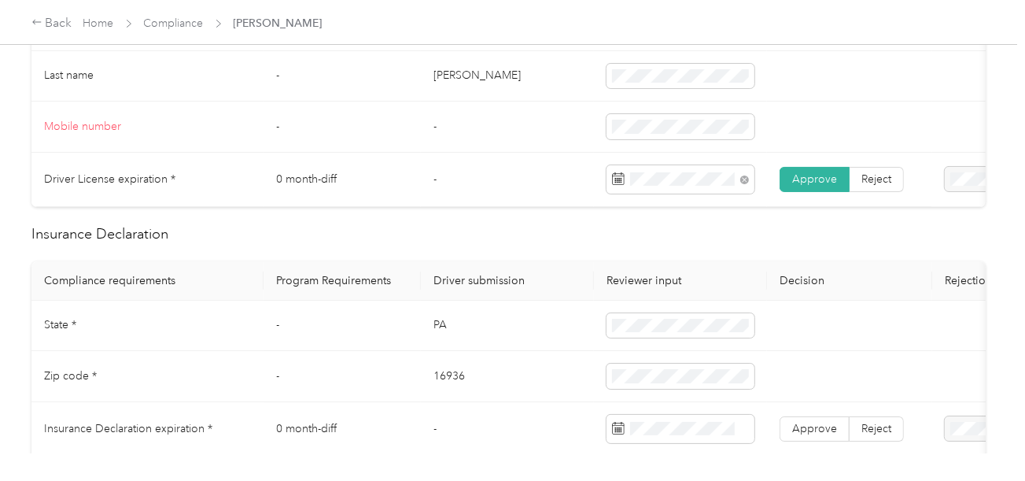
click at [441, 329] on td "PA" at bounding box center [507, 326] width 173 height 51
click at [664, 323] on span at bounding box center [681, 325] width 148 height 25
click at [460, 382] on td "16936" at bounding box center [507, 376] width 173 height 51
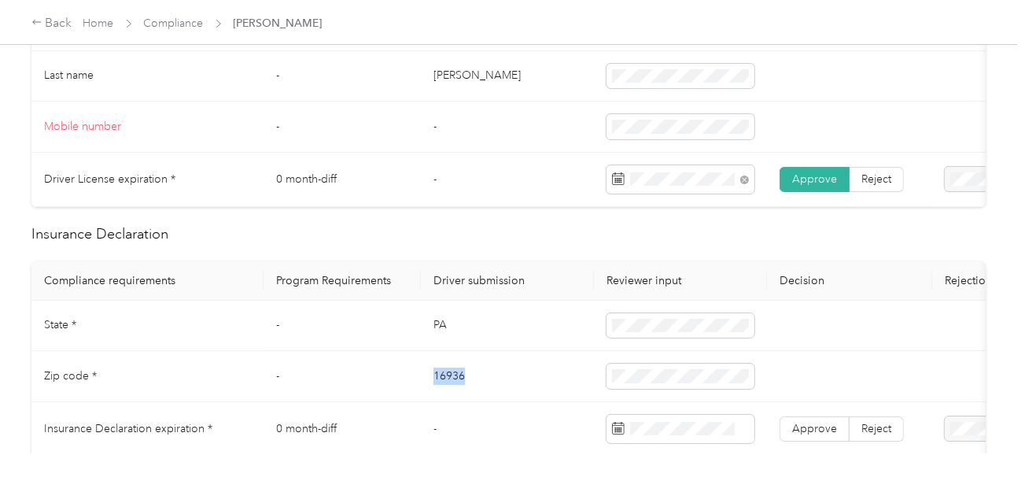
drag, startPoint x: 460, startPoint y: 382, endPoint x: 598, endPoint y: 382, distance: 138.5
click at [464, 382] on td "16936" at bounding box center [507, 376] width 173 height 51
click at [535, 393] on td "16936" at bounding box center [507, 376] width 173 height 51
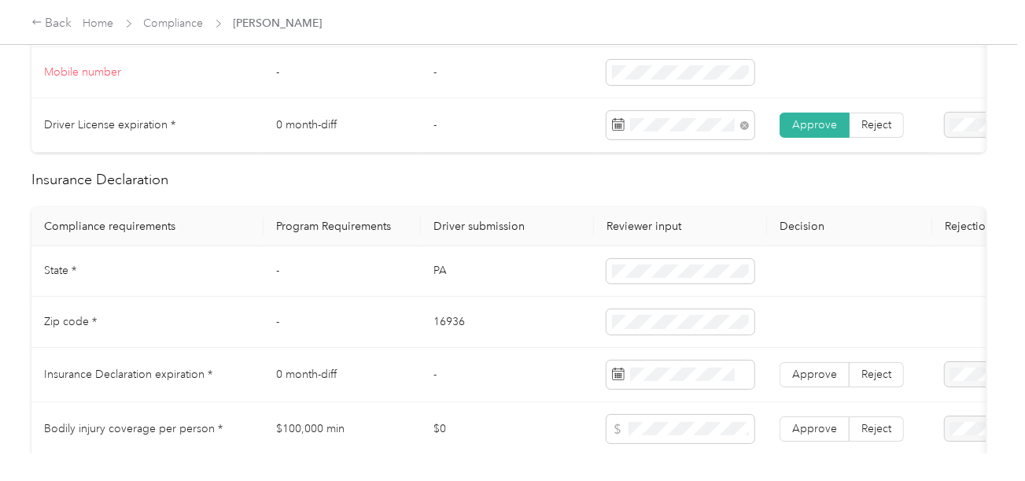
scroll to position [630, 0]
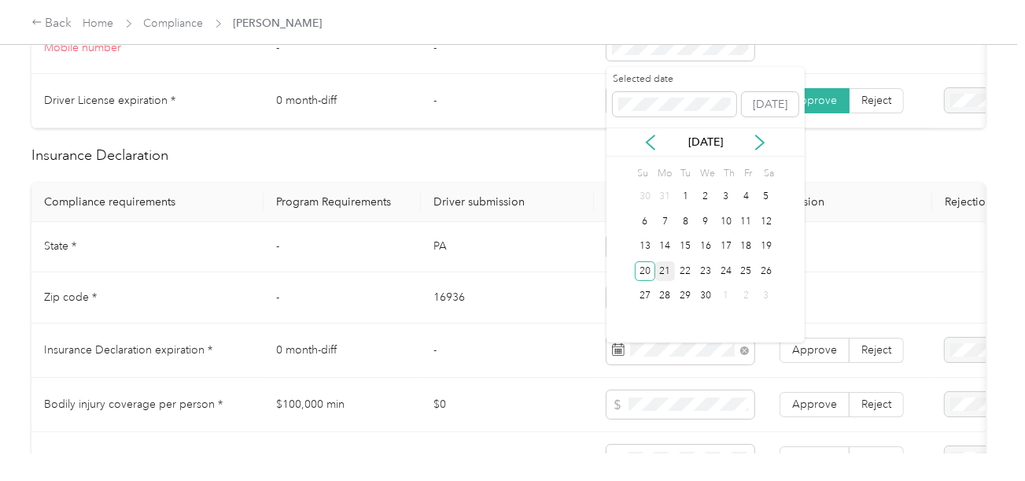
click at [656, 275] on div "21" at bounding box center [666, 271] width 20 height 20
click at [645, 274] on div "20" at bounding box center [645, 271] width 20 height 20
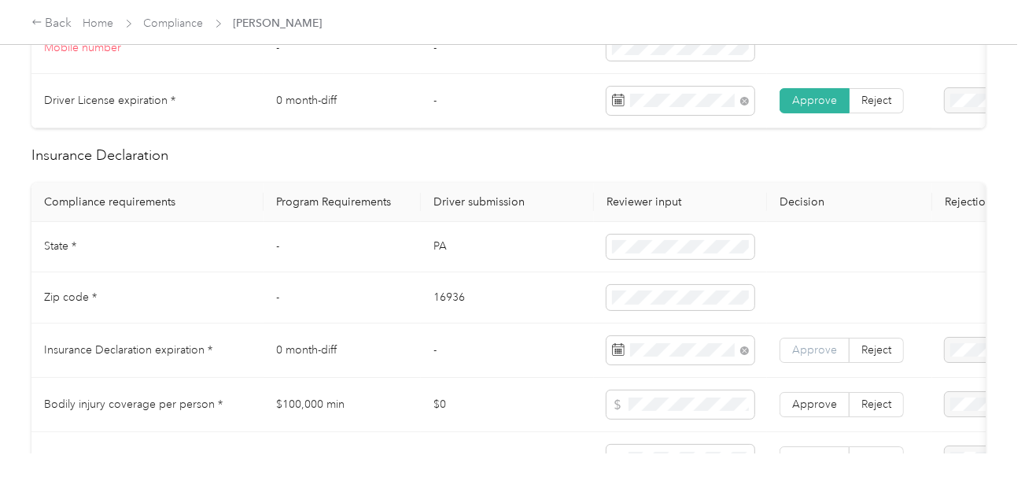
drag, startPoint x: 804, startPoint y: 360, endPoint x: 795, endPoint y: 358, distance: 9.7
click at [804, 356] on span "Approve" at bounding box center [814, 349] width 45 height 13
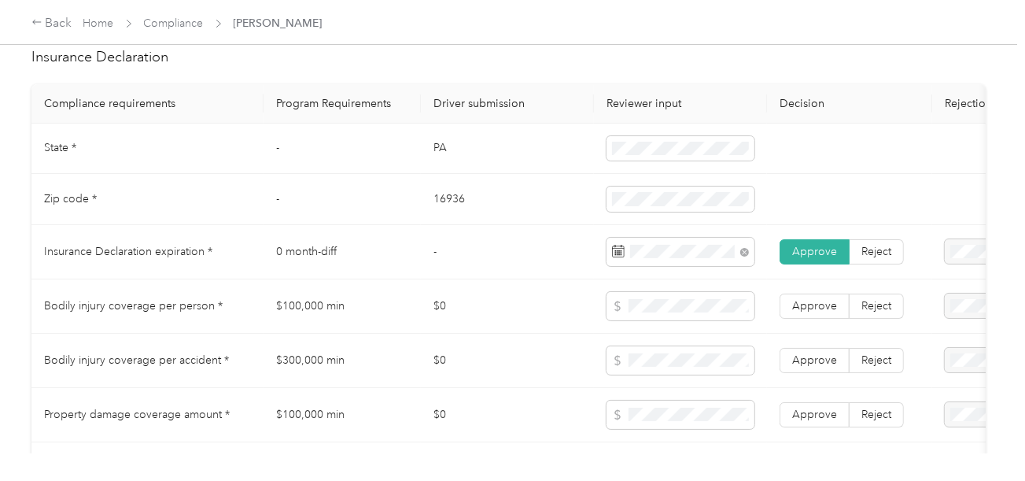
scroll to position [1337, 0]
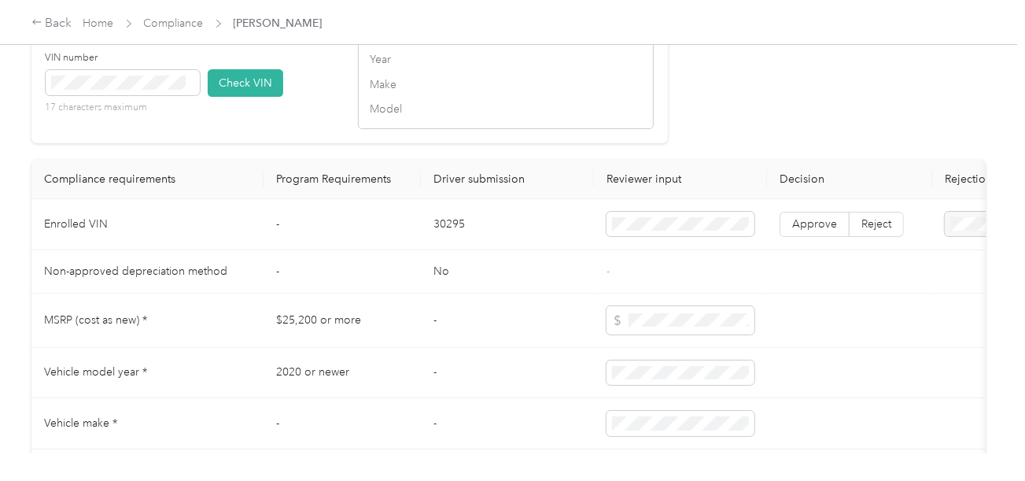
click at [445, 233] on td "30295" at bounding box center [507, 224] width 173 height 51
click at [132, 95] on span at bounding box center [123, 82] width 154 height 25
click at [261, 97] on button "Check VIN" at bounding box center [246, 83] width 76 height 28
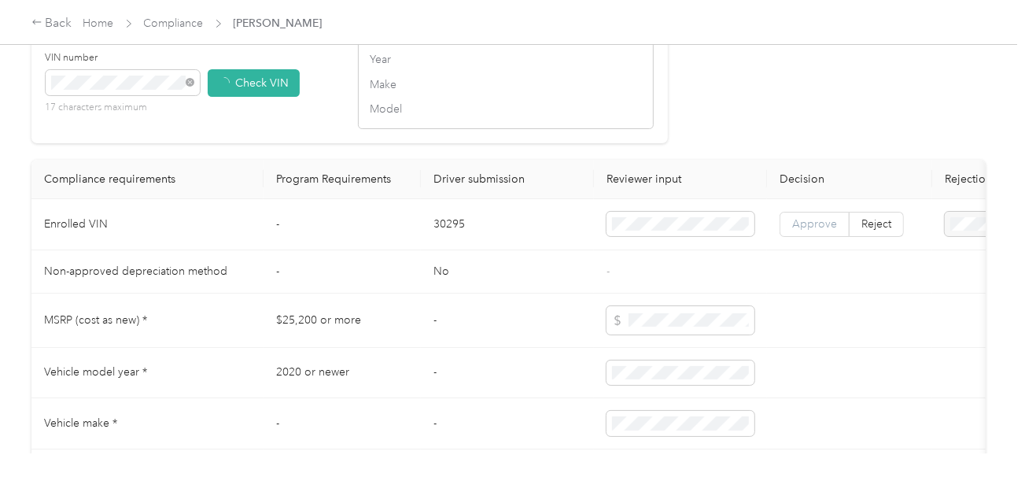
drag, startPoint x: 663, startPoint y: 164, endPoint x: 782, endPoint y: 238, distance: 139.6
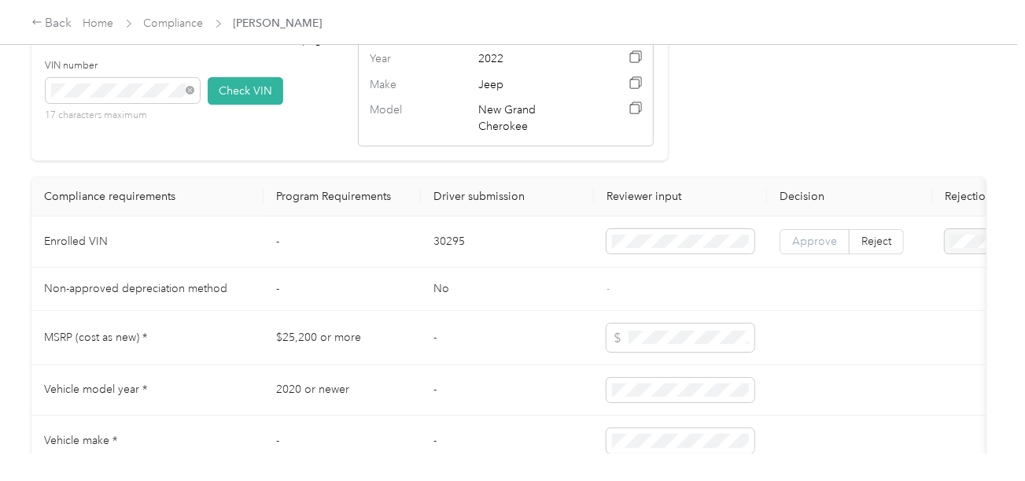
click at [789, 241] on label "Approve" at bounding box center [815, 241] width 70 height 25
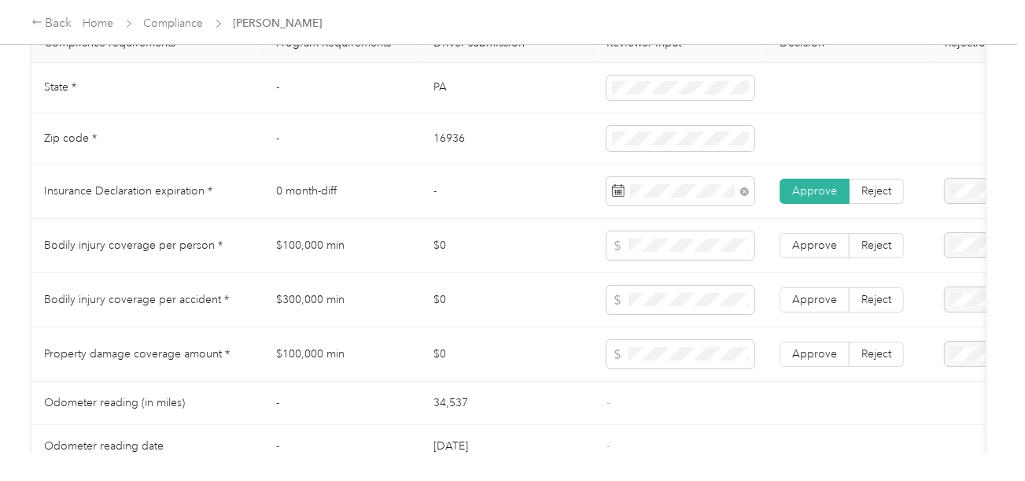
scroll to position [867, 0]
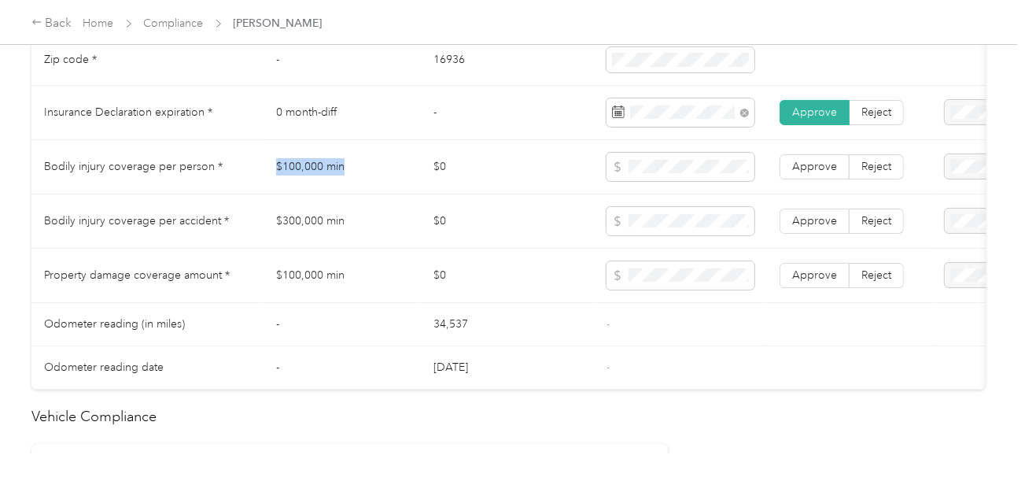
drag, startPoint x: 289, startPoint y: 179, endPoint x: 523, endPoint y: 175, distance: 234.5
click at [384, 175] on td "$100,000 min" at bounding box center [342, 167] width 157 height 54
drag, startPoint x: 271, startPoint y: 222, endPoint x: 381, endPoint y: 226, distance: 109.5
click at [375, 225] on td "$300,000 min" at bounding box center [342, 221] width 157 height 54
drag, startPoint x: 264, startPoint y: 280, endPoint x: 374, endPoint y: 279, distance: 110.2
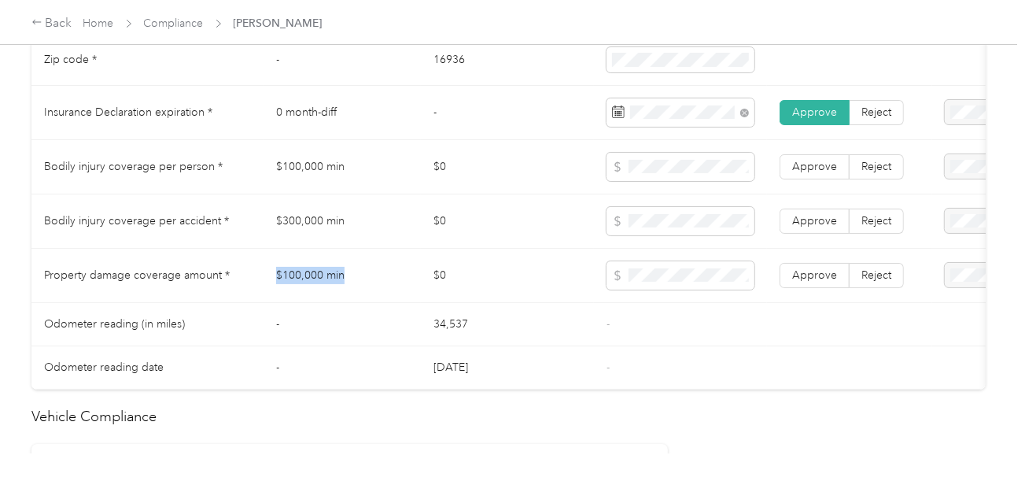
click at [363, 280] on td "$100,000 min" at bounding box center [342, 276] width 157 height 54
click at [612, 279] on icon at bounding box center [617, 275] width 11 height 11
drag, startPoint x: 655, startPoint y: 311, endPoint x: 685, endPoint y: 305, distance: 30.4
click at [663, 309] on td "-" at bounding box center [680, 324] width 173 height 43
drag, startPoint x: 798, startPoint y: 273, endPoint x: 815, endPoint y: 244, distance: 33.9
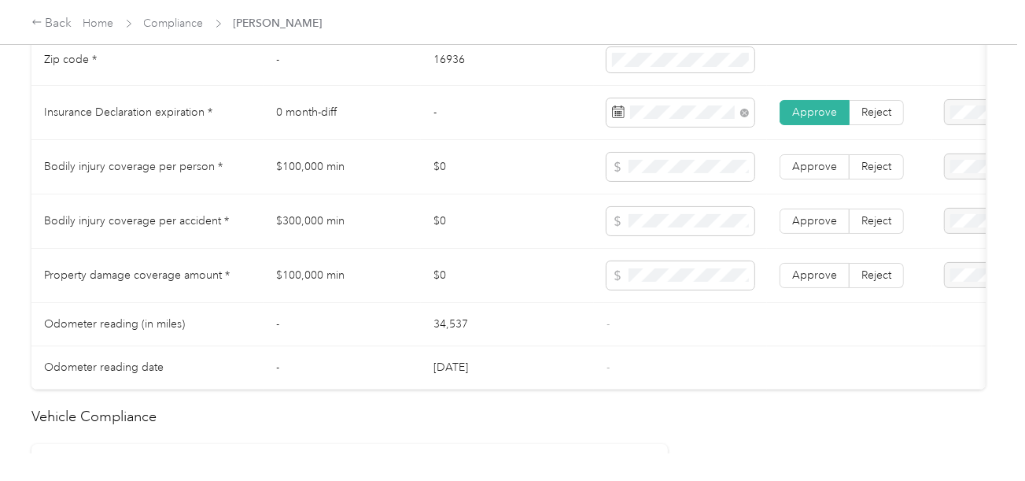
click at [800, 272] on label "Approve" at bounding box center [815, 275] width 70 height 25
click at [824, 212] on td "Approve Reject" at bounding box center [849, 221] width 165 height 54
click at [817, 170] on span "Approve" at bounding box center [814, 166] width 45 height 13
click at [814, 222] on span "Approve" at bounding box center [814, 220] width 45 height 13
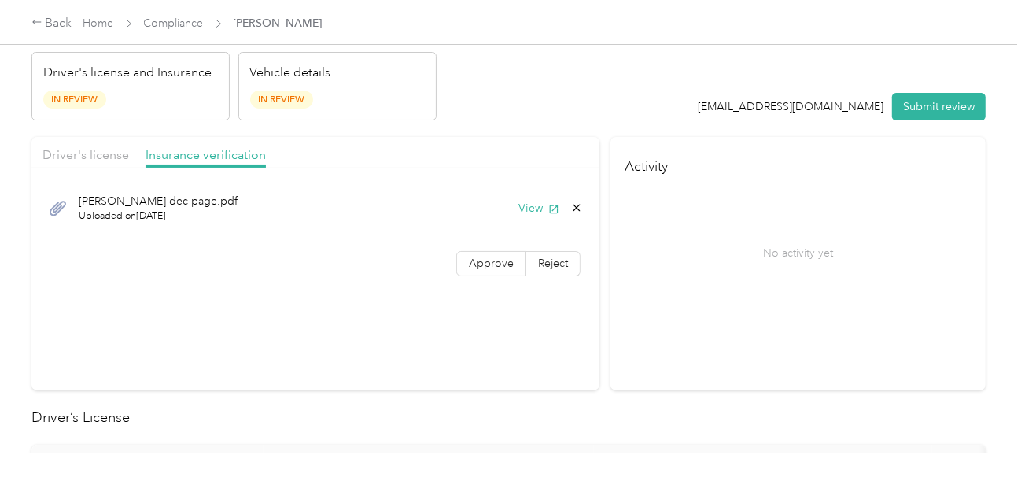
scroll to position [0, 0]
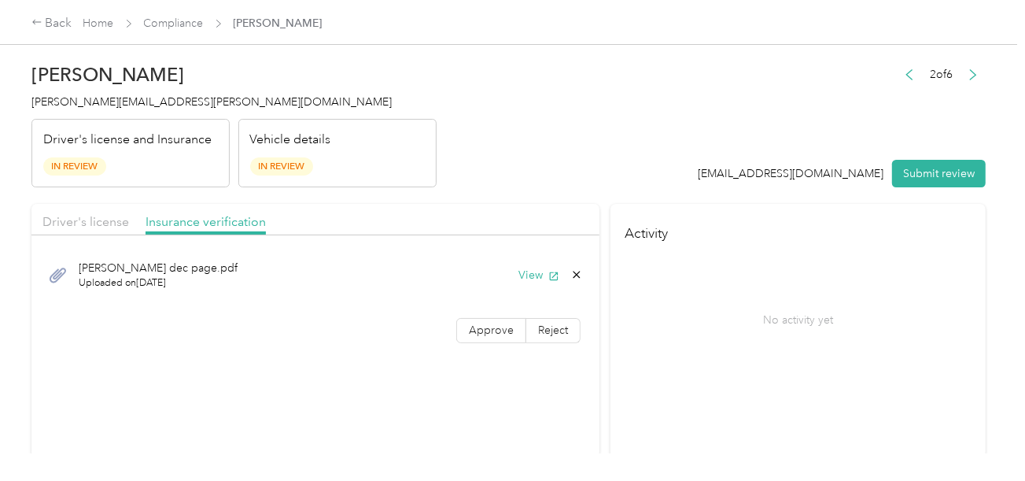
drag, startPoint x: 493, startPoint y: 327, endPoint x: 534, endPoint y: 194, distance: 138.9
click at [496, 320] on label "Approve" at bounding box center [491, 330] width 70 height 25
drag, startPoint x: 541, startPoint y: 179, endPoint x: 881, endPoint y: 182, distance: 340.8
click at [544, 179] on header "[PERSON_NAME] [PERSON_NAME][EMAIL_ADDRESS][PERSON_NAME][DOMAIN_NAME] Driver's l…" at bounding box center [508, 121] width 955 height 132
drag, startPoint x: 473, startPoint y: 317, endPoint x: 659, endPoint y: 305, distance: 186.9
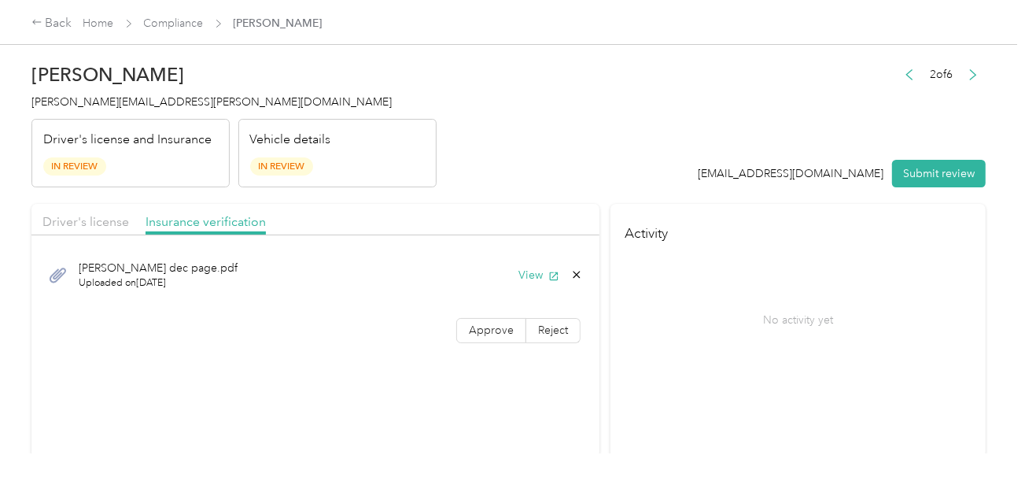
click at [475, 318] on label "Approve" at bounding box center [491, 330] width 70 height 25
drag, startPoint x: 659, startPoint y: 305, endPoint x: 872, endPoint y: 191, distance: 241.2
click at [659, 305] on div "No activity yet" at bounding box center [799, 319] width 348 height 132
click at [914, 166] on button "Submit review" at bounding box center [939, 174] width 94 height 28
click at [559, 162] on header "[PERSON_NAME] [PERSON_NAME][EMAIL_ADDRESS][PERSON_NAME][DOMAIN_NAME] Driver's l…" at bounding box center [508, 121] width 955 height 132
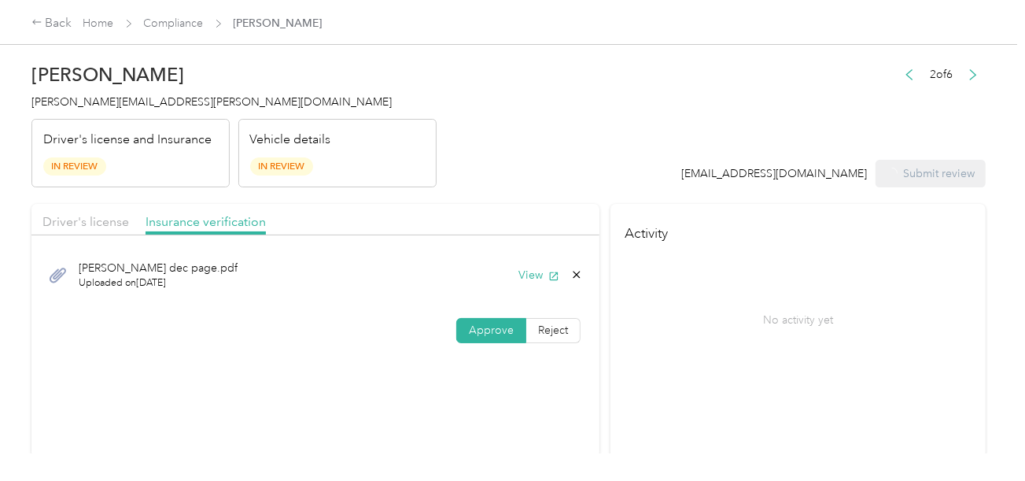
click at [69, 98] on span "[PERSON_NAME][EMAIL_ADDRESS][PERSON_NAME][DOMAIN_NAME]" at bounding box center [211, 101] width 360 height 13
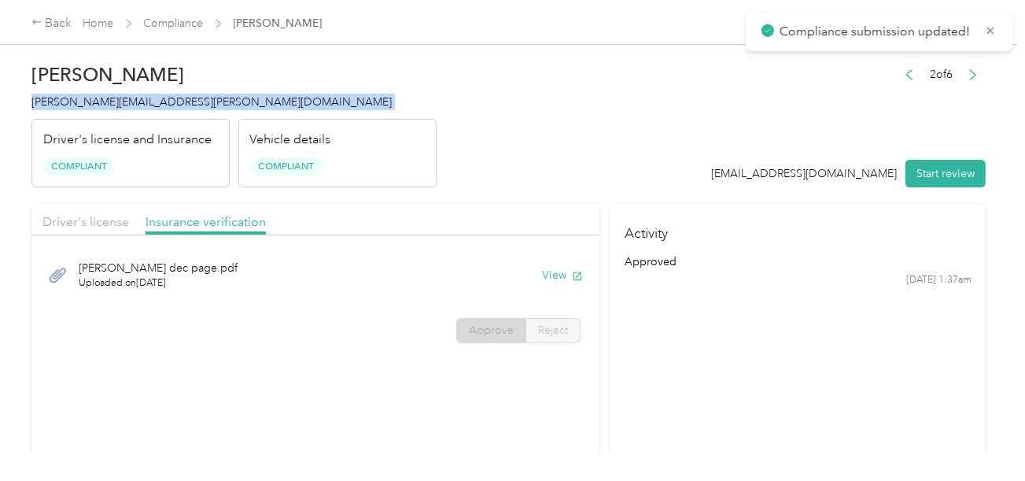
click at [69, 98] on span "[PERSON_NAME][EMAIL_ADDRESS][PERSON_NAME][DOMAIN_NAME]" at bounding box center [211, 101] width 360 height 13
click at [186, 23] on link "Compliance" at bounding box center [174, 23] width 60 height 13
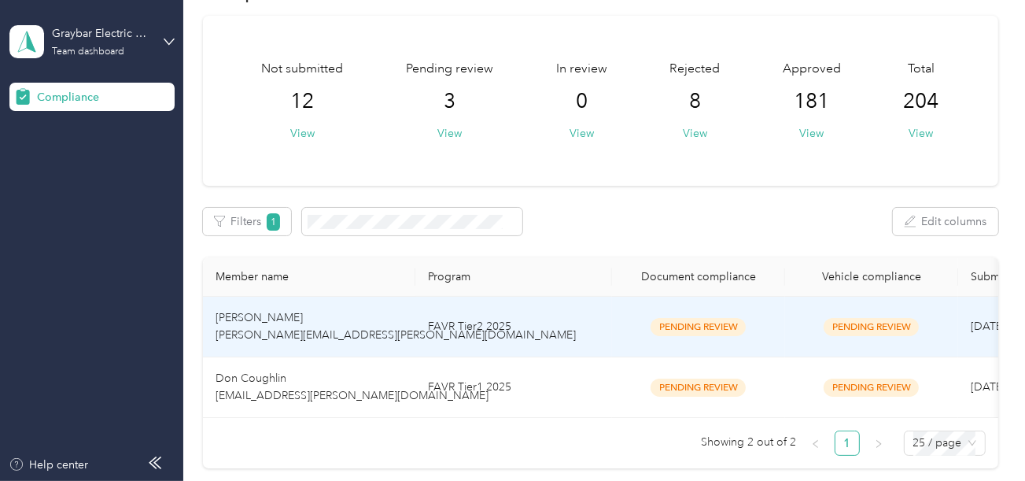
scroll to position [78, 0]
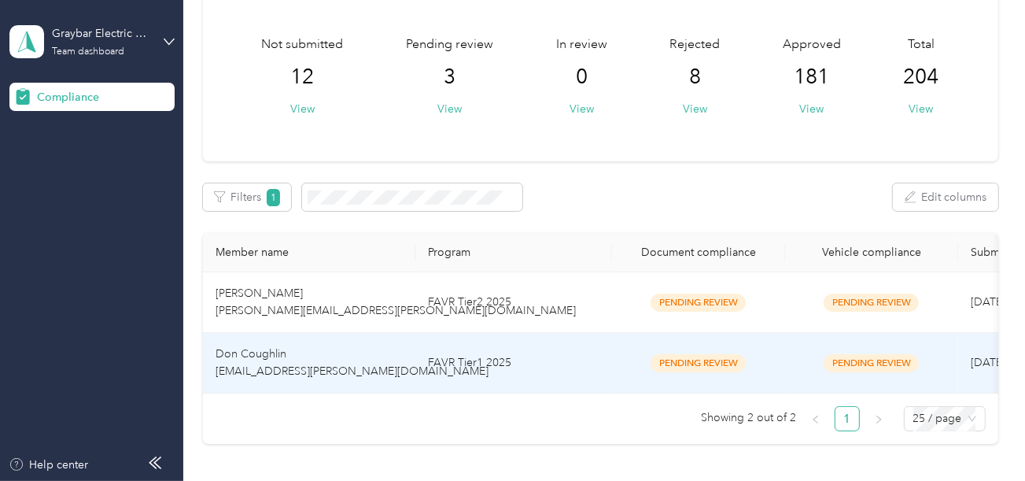
click at [483, 346] on td "FAVR Tier1 2025" at bounding box center [514, 363] width 197 height 61
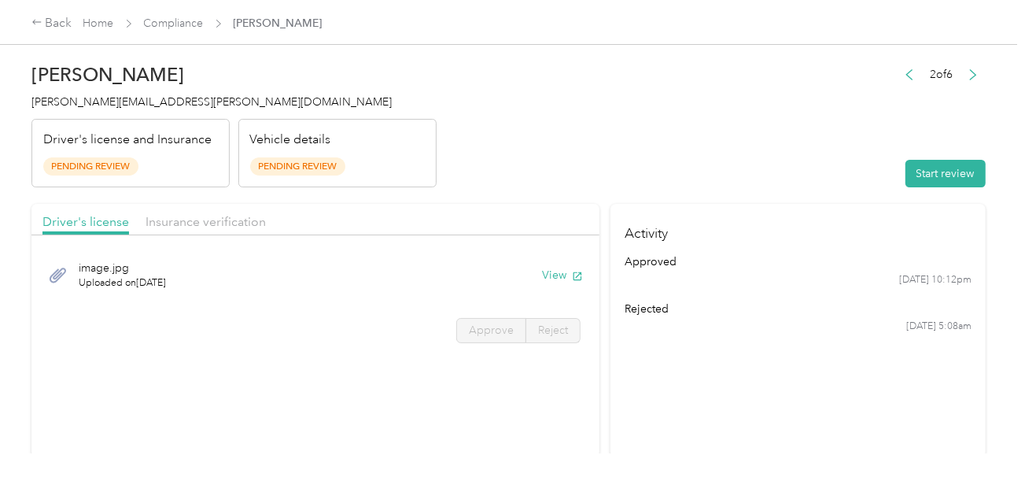
drag, startPoint x: 922, startPoint y: 176, endPoint x: 763, endPoint y: 173, distance: 158.2
click at [919, 176] on button "Start review" at bounding box center [946, 174] width 80 height 28
click at [663, 162] on header "Don Coughlin [EMAIL_ADDRESS][PERSON_NAME][DOMAIN_NAME] Driver's license and Ins…" at bounding box center [508, 121] width 955 height 132
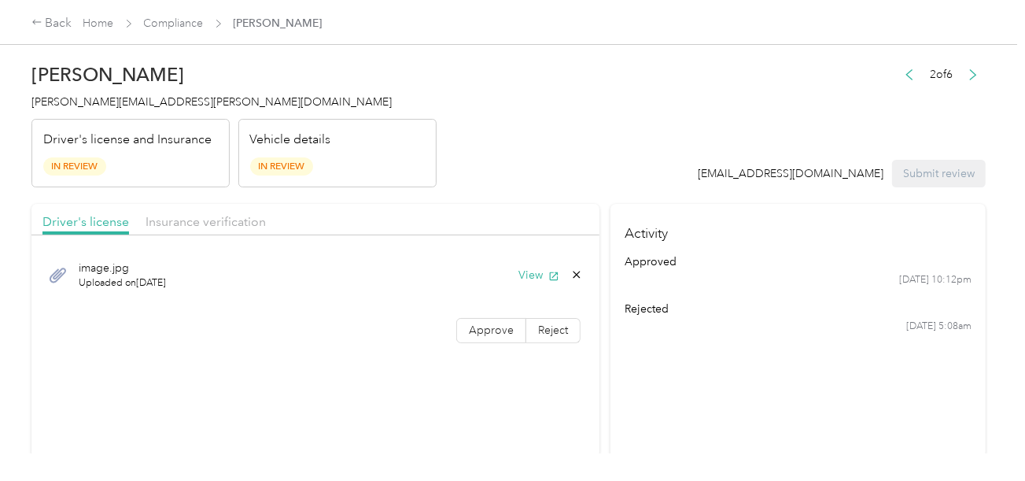
click at [538, 257] on div "image.jpg Uploaded on [DATE] View" at bounding box center [315, 275] width 546 height 53
click at [534, 269] on button "View" at bounding box center [539, 275] width 41 height 17
drag, startPoint x: 481, startPoint y: 327, endPoint x: 565, endPoint y: 317, distance: 84.8
click at [483, 327] on span "Approve" at bounding box center [491, 329] width 45 height 13
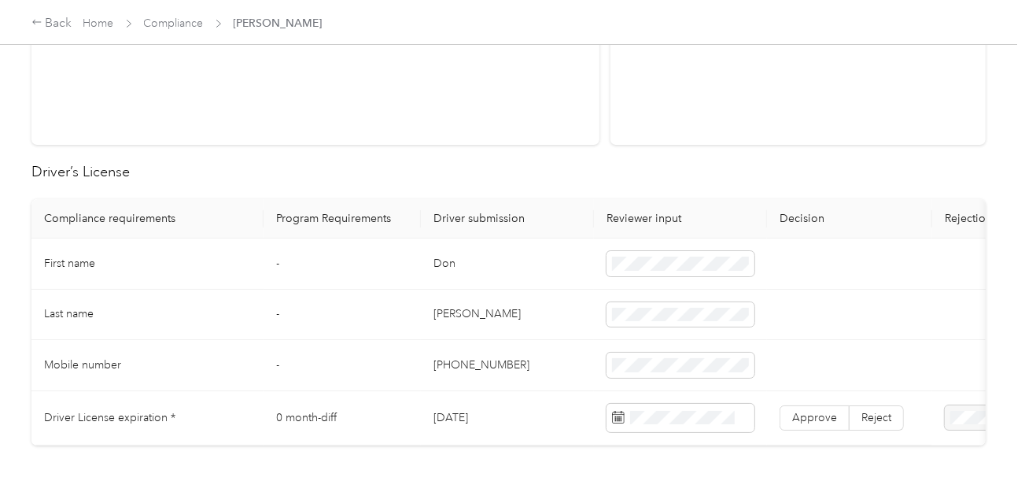
scroll to position [315, 0]
click at [438, 259] on td "Don" at bounding box center [507, 261] width 173 height 51
click at [452, 295] on td "[PERSON_NAME]" at bounding box center [507, 312] width 173 height 51
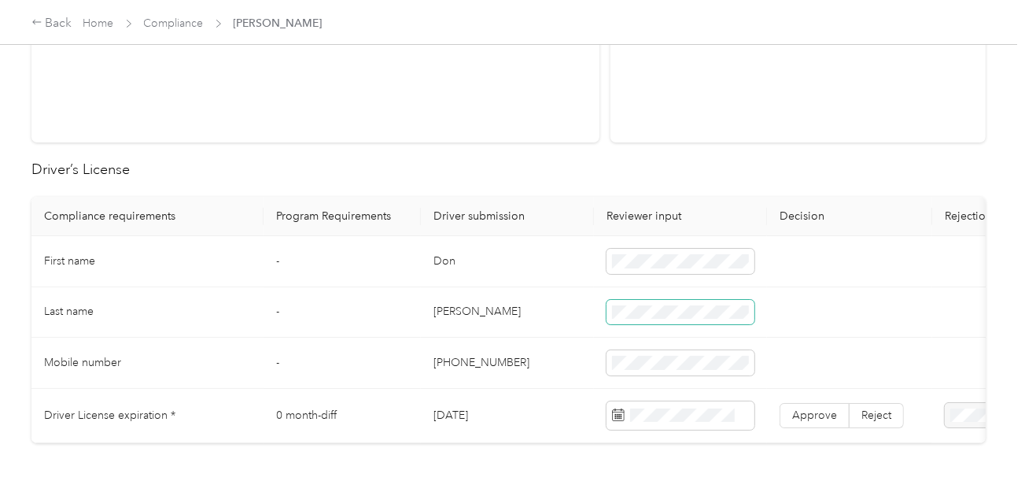
click at [656, 300] on span at bounding box center [681, 312] width 148 height 25
click at [517, 308] on td "[PERSON_NAME]" at bounding box center [507, 312] width 173 height 51
click at [702, 405] on span at bounding box center [681, 415] width 148 height 28
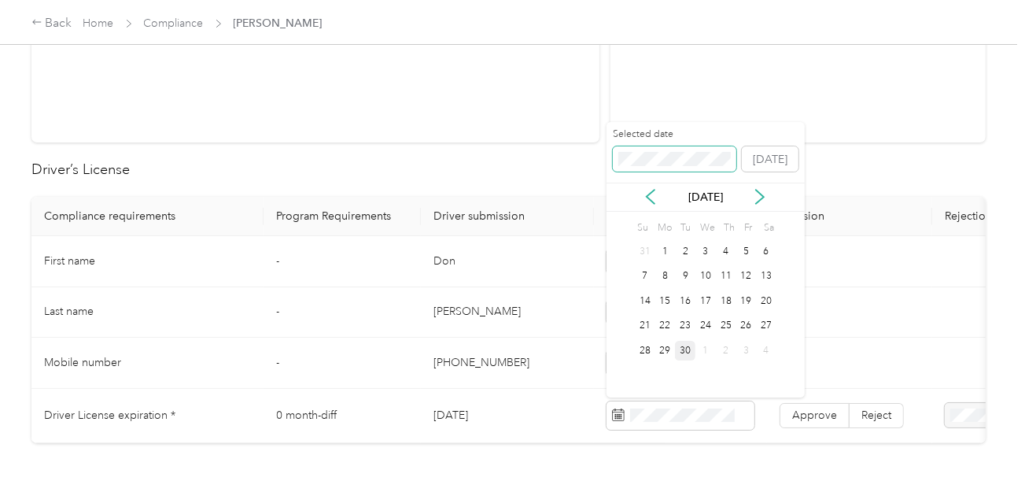
click at [659, 150] on span at bounding box center [675, 158] width 124 height 25
click at [672, 304] on div "13" at bounding box center [666, 301] width 20 height 20
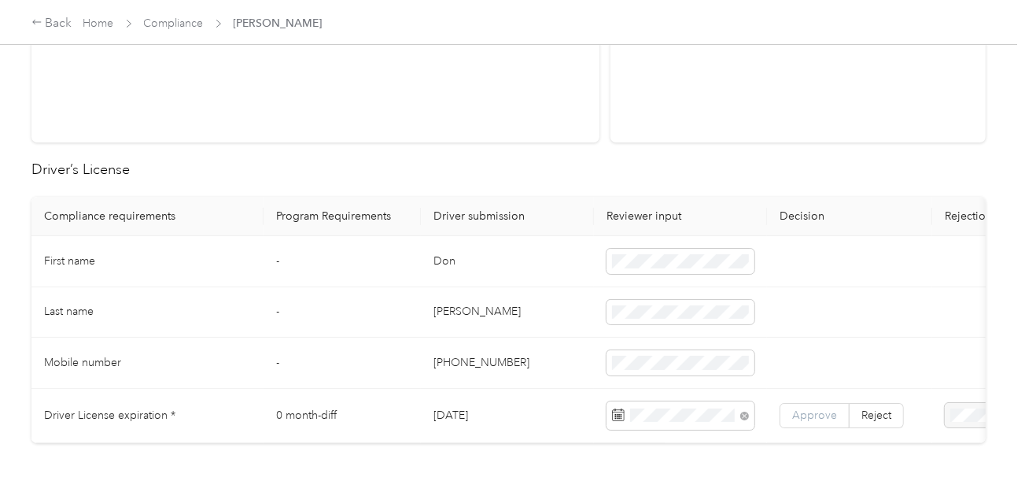
click at [792, 409] on span "Approve" at bounding box center [814, 414] width 45 height 13
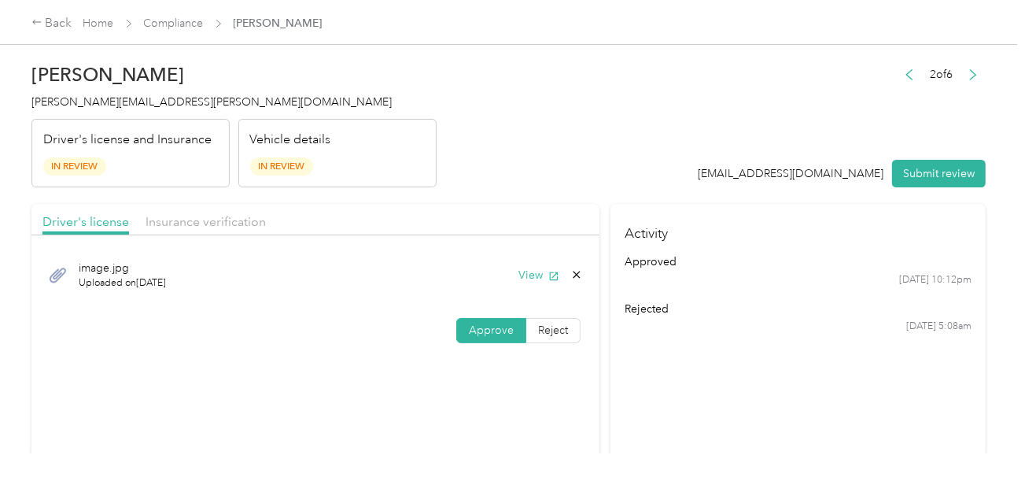
click at [249, 229] on div "Insurance verification" at bounding box center [206, 222] width 120 height 20
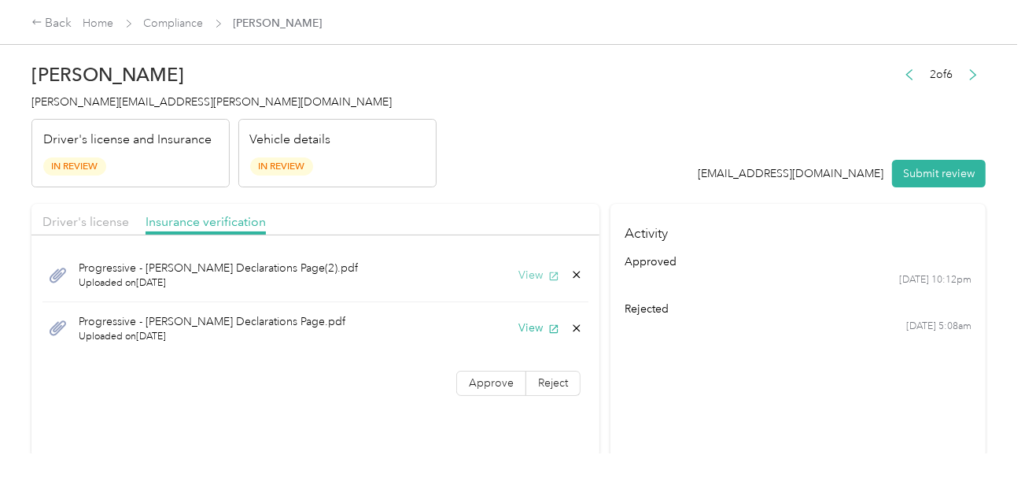
click at [530, 275] on button "View" at bounding box center [539, 275] width 41 height 17
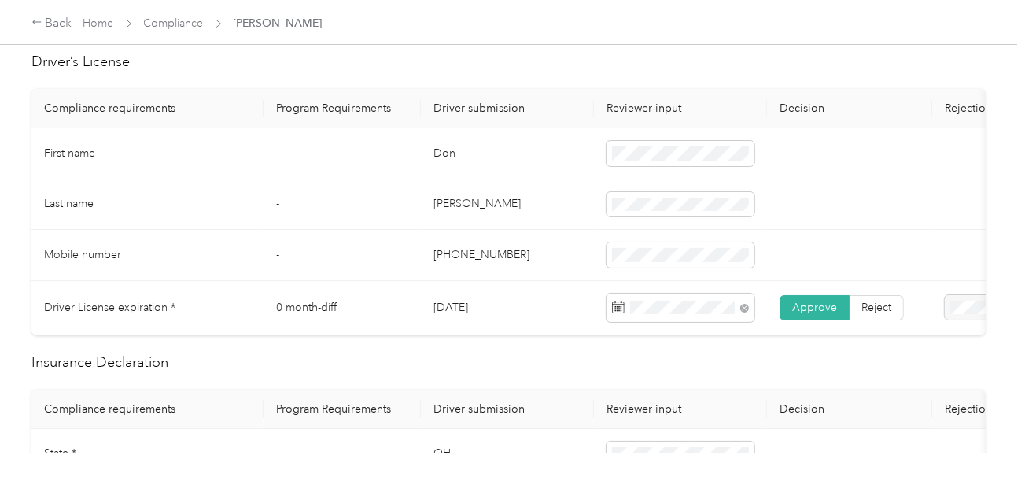
scroll to position [630, 0]
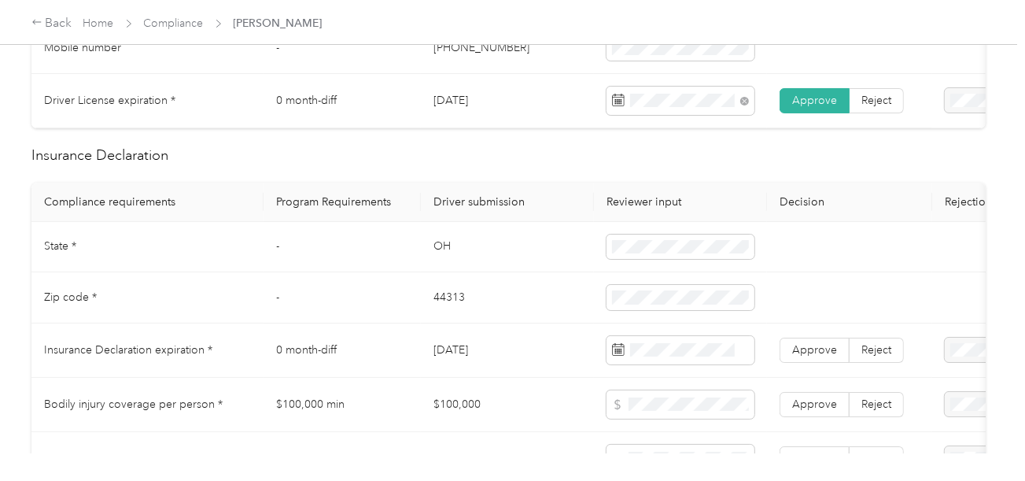
click at [441, 253] on td "OH" at bounding box center [507, 247] width 173 height 51
click at [432, 305] on td "44313" at bounding box center [507, 297] width 173 height 51
click at [442, 305] on td "44313" at bounding box center [507, 297] width 173 height 51
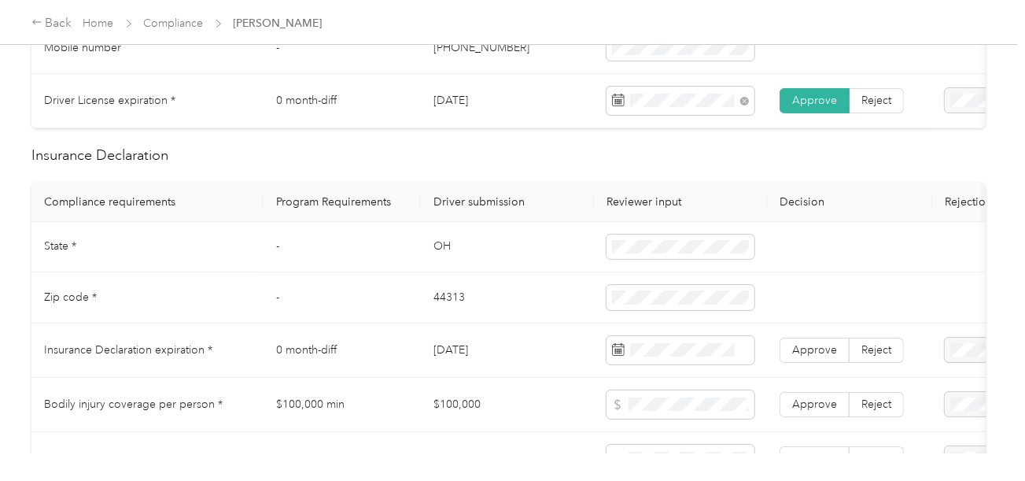
drag, startPoint x: 516, startPoint y: 337, endPoint x: 567, endPoint y: 352, distance: 52.5
click at [516, 338] on td "[DATE]" at bounding box center [507, 350] width 173 height 54
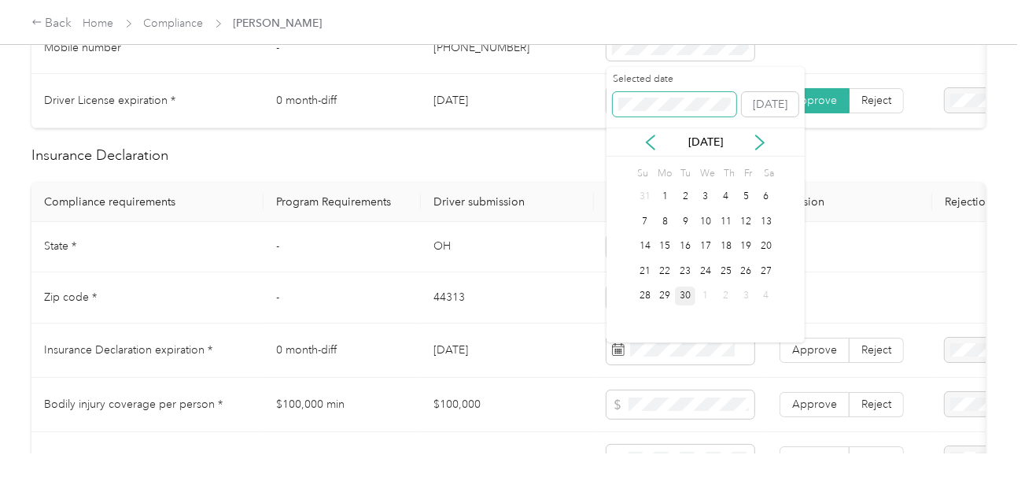
click at [682, 112] on span at bounding box center [675, 104] width 124 height 25
click at [764, 277] on div "27" at bounding box center [766, 271] width 20 height 20
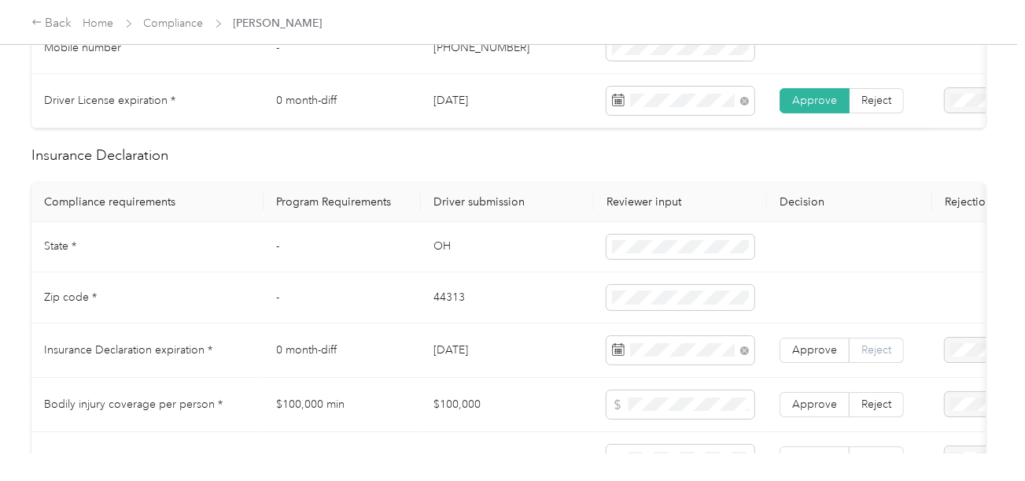
click at [880, 363] on label "Reject" at bounding box center [877, 350] width 54 height 25
click at [942, 281] on span "Expired Insurance Policy" at bounding box center [945, 295] width 90 height 30
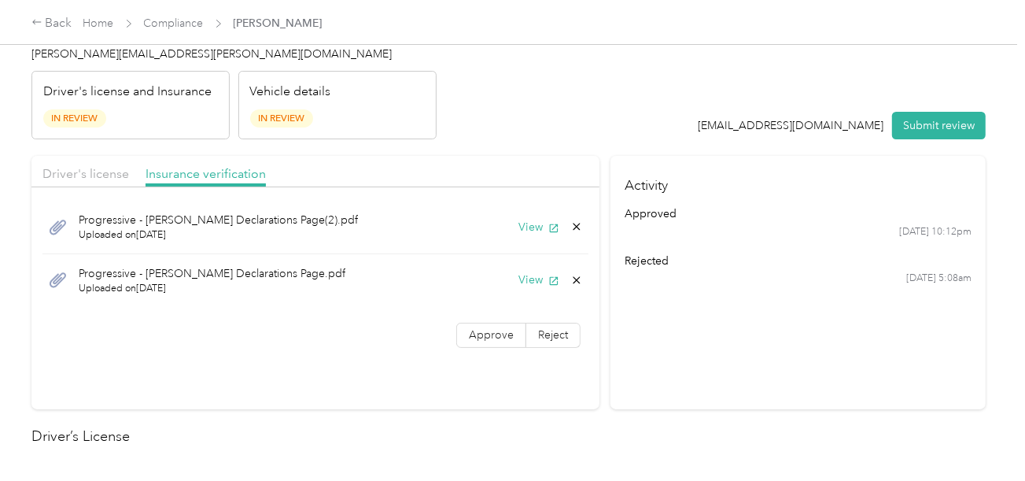
scroll to position [0, 0]
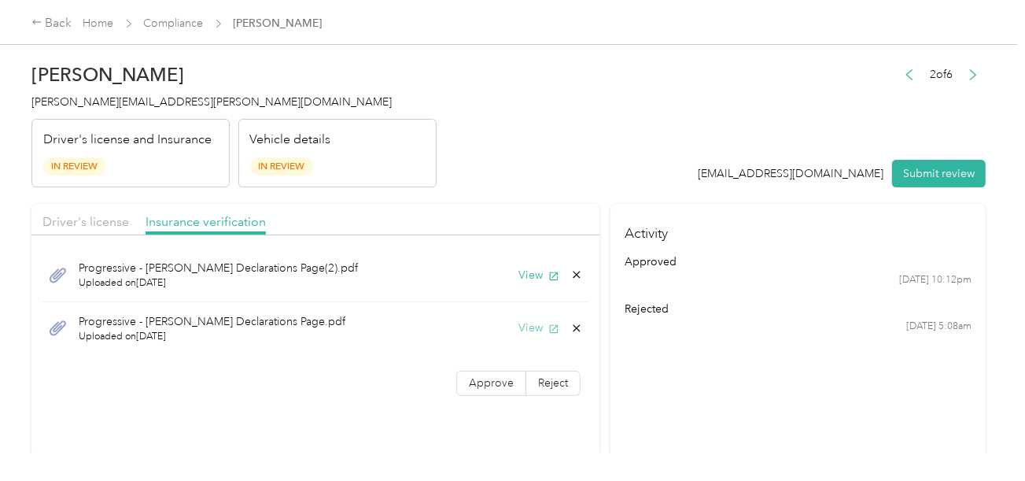
click at [536, 320] on button "View" at bounding box center [539, 328] width 41 height 17
click at [542, 273] on button "View" at bounding box center [539, 275] width 41 height 17
click at [574, 328] on icon at bounding box center [577, 327] width 7 height 7
click at [548, 336] on button "Yes" at bounding box center [535, 338] width 31 height 25
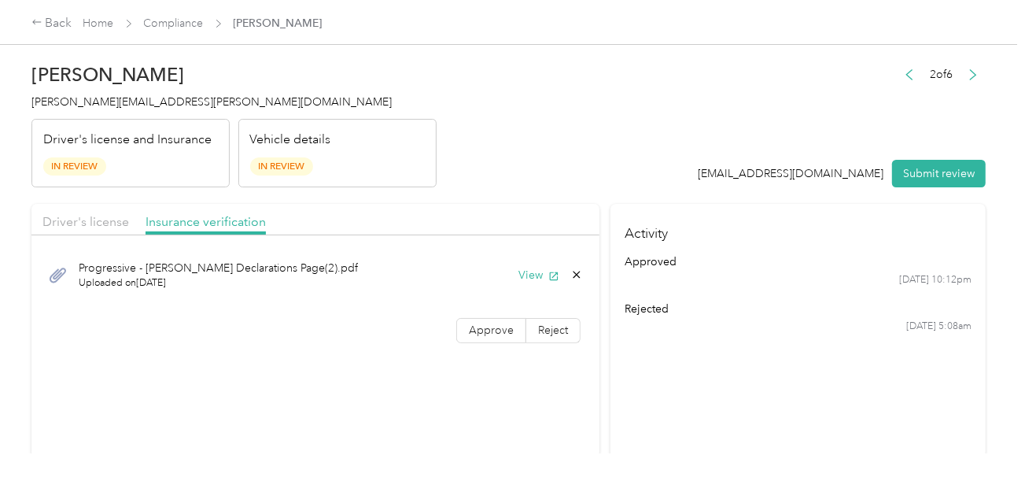
drag, startPoint x: 696, startPoint y: 331, endPoint x: 855, endPoint y: 203, distance: 203.7
click at [701, 329] on div "[DATE] 5:08am" at bounding box center [799, 327] width 348 height 14
drag, startPoint x: 910, startPoint y: 169, endPoint x: 586, endPoint y: 150, distance: 324.0
click at [903, 173] on button "Submit review" at bounding box center [939, 174] width 94 height 28
click at [132, 105] on span "[PERSON_NAME][EMAIL_ADDRESS][PERSON_NAME][DOMAIN_NAME]" at bounding box center [211, 101] width 360 height 13
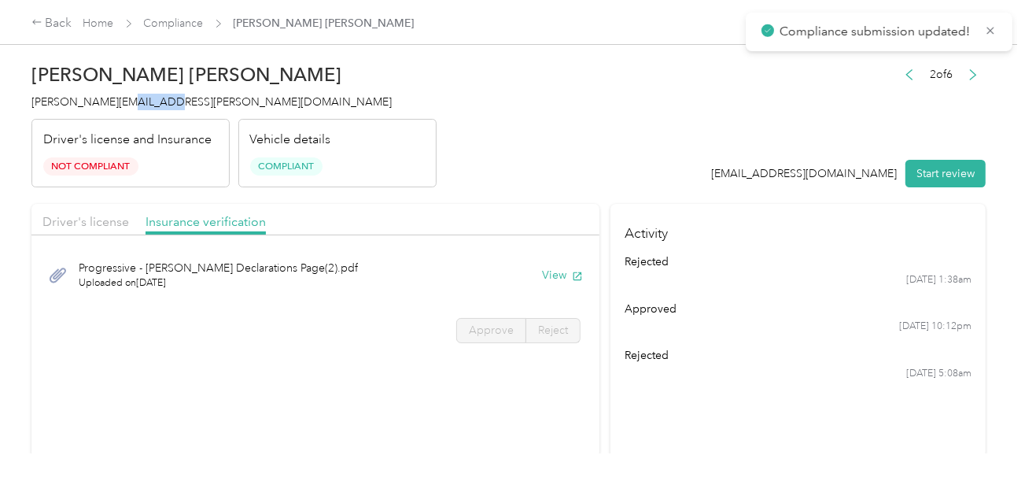
click at [132, 105] on span "[PERSON_NAME][EMAIL_ADDRESS][PERSON_NAME][DOMAIN_NAME]" at bounding box center [211, 101] width 360 height 13
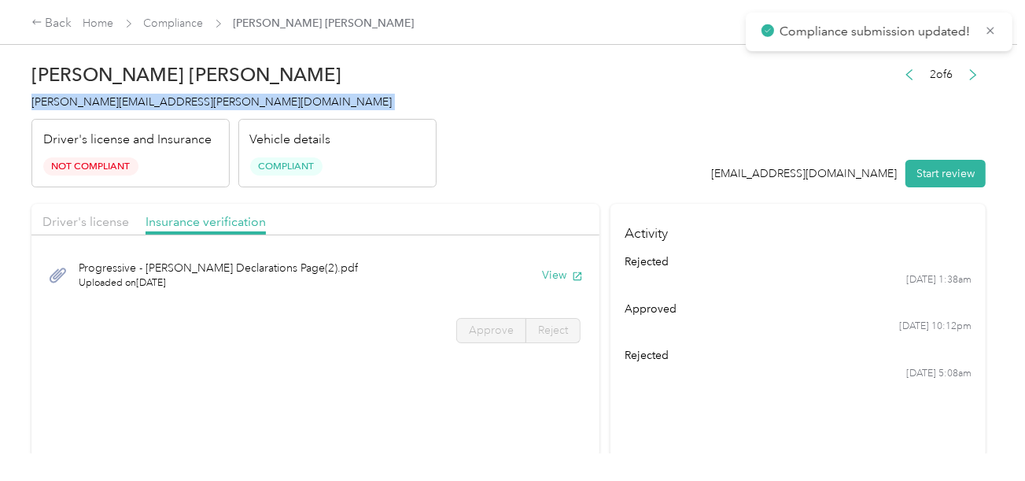
click at [132, 105] on span "[PERSON_NAME][EMAIL_ADDRESS][PERSON_NAME][DOMAIN_NAME]" at bounding box center [211, 101] width 360 height 13
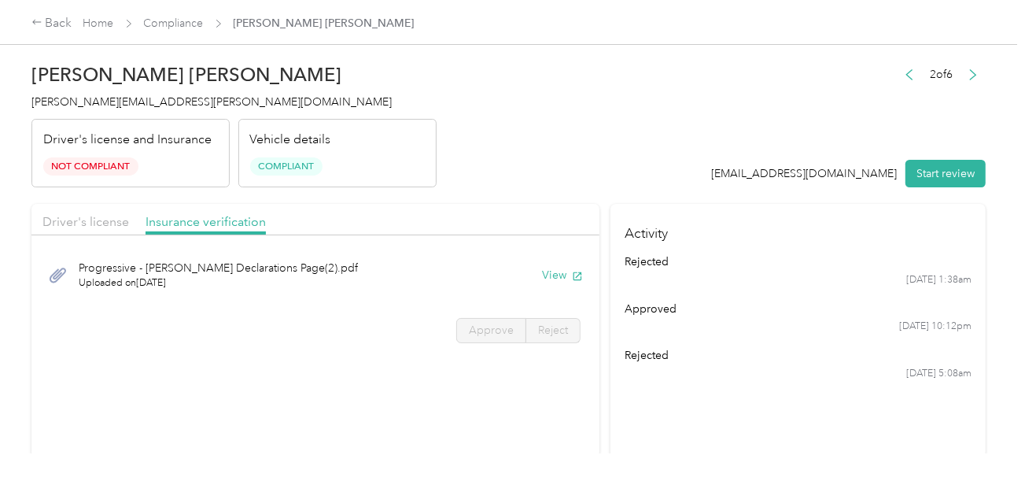
click at [513, 131] on header "[PERSON_NAME] Coughlin [EMAIL_ADDRESS][PERSON_NAME][DOMAIN_NAME] Driver's licen…" at bounding box center [508, 121] width 955 height 132
click at [178, 0] on div "Back Home Compliance [PERSON_NAME] [PERSON_NAME]" at bounding box center [512, 22] width 1025 height 44
click at [170, 18] on link "Compliance" at bounding box center [174, 23] width 60 height 13
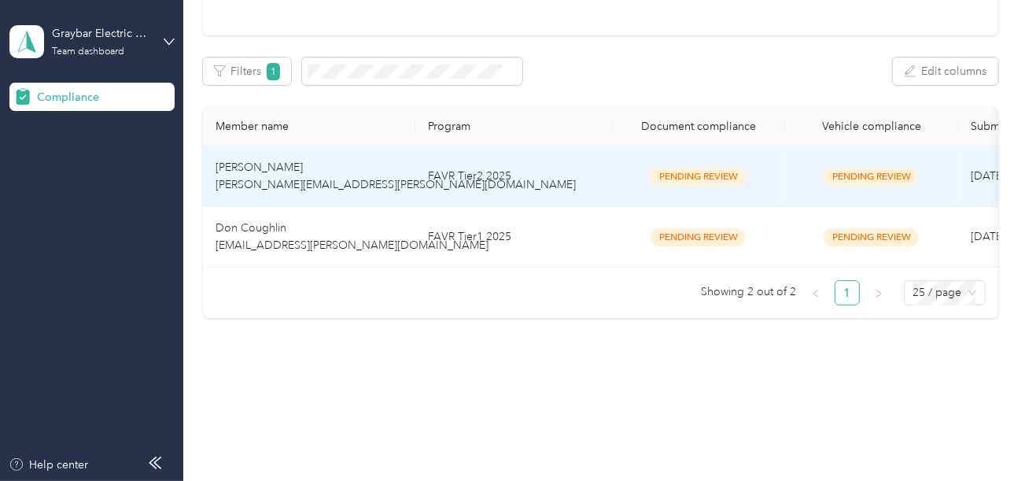
scroll to position [153, 0]
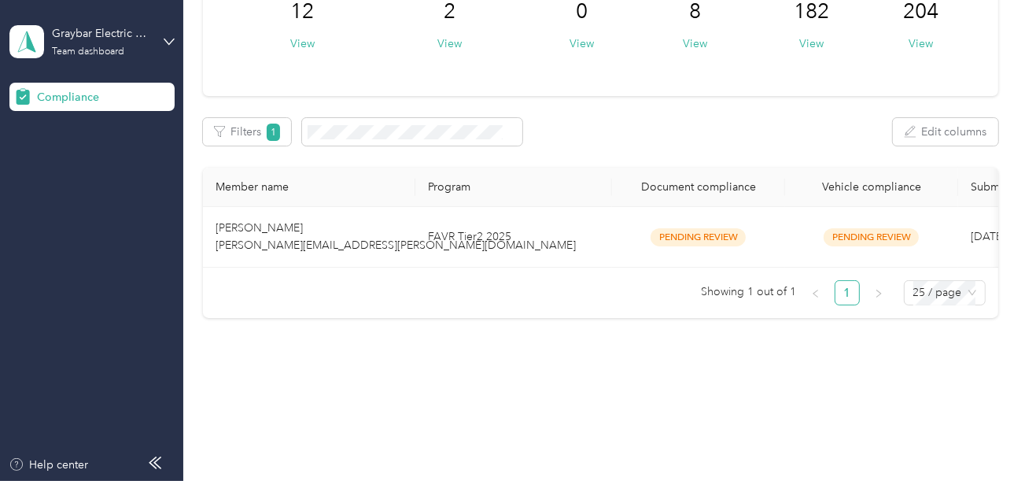
click at [498, 192] on th "Program" at bounding box center [514, 187] width 197 height 39
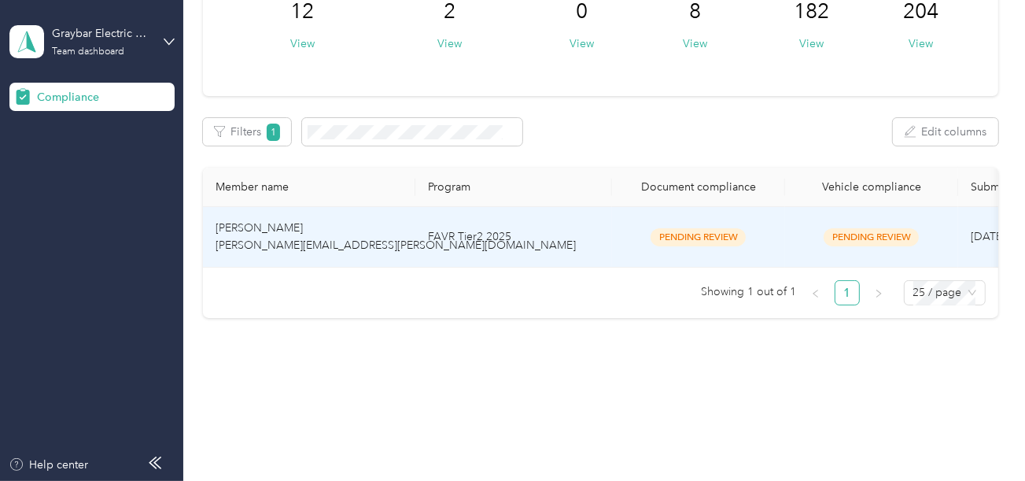
click at [495, 235] on td "FAVR Tier2 2025" at bounding box center [514, 237] width 197 height 61
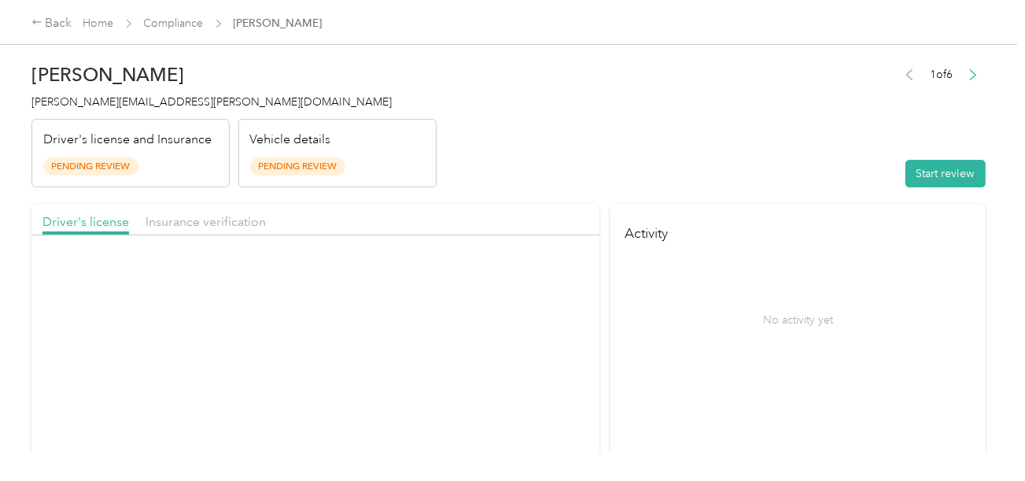
click at [702, 155] on header "[PERSON_NAME] [PERSON_NAME][EMAIL_ADDRESS][PERSON_NAME][DOMAIN_NAME] Driver's l…" at bounding box center [508, 121] width 955 height 132
drag, startPoint x: 811, startPoint y: 171, endPoint x: 873, endPoint y: 179, distance: 62.0
click at [823, 175] on header "[PERSON_NAME] [PERSON_NAME][EMAIL_ADDRESS][PERSON_NAME][DOMAIN_NAME] Driver's l…" at bounding box center [508, 121] width 955 height 132
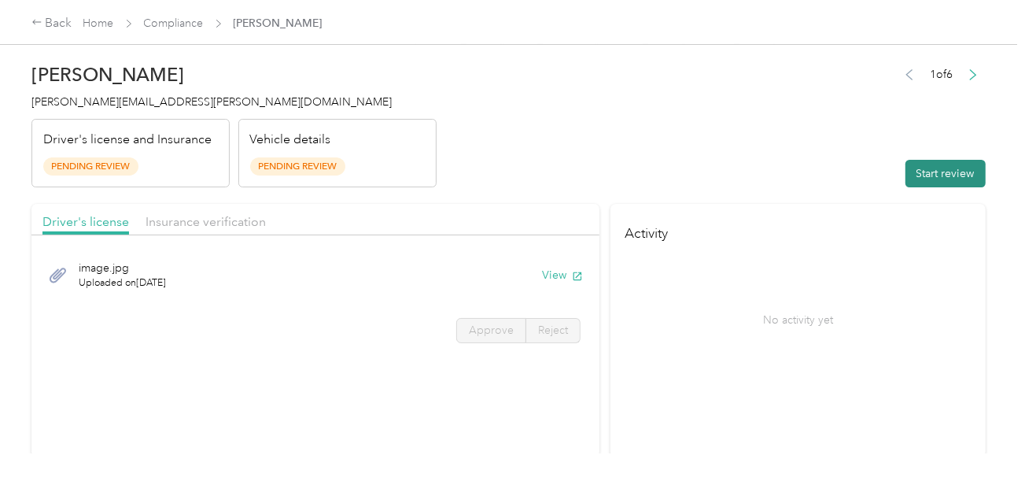
click at [906, 173] on button "Start review" at bounding box center [946, 174] width 80 height 28
click at [680, 137] on header "[PERSON_NAME] [PERSON_NAME][EMAIL_ADDRESS][PERSON_NAME][DOMAIN_NAME] Driver's l…" at bounding box center [508, 121] width 955 height 132
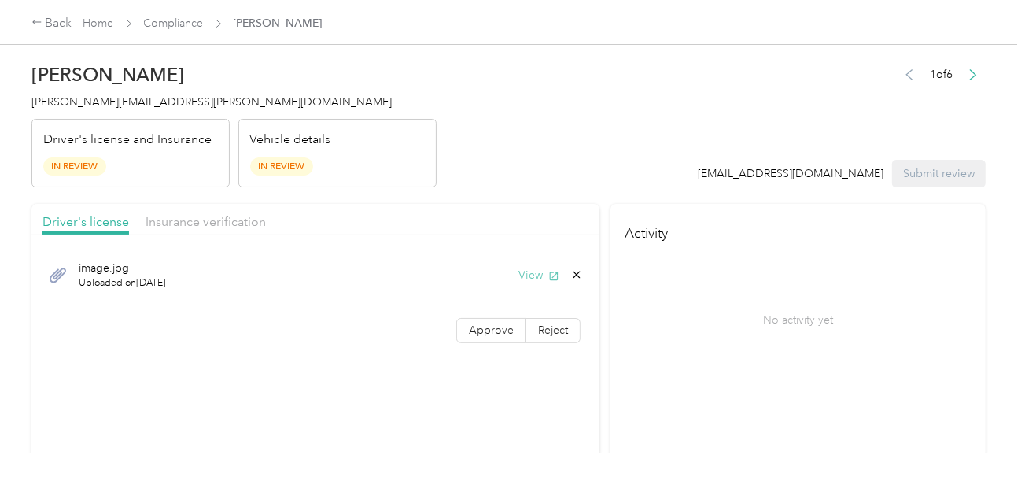
click at [531, 273] on button "View" at bounding box center [539, 275] width 41 height 17
drag, startPoint x: 473, startPoint y: 322, endPoint x: 481, endPoint y: 320, distance: 8.0
click at [476, 320] on label "Approve" at bounding box center [491, 330] width 70 height 25
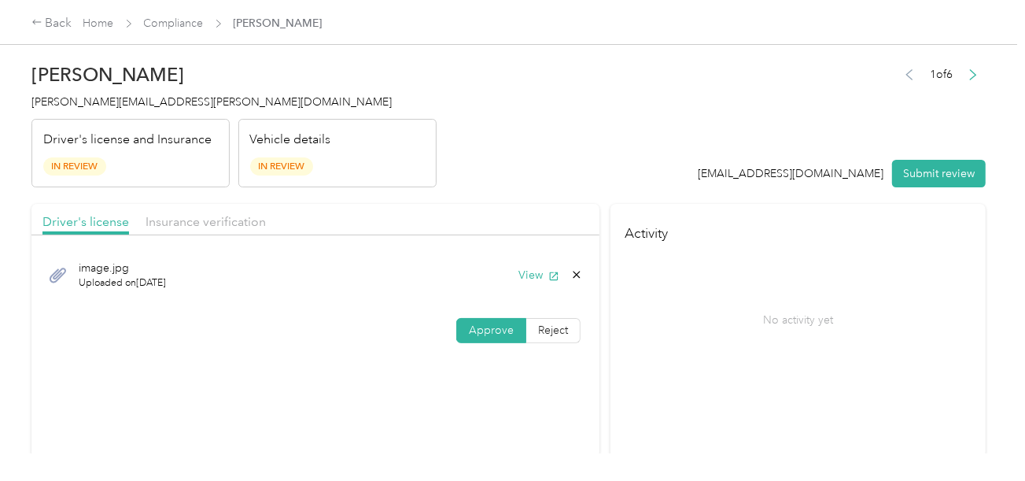
drag, startPoint x: 481, startPoint y: 320, endPoint x: 620, endPoint y: 328, distance: 139.5
click at [484, 321] on label "Approve" at bounding box center [491, 330] width 70 height 25
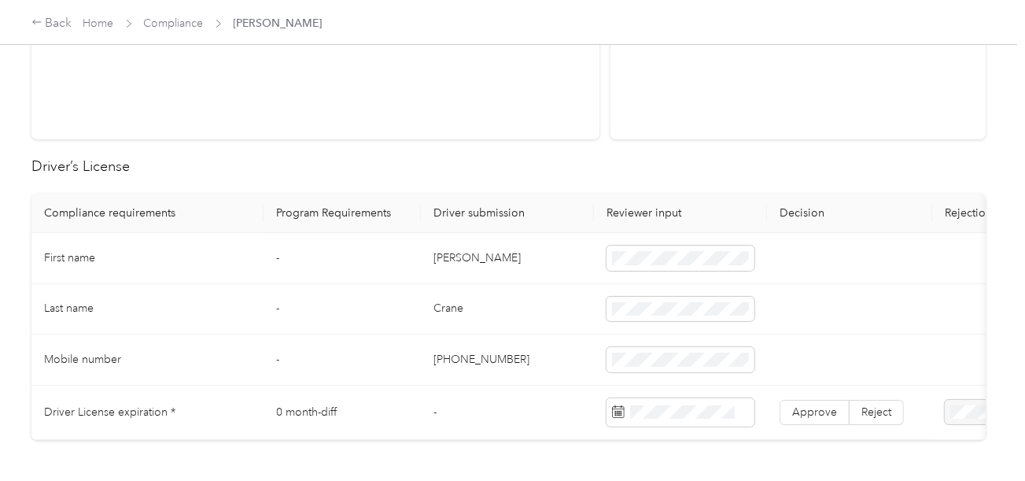
scroll to position [472, 0]
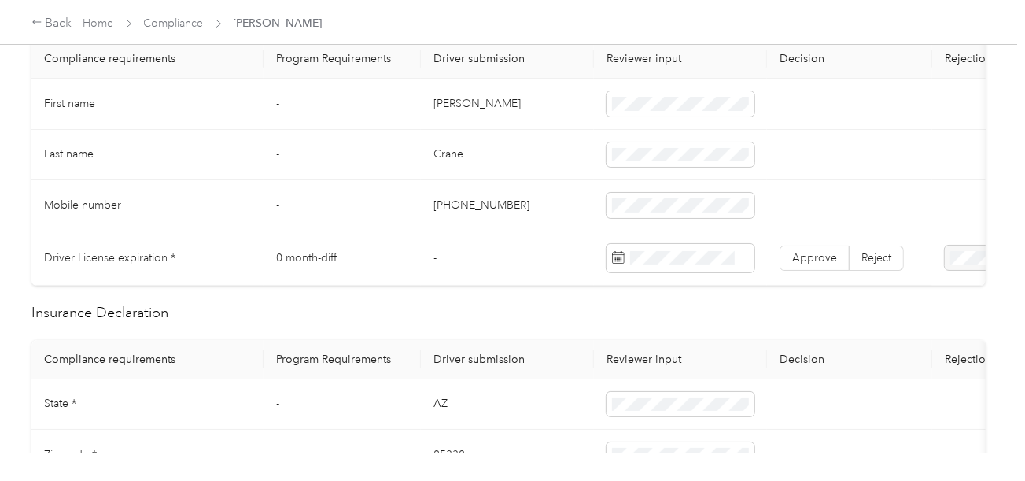
click at [449, 97] on td "[PERSON_NAME]" at bounding box center [507, 104] width 173 height 51
click at [689, 116] on td at bounding box center [680, 104] width 173 height 51
click at [576, 153] on td "Crane" at bounding box center [507, 155] width 173 height 51
click at [452, 148] on td "Crane" at bounding box center [507, 155] width 173 height 51
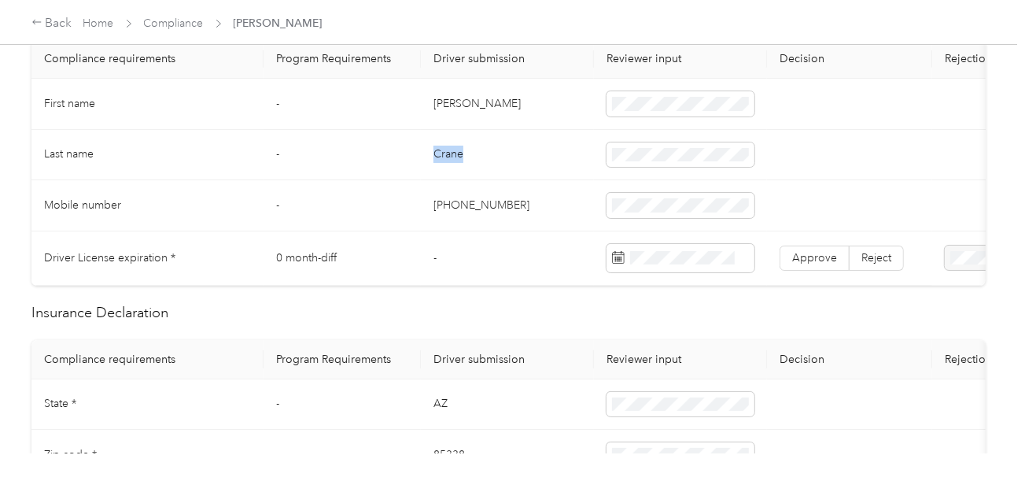
click at [452, 148] on td "Crane" at bounding box center [507, 155] width 173 height 51
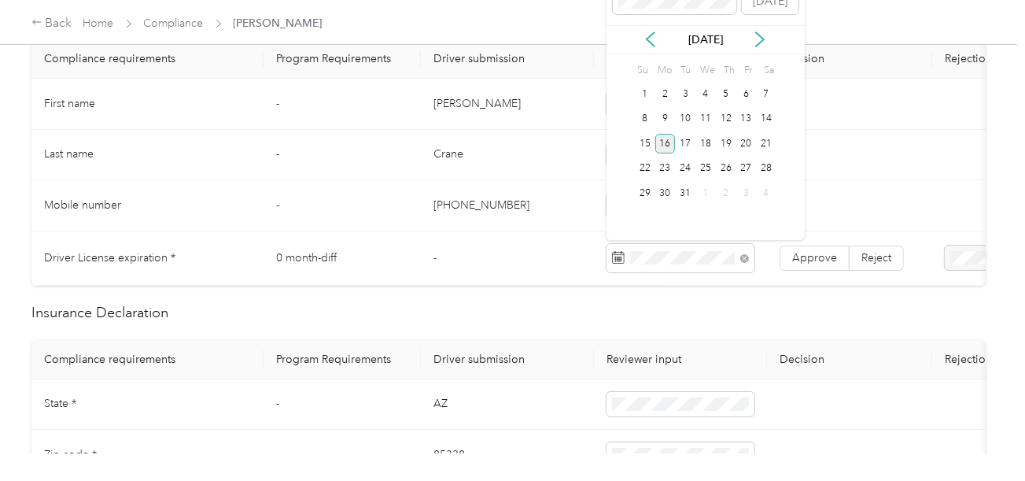
click at [665, 144] on div "16" at bounding box center [666, 144] width 20 height 20
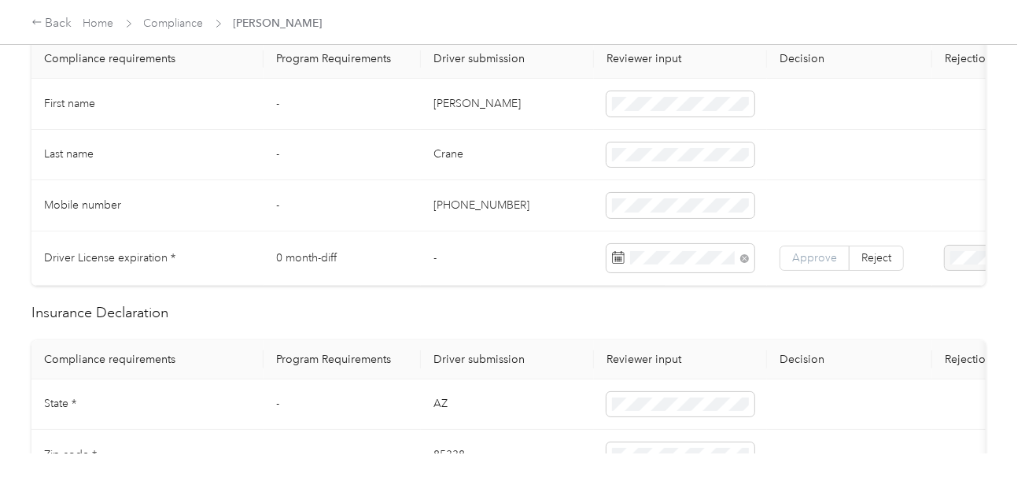
click at [796, 255] on span "Approve" at bounding box center [814, 257] width 45 height 13
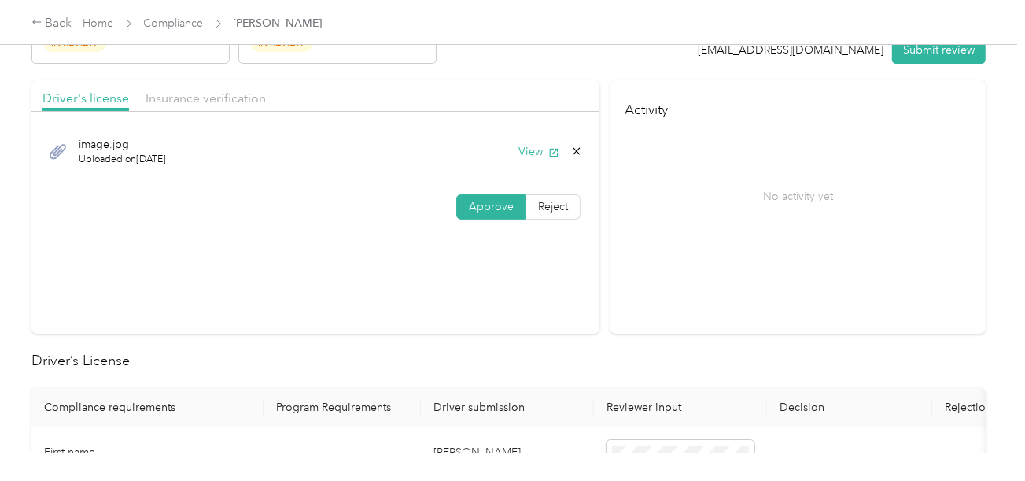
scroll to position [0, 0]
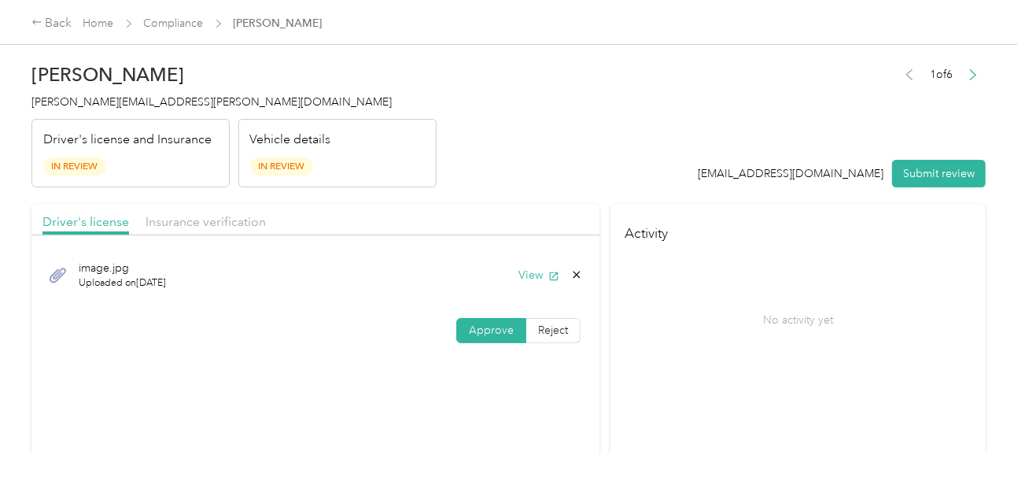
drag, startPoint x: 235, startPoint y: 217, endPoint x: 252, endPoint y: 217, distance: 16.5
click at [241, 217] on span "Insurance verification" at bounding box center [206, 221] width 120 height 15
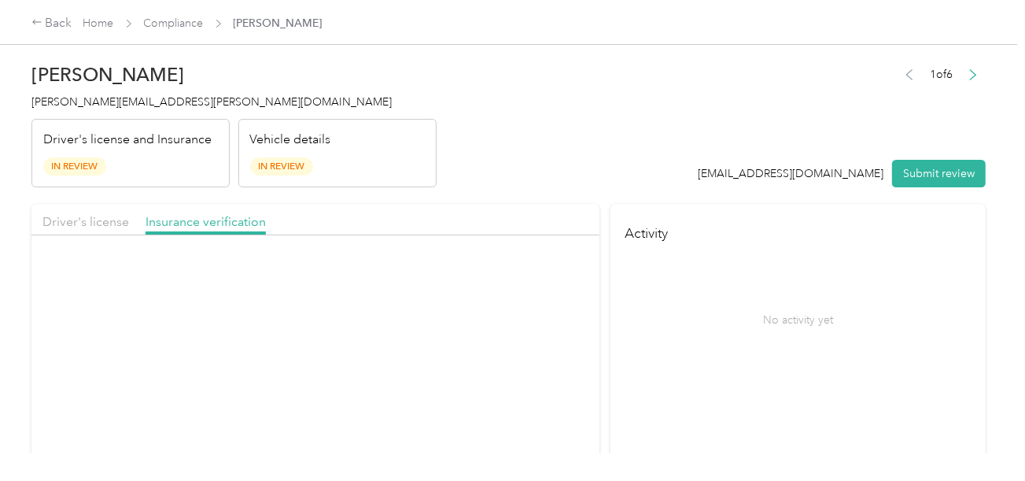
click at [519, 271] on button "View" at bounding box center [539, 275] width 41 height 17
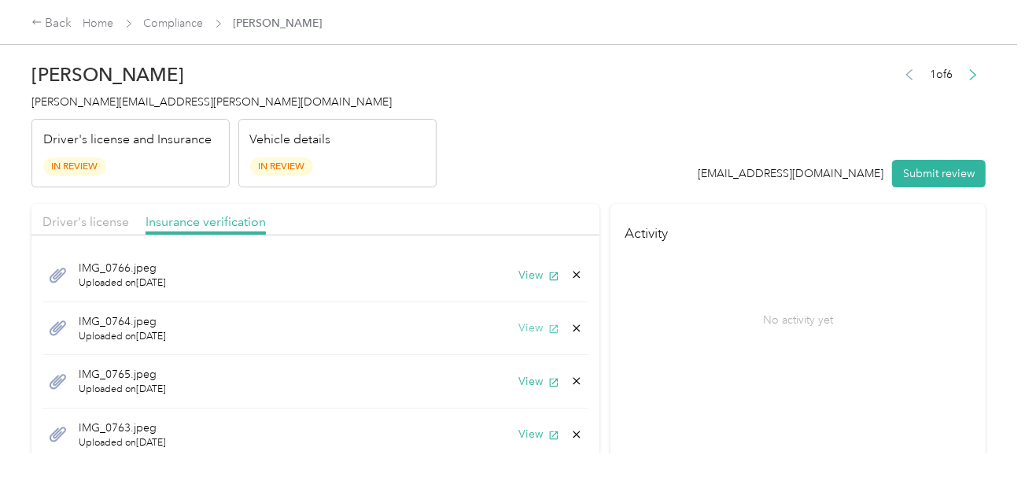
click at [519, 324] on button "View" at bounding box center [539, 328] width 41 height 17
click at [521, 383] on button "View" at bounding box center [539, 381] width 41 height 17
click at [519, 431] on button "View" at bounding box center [539, 434] width 41 height 17
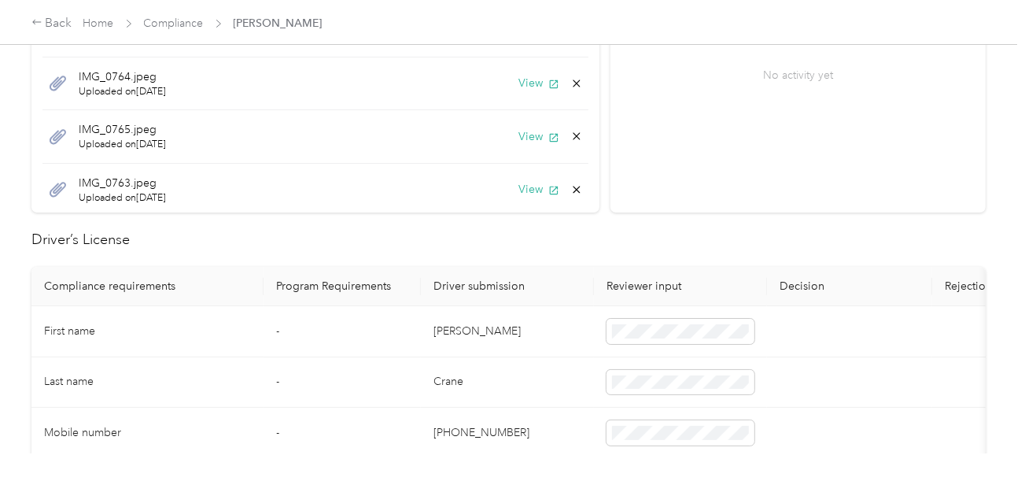
scroll to position [630, 0]
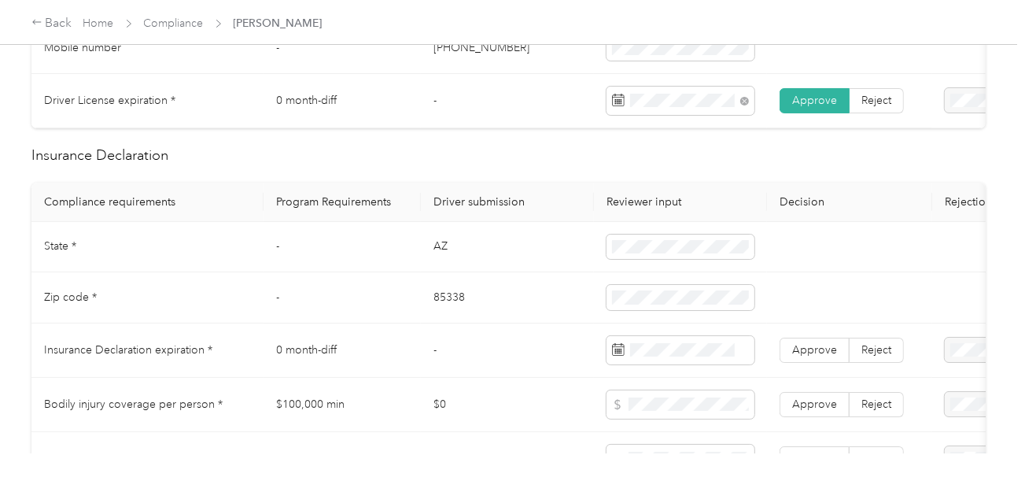
click at [438, 260] on td "AZ" at bounding box center [507, 247] width 173 height 51
click at [687, 260] on span at bounding box center [681, 247] width 148 height 25
click at [445, 305] on td "85338" at bounding box center [507, 297] width 173 height 51
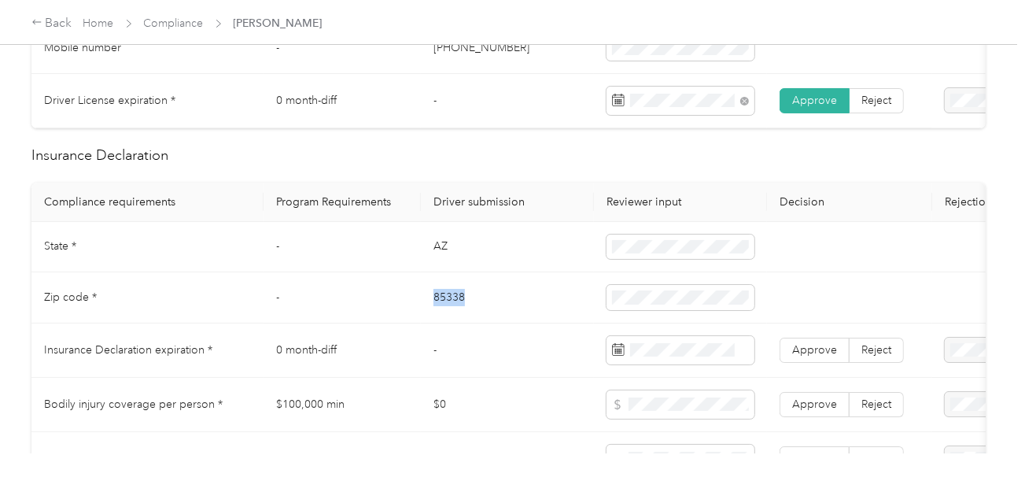
click at [445, 305] on td "85338" at bounding box center [507, 297] width 173 height 51
click at [515, 344] on td "-" at bounding box center [507, 350] width 173 height 54
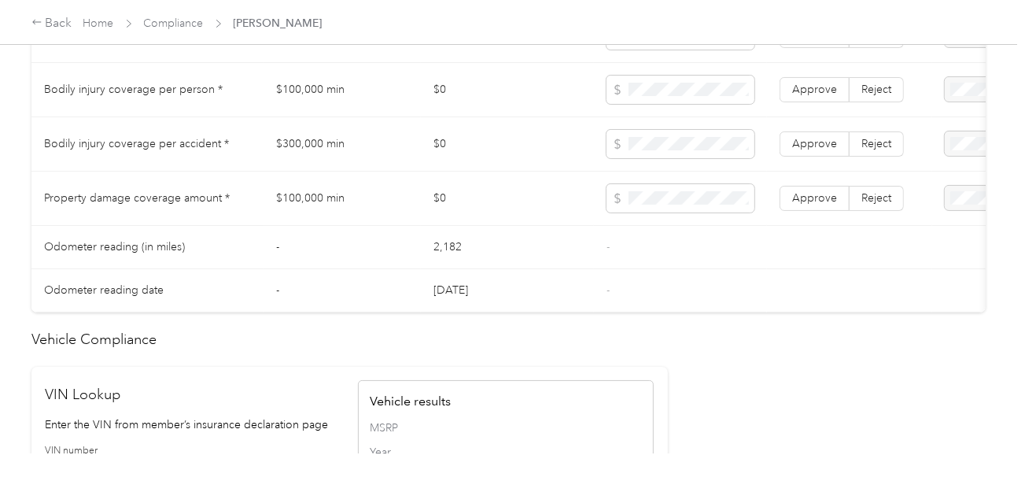
scroll to position [787, 0]
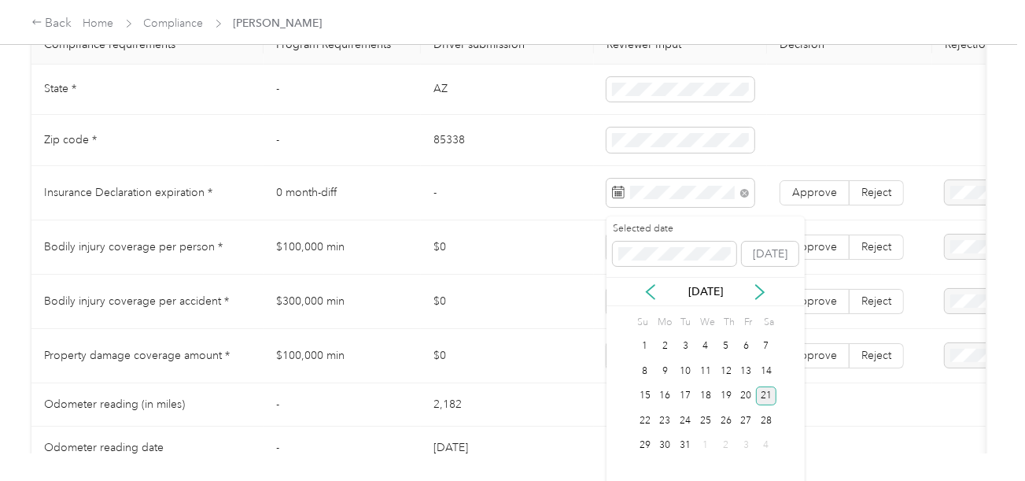
drag, startPoint x: 763, startPoint y: 387, endPoint x: 774, endPoint y: 365, distance: 24.6
click at [765, 386] on div "21" at bounding box center [766, 396] width 20 height 20
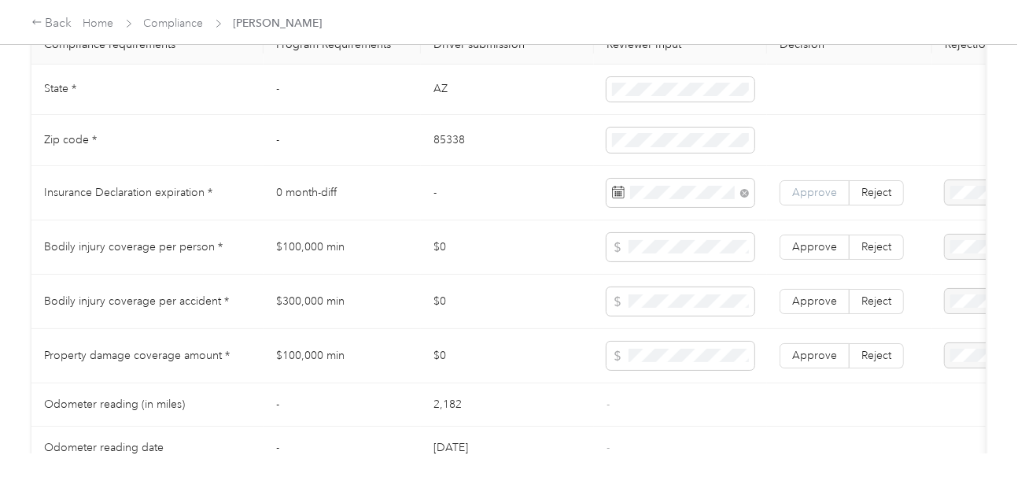
drag, startPoint x: 822, startPoint y: 187, endPoint x: 822, endPoint y: 197, distance: 10.2
click at [822, 188] on td "Approve Reject" at bounding box center [849, 193] width 165 height 54
click at [822, 197] on span "Approve" at bounding box center [814, 192] width 45 height 13
click at [284, 249] on td "$100,000 min" at bounding box center [342, 247] width 157 height 54
drag, startPoint x: 283, startPoint y: 250, endPoint x: 321, endPoint y: 258, distance: 38.6
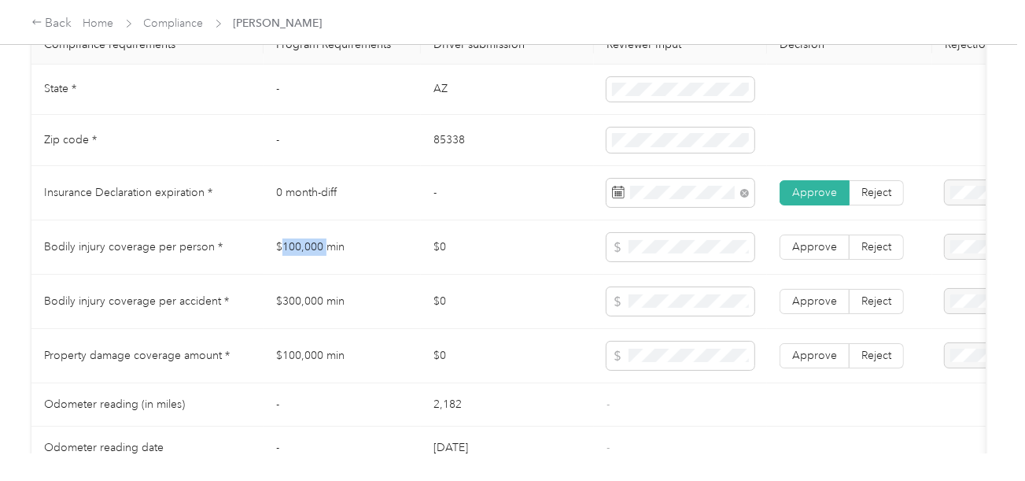
click at [321, 258] on td "$100,000 min" at bounding box center [342, 247] width 157 height 54
click at [677, 261] on span at bounding box center [681, 247] width 148 height 28
drag, startPoint x: 275, startPoint y: 292, endPoint x: 491, endPoint y: 303, distance: 215.9
click at [349, 303] on td "$300,000 min" at bounding box center [342, 302] width 157 height 54
drag, startPoint x: 796, startPoint y: 310, endPoint x: 810, endPoint y: 275, distance: 37.1
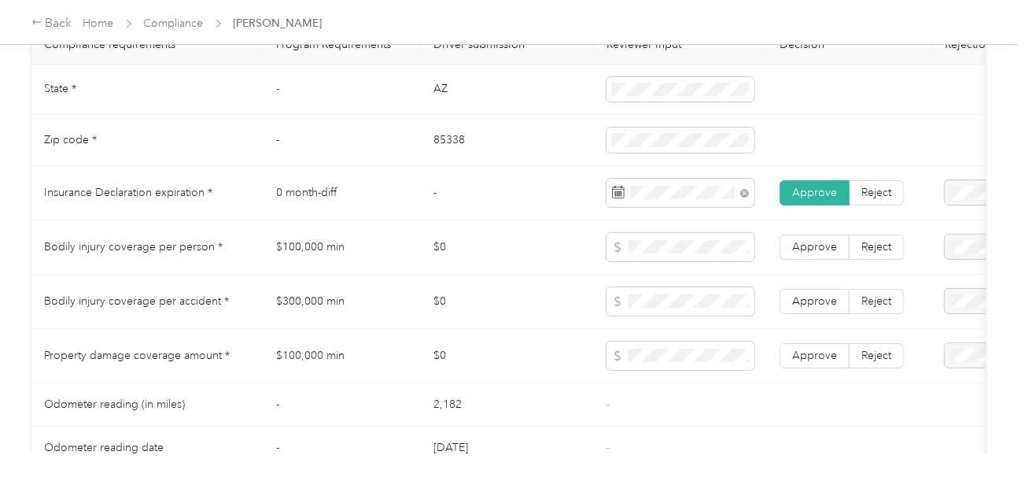
click at [802, 307] on span "Approve" at bounding box center [814, 300] width 45 height 13
drag, startPoint x: 811, startPoint y: 266, endPoint x: 823, endPoint y: 347, distance: 81.9
click at [811, 268] on td "Approve Reject" at bounding box center [849, 247] width 165 height 54
click at [832, 362] on span "Approve" at bounding box center [814, 355] width 45 height 13
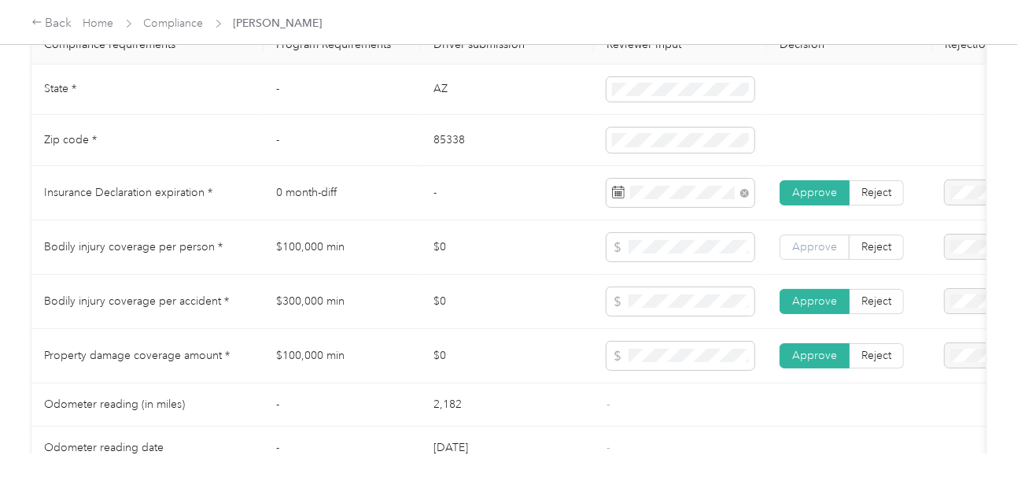
click at [813, 253] on span "Approve" at bounding box center [814, 246] width 45 height 13
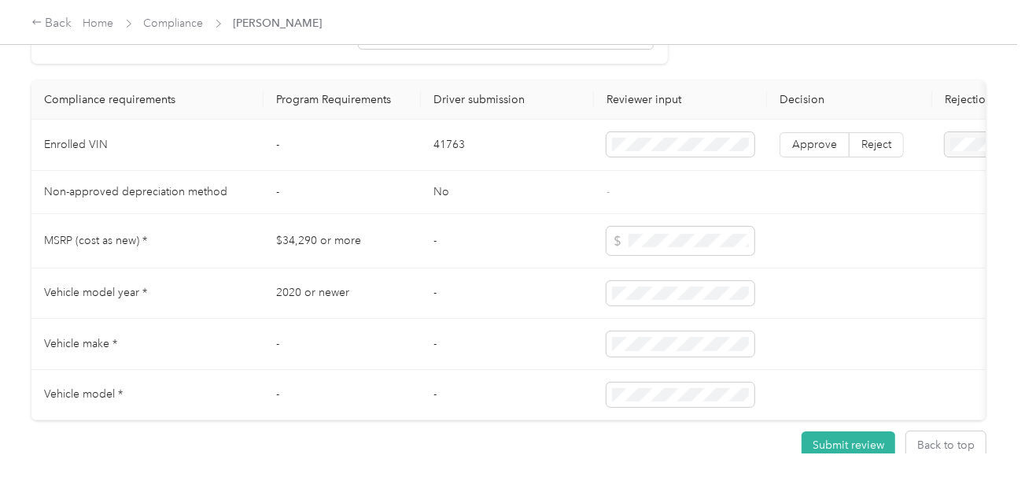
scroll to position [1337, 0]
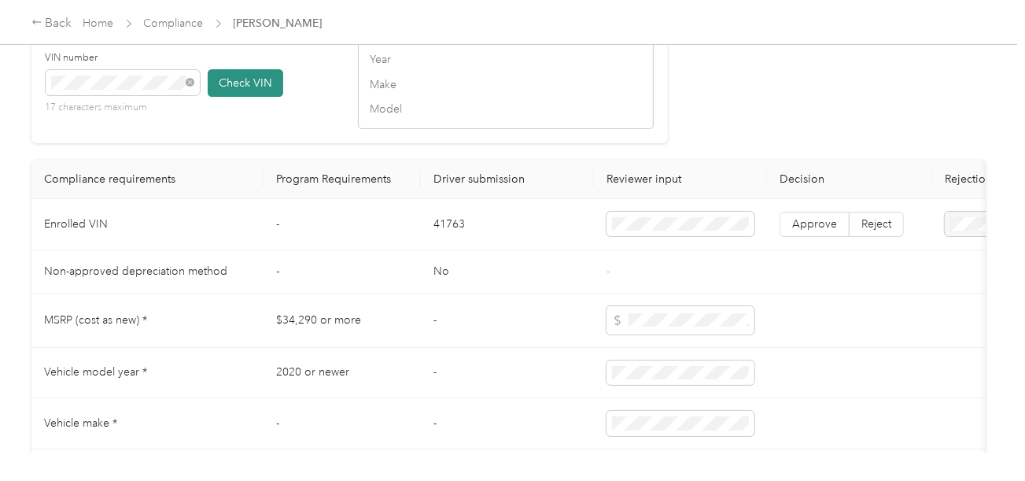
click at [263, 97] on button "Check VIN" at bounding box center [246, 83] width 76 height 28
click at [807, 232] on span "Approve" at bounding box center [814, 225] width 45 height 13
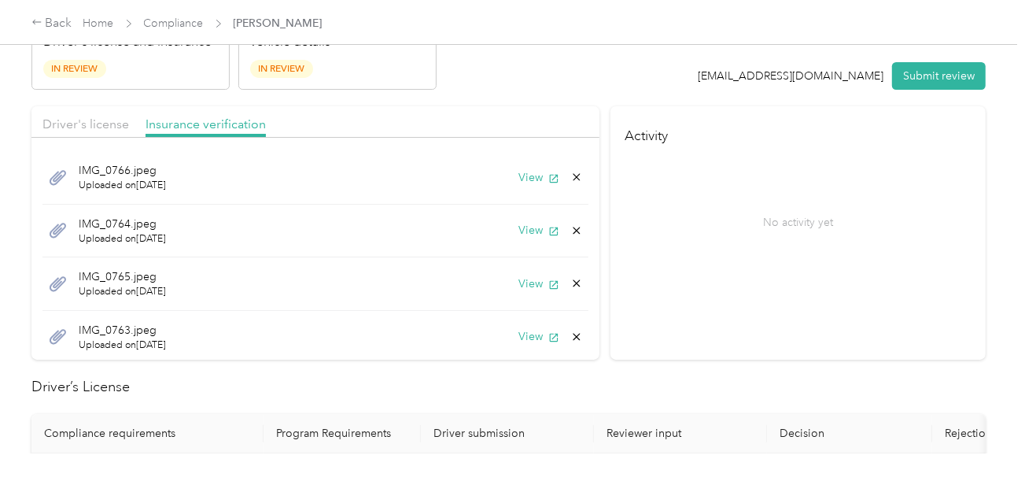
scroll to position [0, 0]
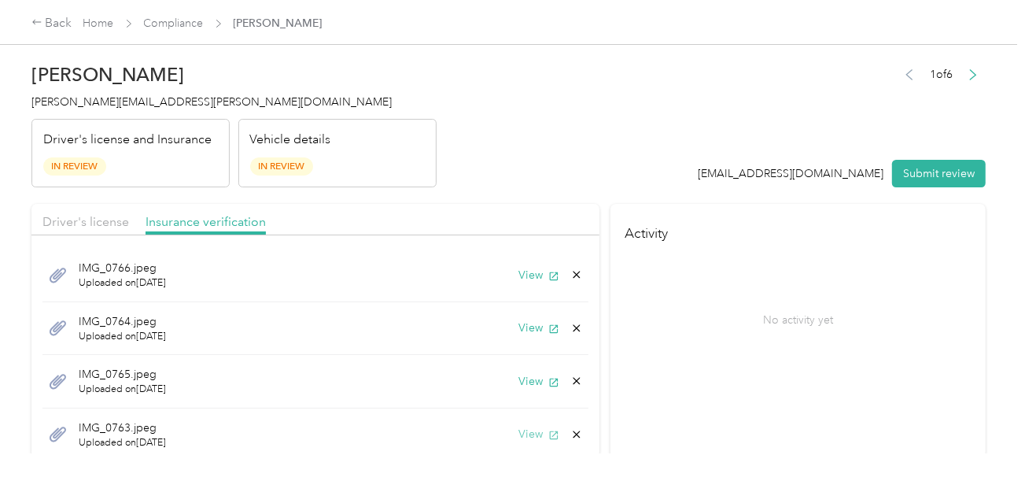
click at [520, 433] on button "View" at bounding box center [539, 434] width 41 height 17
click at [504, 326] on div "IMG_0764.jpeg Uploaded on [DATE] View" at bounding box center [315, 329] width 546 height 54
click at [522, 331] on button "View" at bounding box center [539, 328] width 41 height 17
click at [574, 327] on icon at bounding box center [577, 327] width 7 height 7
click at [530, 332] on button "Yes" at bounding box center [523, 338] width 31 height 25
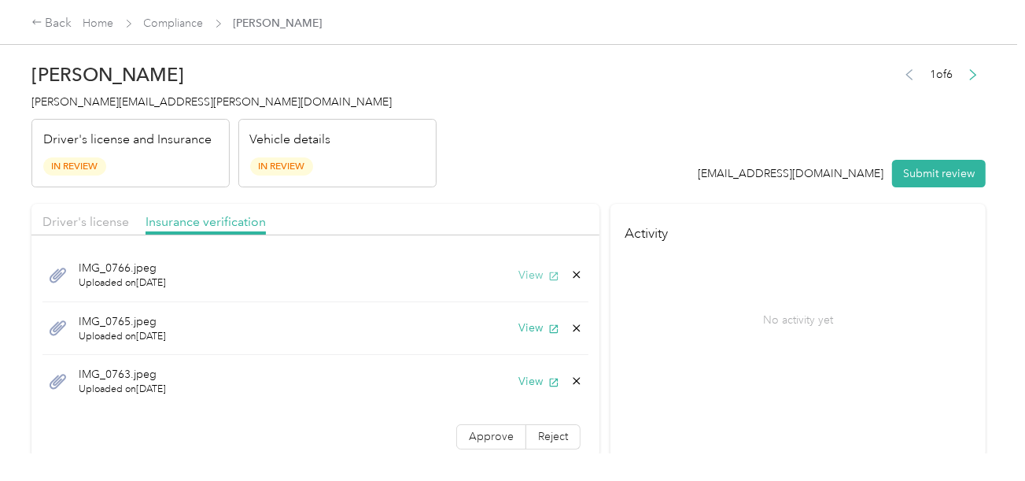
click at [528, 275] on button "View" at bounding box center [539, 275] width 41 height 17
click at [571, 274] on icon at bounding box center [577, 274] width 13 height 13
click at [522, 286] on button "Yes" at bounding box center [523, 285] width 31 height 25
drag, startPoint x: 469, startPoint y: 379, endPoint x: 628, endPoint y: 350, distance: 161.5
click at [476, 379] on span "Approve" at bounding box center [491, 382] width 45 height 13
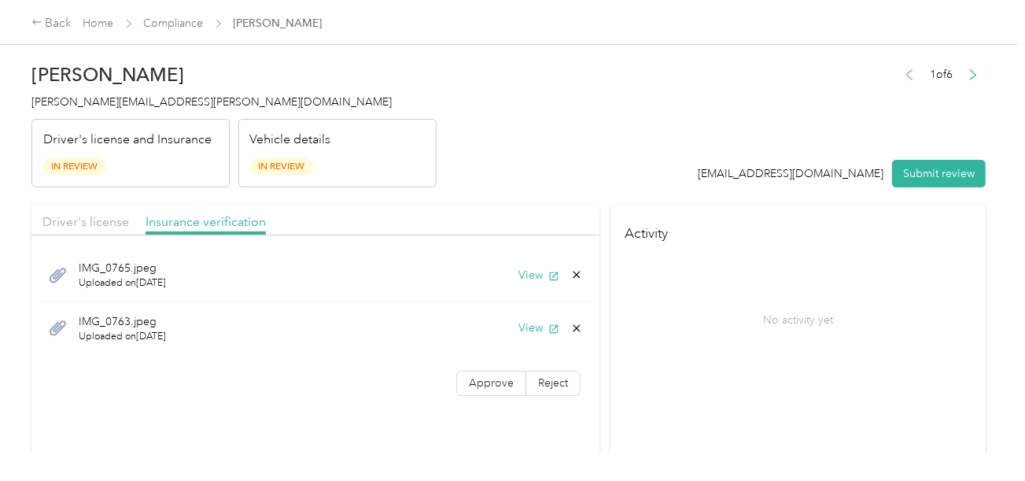
click at [738, 327] on div "No activity yet" at bounding box center [799, 319] width 348 height 132
click at [485, 368] on div "IMG_0765.jpeg Uploaded on [DATE] View IMG_0763.jpeg Uploaded on [DATE] View App…" at bounding box center [315, 325] width 568 height 164
click at [481, 373] on label "Approve" at bounding box center [491, 383] width 70 height 25
drag, startPoint x: 115, startPoint y: 212, endPoint x: 172, endPoint y: 209, distance: 57.6
click at [116, 214] on span "Driver's license" at bounding box center [85, 221] width 87 height 15
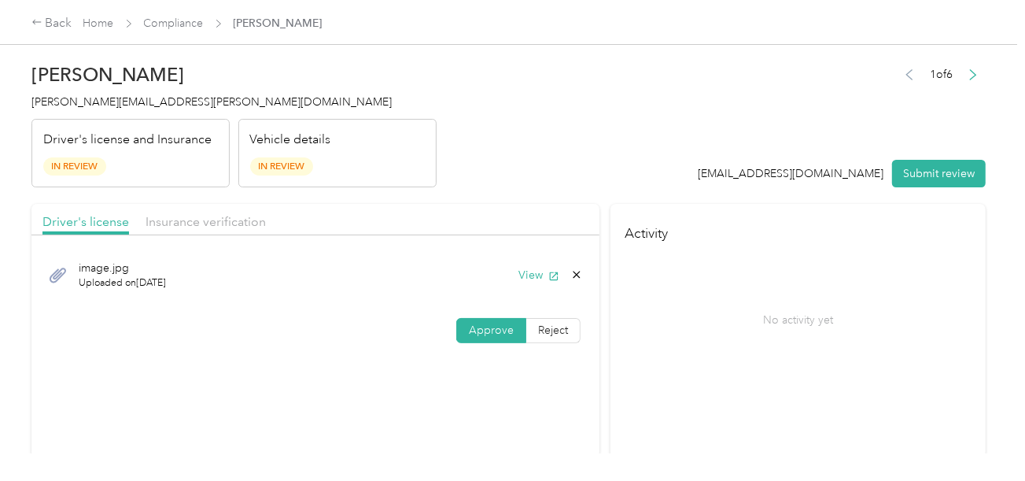
click at [218, 207] on div "Driver's license Insurance verification" at bounding box center [315, 219] width 568 height 31
click at [229, 214] on span "Insurance verification" at bounding box center [206, 221] width 120 height 15
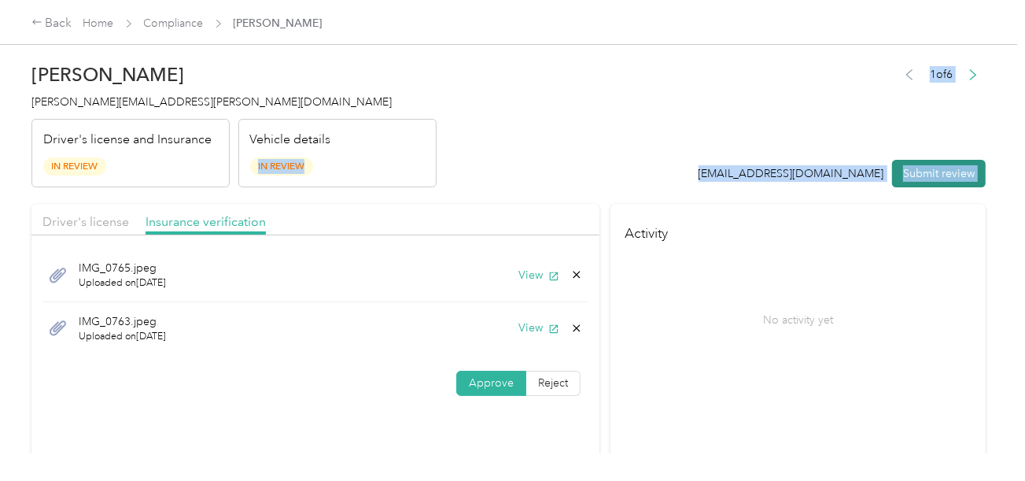
click at [911, 178] on button "Submit review" at bounding box center [939, 174] width 94 height 28
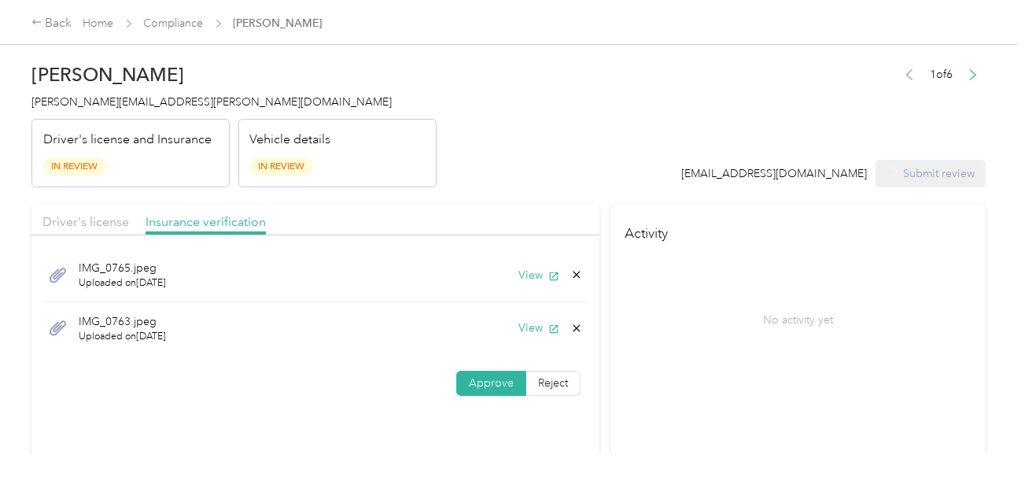
click at [72, 113] on div "[PERSON_NAME] [PERSON_NAME][EMAIL_ADDRESS][PERSON_NAME][DOMAIN_NAME] Driver's l…" at bounding box center [233, 121] width 405 height 132
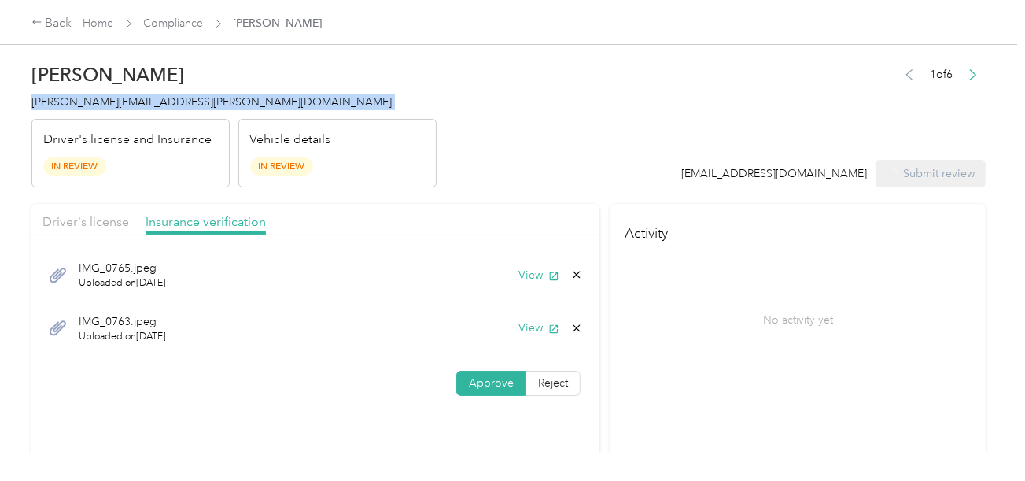
click at [72, 113] on div "[PERSON_NAME] [PERSON_NAME][EMAIL_ADDRESS][PERSON_NAME][DOMAIN_NAME] Driver's l…" at bounding box center [233, 121] width 405 height 132
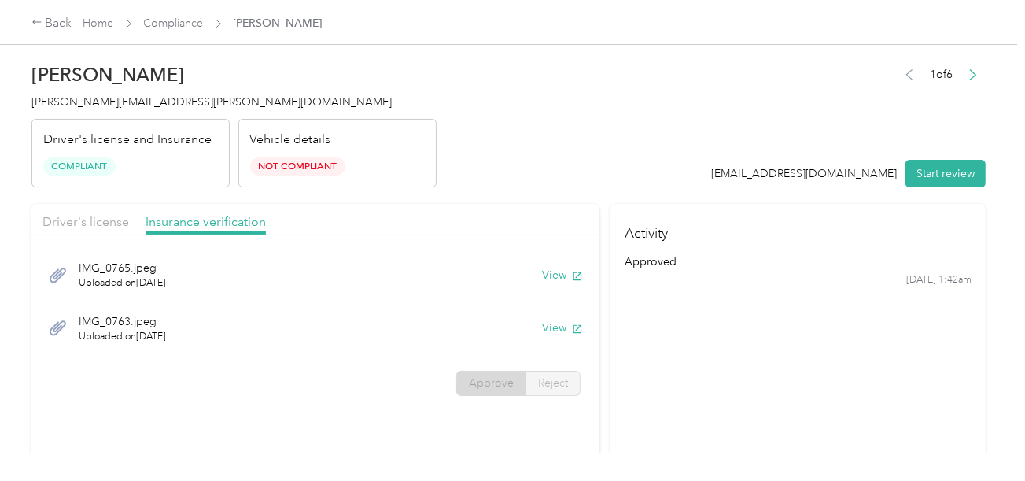
click at [515, 168] on header "[PERSON_NAME] Crane [EMAIL_ADDRESS][PERSON_NAME][DOMAIN_NAME] Driver's license …" at bounding box center [508, 121] width 955 height 132
click at [93, 217] on span "Driver's license" at bounding box center [85, 221] width 87 height 15
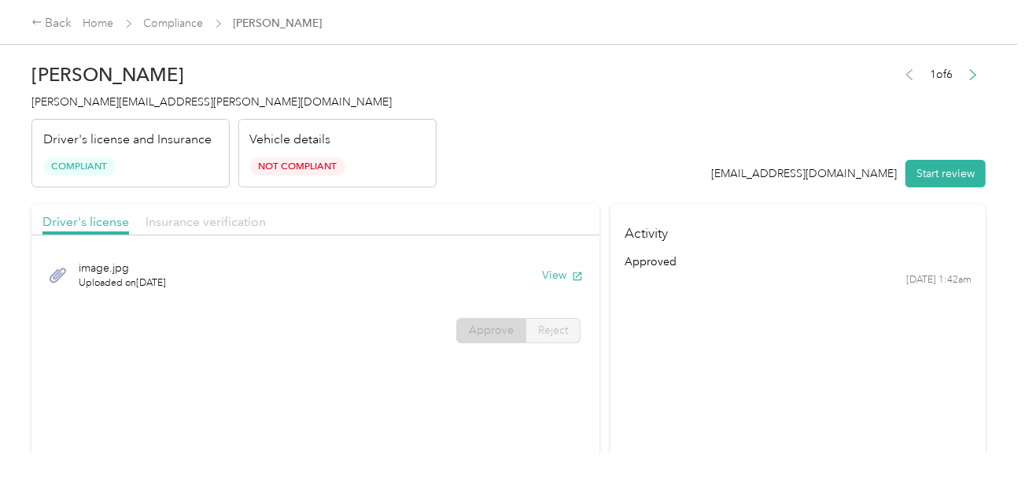
click at [168, 223] on span "Insurance verification" at bounding box center [206, 221] width 120 height 15
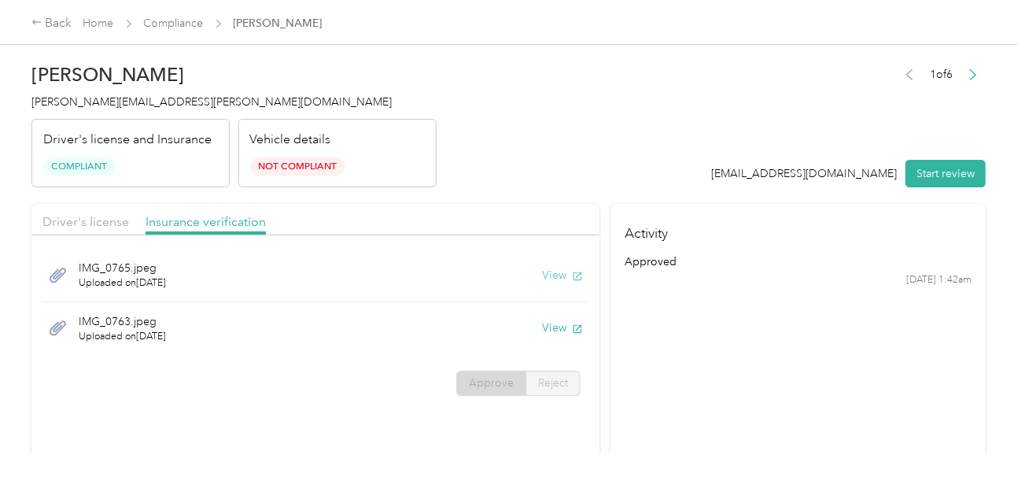
click at [555, 268] on button "View" at bounding box center [562, 275] width 41 height 17
click at [549, 325] on button "View" at bounding box center [562, 328] width 41 height 17
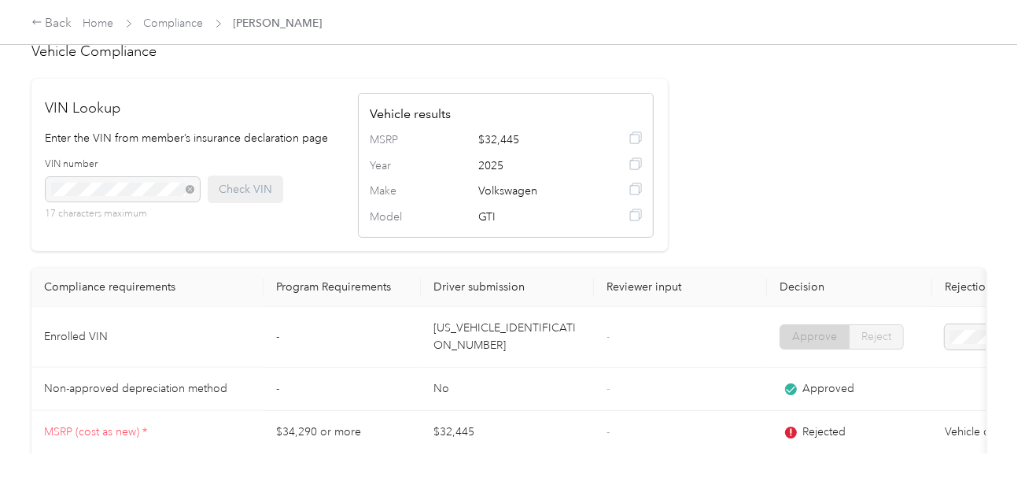
scroll to position [1297, 0]
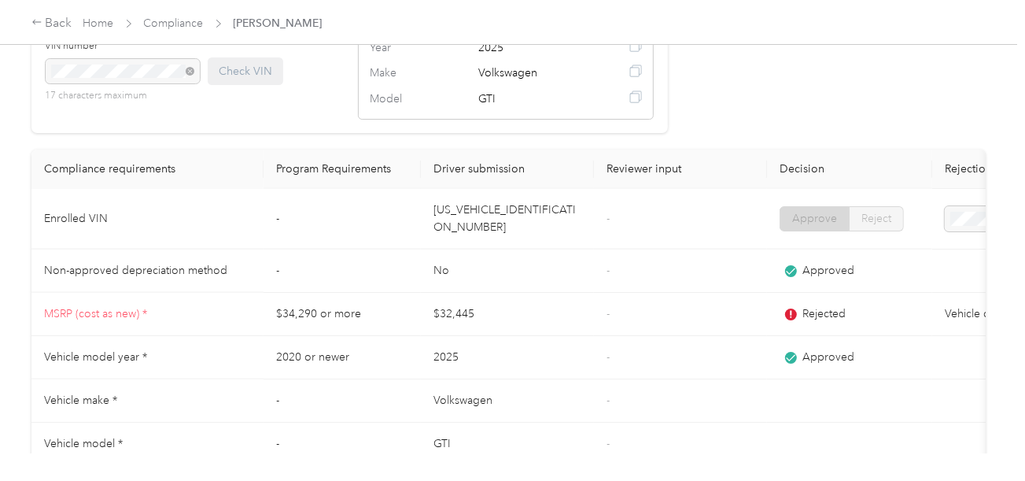
click at [494, 244] on td "[US_VEHICLE_IDENTIFICATION_NUMBER]" at bounding box center [507, 219] width 173 height 61
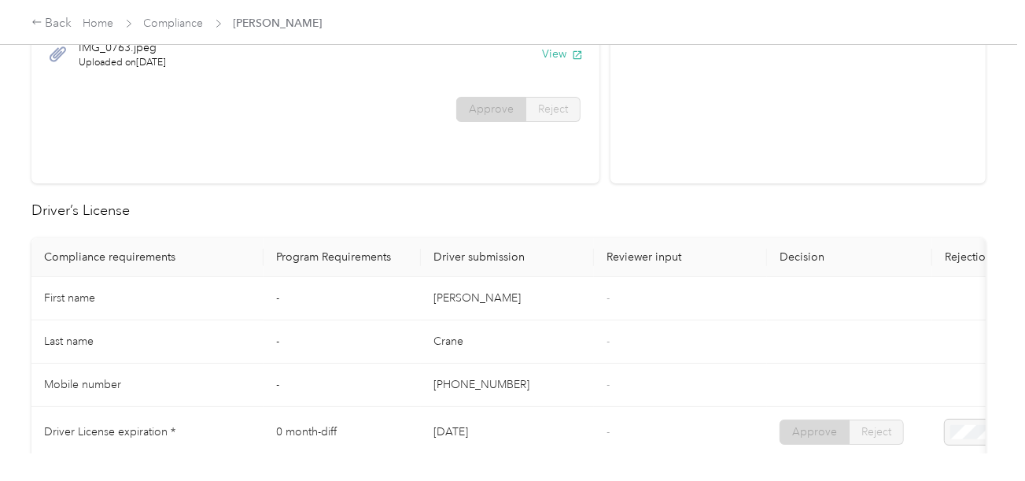
scroll to position [0, 0]
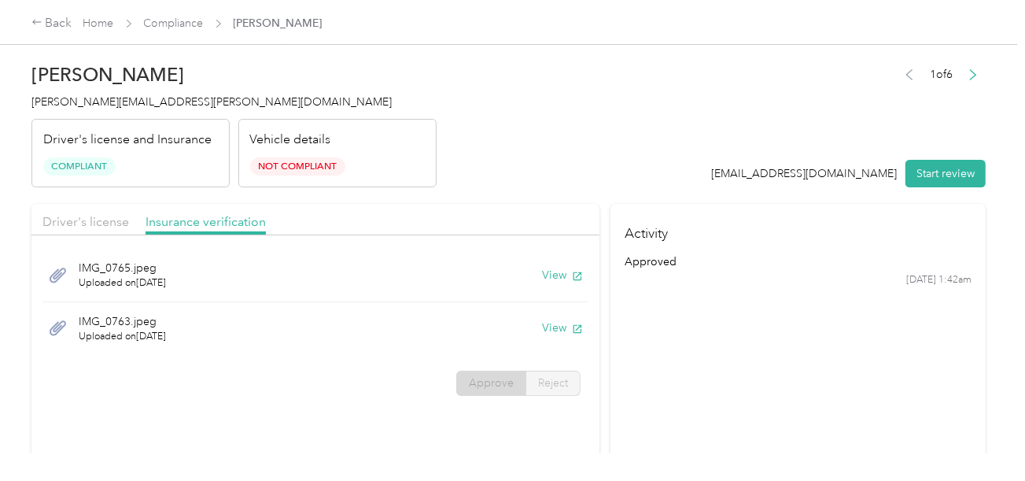
click at [259, 94] on h4 "[PERSON_NAME][EMAIL_ADDRESS][PERSON_NAME][DOMAIN_NAME]" at bounding box center [233, 102] width 405 height 17
drag, startPoint x: 226, startPoint y: 97, endPoint x: 172, endPoint y: 45, distance: 75.1
click at [225, 94] on h4 "[PERSON_NAME][EMAIL_ADDRESS][PERSON_NAME][DOMAIN_NAME]" at bounding box center [233, 102] width 405 height 17
click at [161, 23] on link "Compliance" at bounding box center [174, 23] width 60 height 13
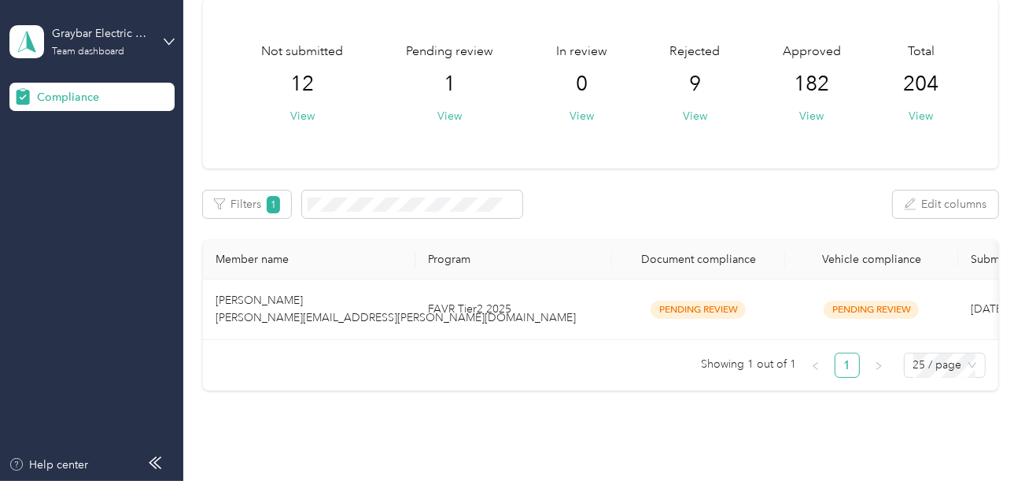
scroll to position [153, 0]
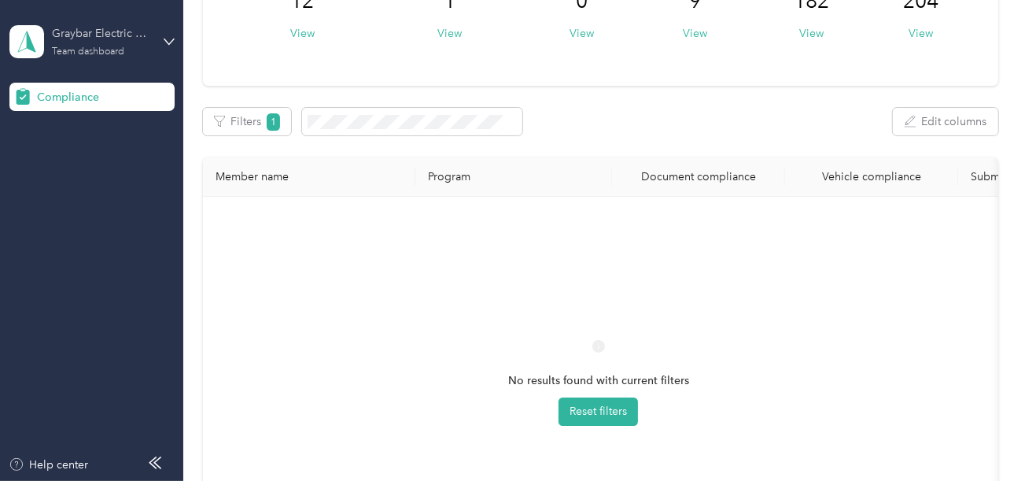
click at [99, 50] on div "Team dashboard" at bounding box center [88, 51] width 72 height 9
click at [76, 164] on div "Log out" at bounding box center [53, 163] width 61 height 17
